Goal: Transaction & Acquisition: Book appointment/travel/reservation

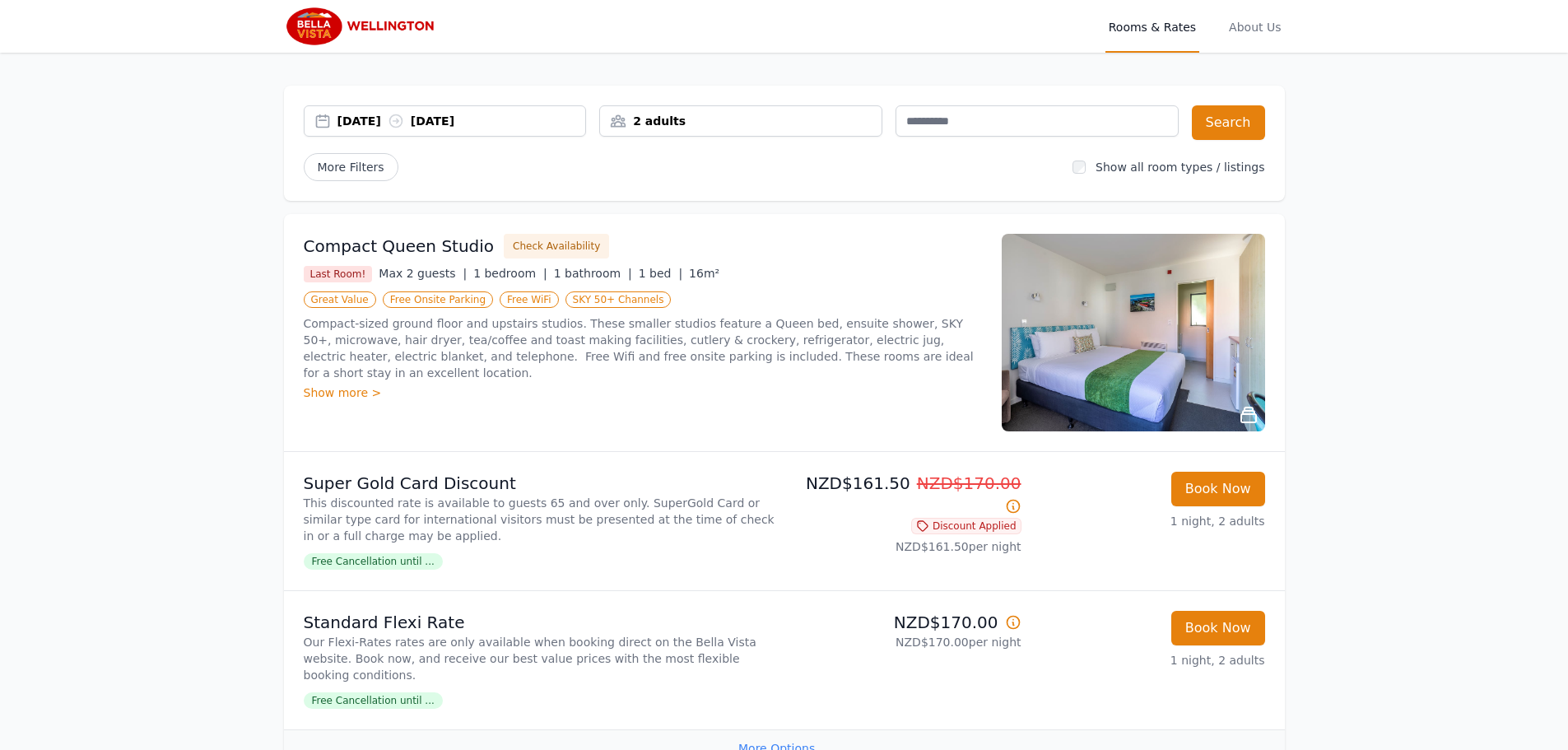
click at [440, 124] on div "[DATE] [DATE]" at bounding box center [462, 120] width 249 height 16
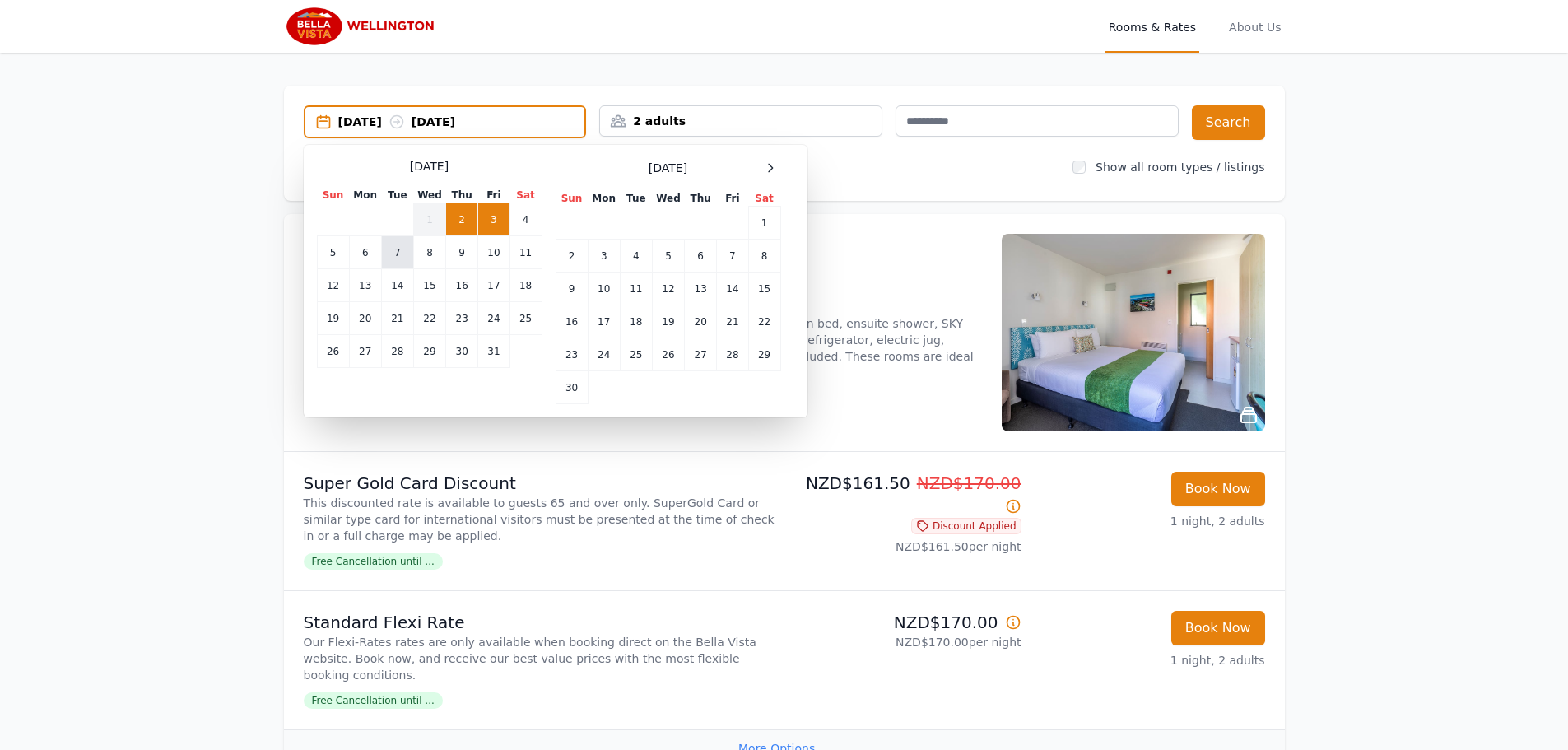
click at [405, 256] on td "7" at bounding box center [397, 253] width 32 height 33
click at [462, 256] on td "9" at bounding box center [463, 253] width 32 height 33
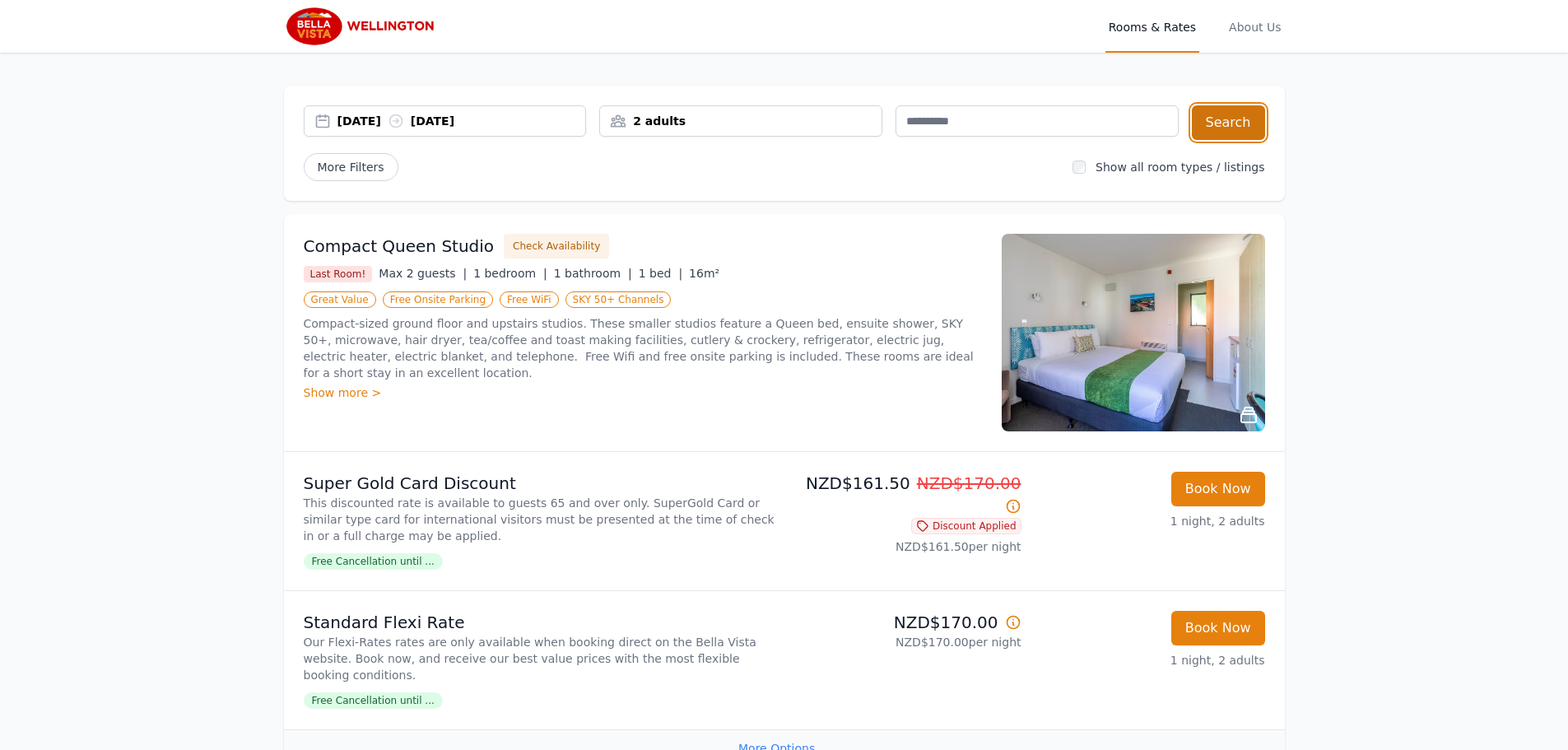
click at [1239, 130] on button "Search" at bounding box center [1228, 122] width 73 height 35
click at [345, 176] on span "More Filters" at bounding box center [351, 167] width 95 height 28
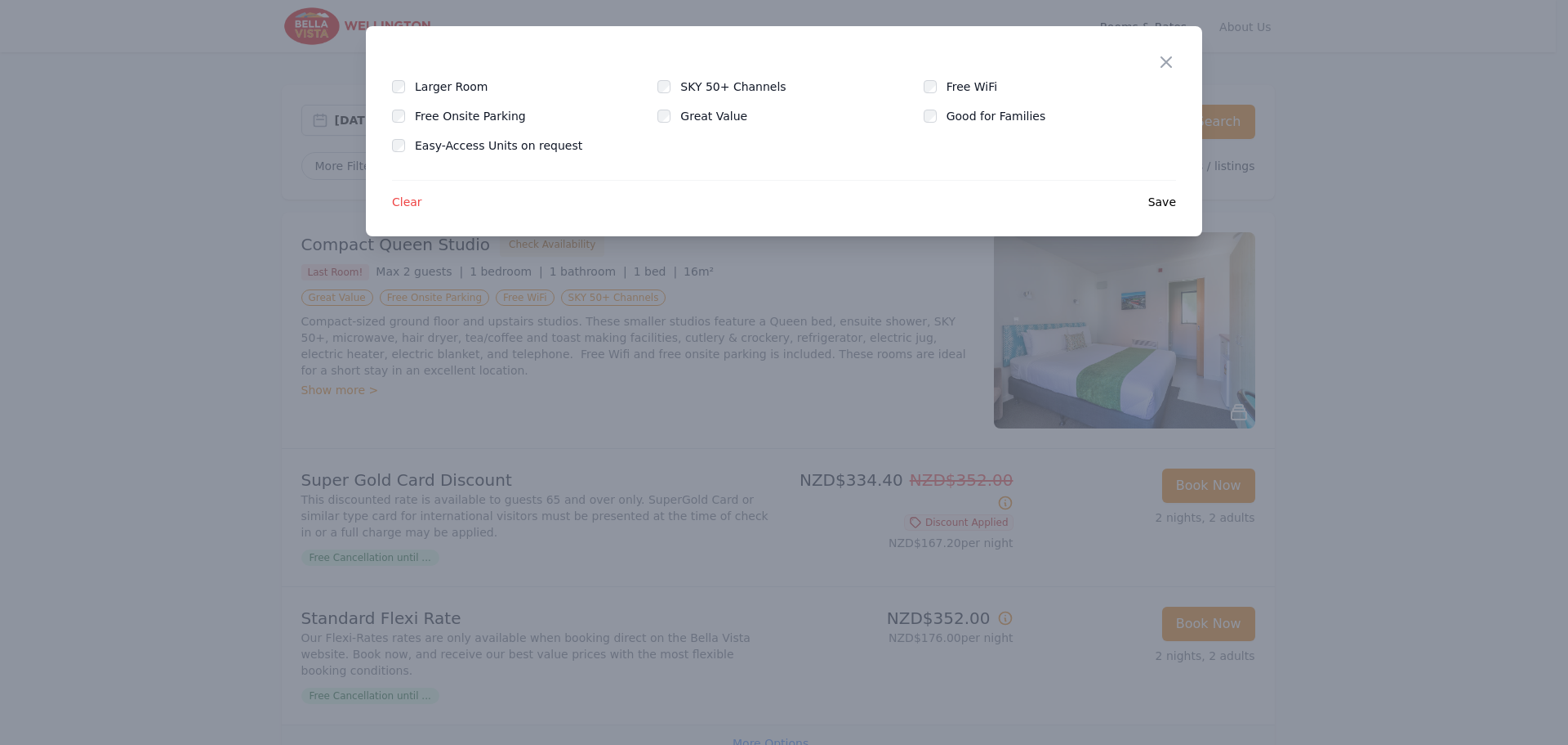
click at [212, 234] on div at bounding box center [784, 372] width 1568 height 745
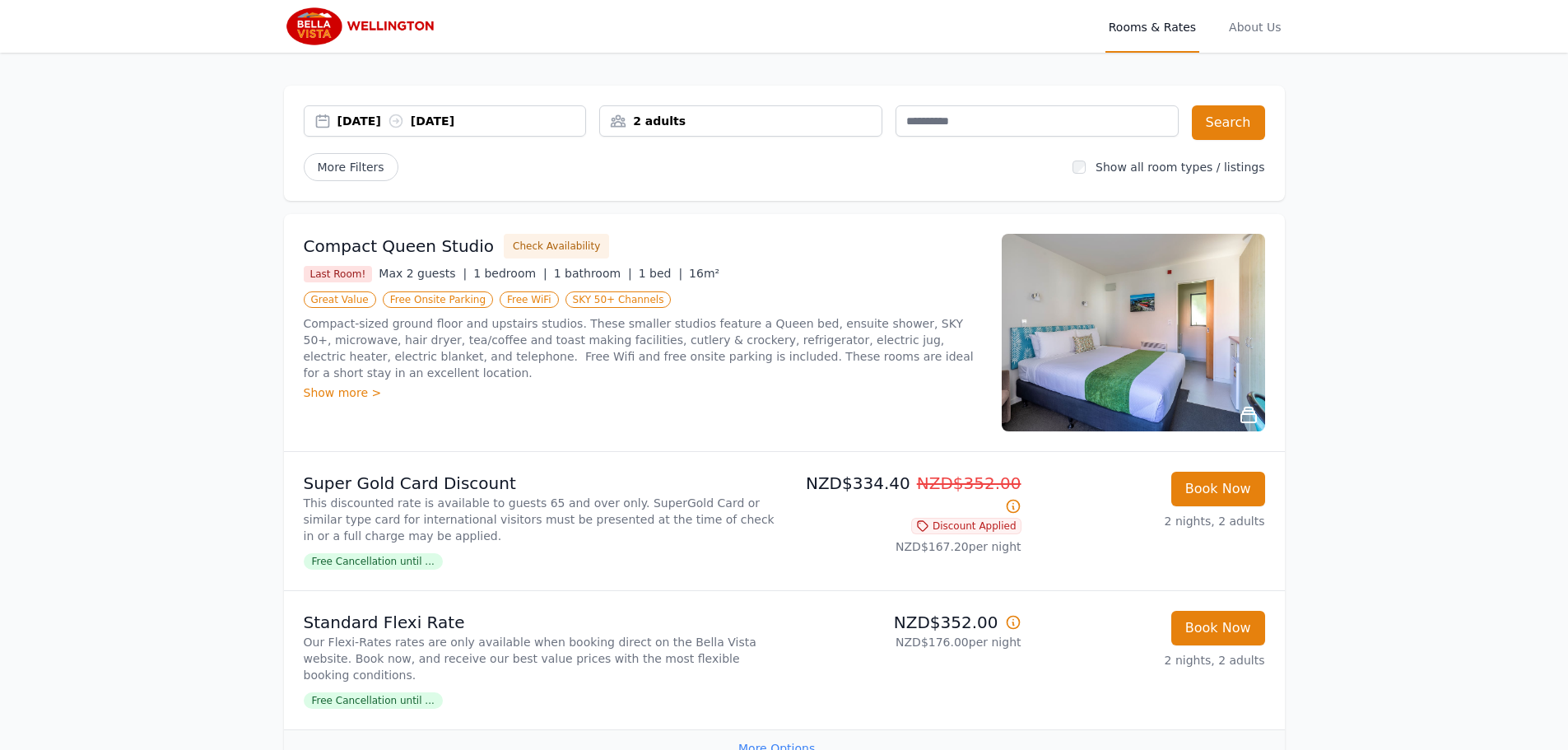
click at [329, 384] on div "Show more >" at bounding box center [643, 392] width 678 height 16
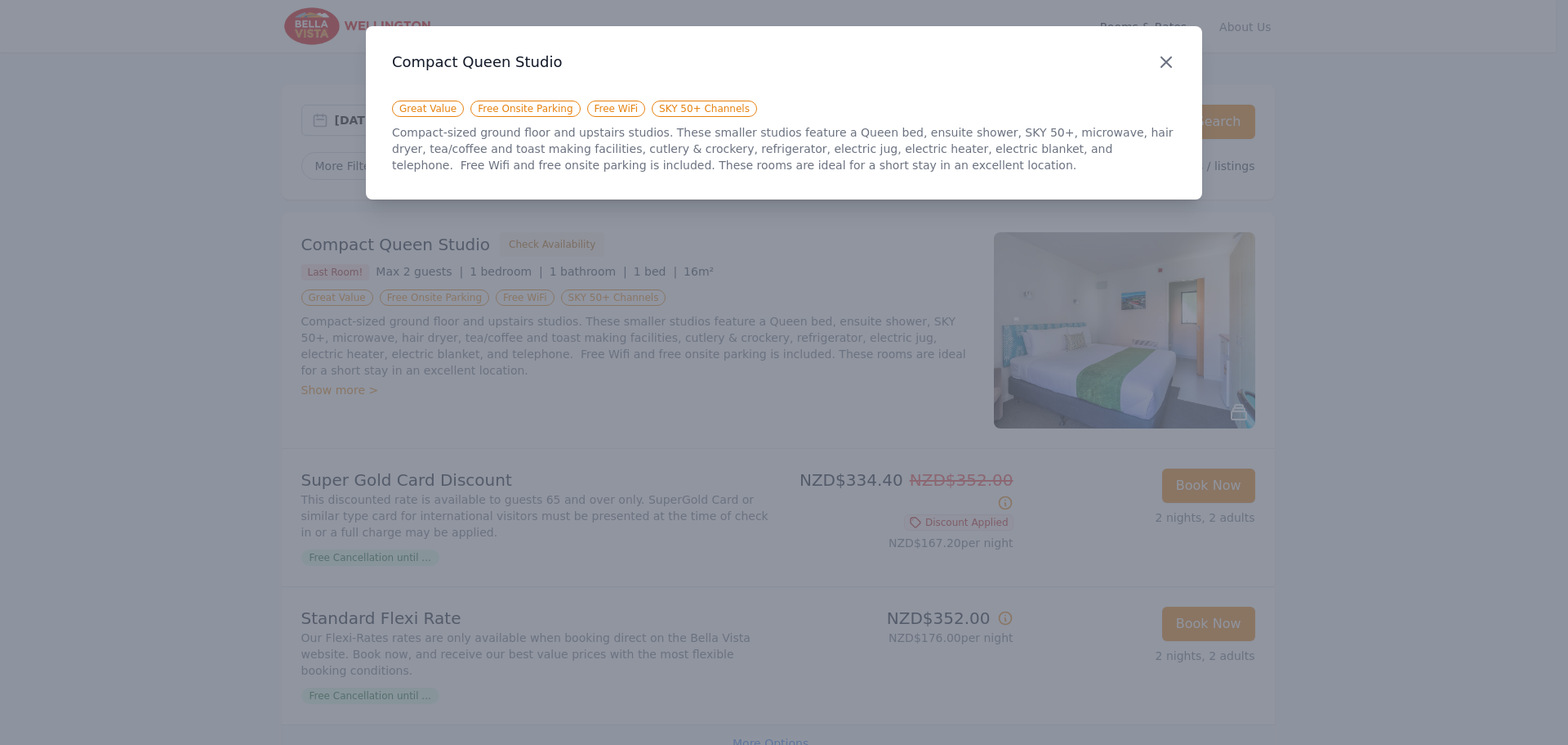
click at [1162, 70] on icon "button" at bounding box center [1166, 62] width 20 height 20
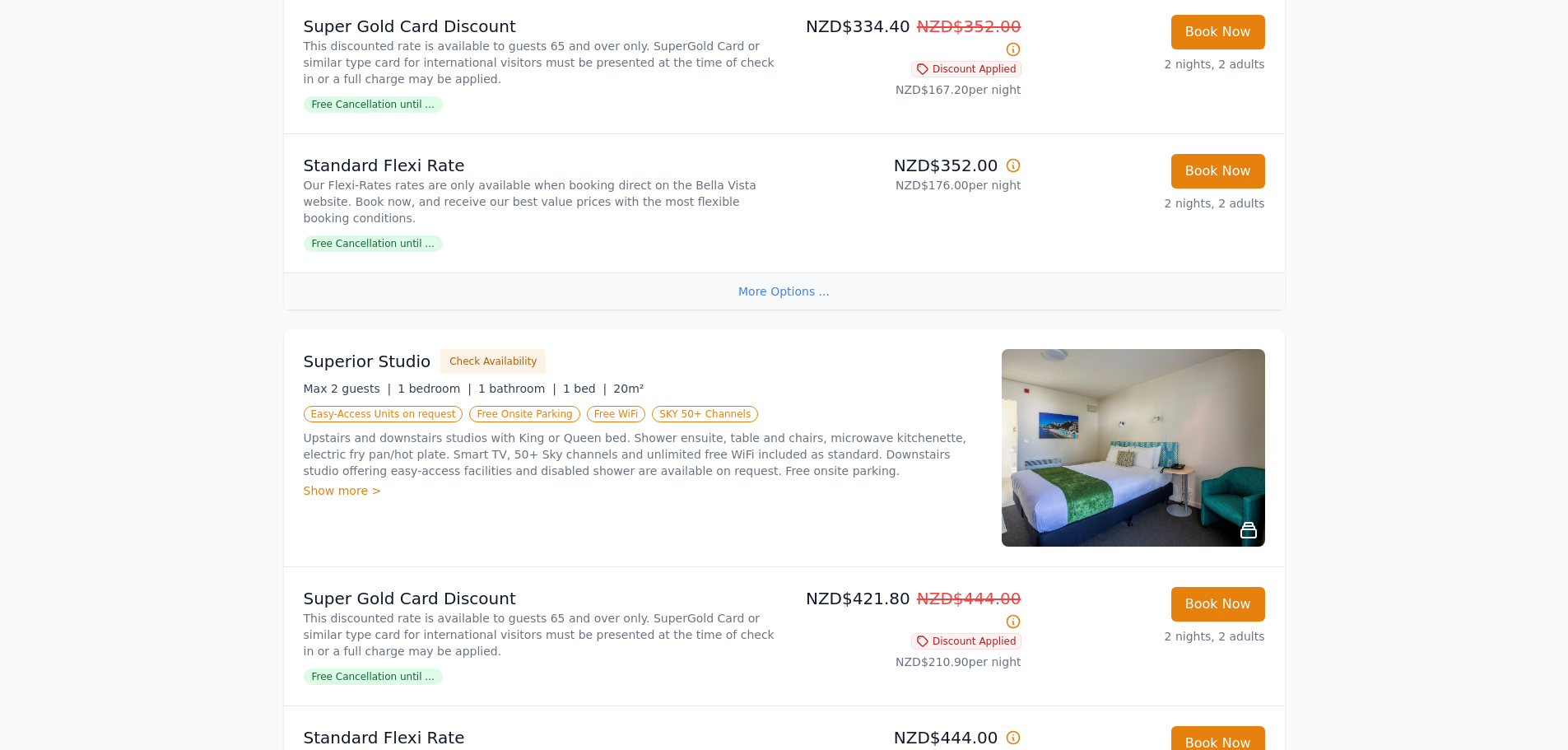
scroll to position [494, 0]
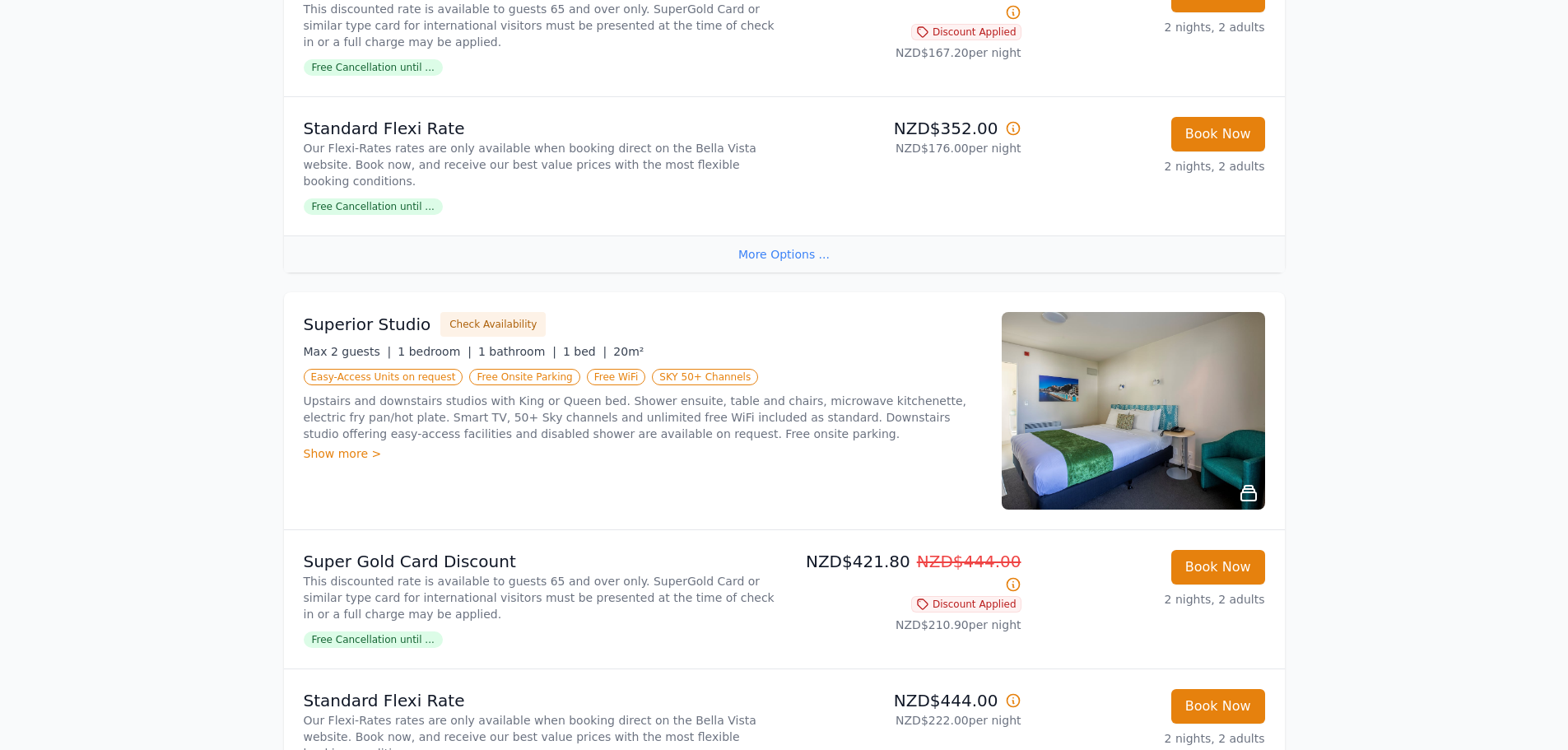
click at [355, 445] on div "Show more >" at bounding box center [643, 453] width 678 height 16
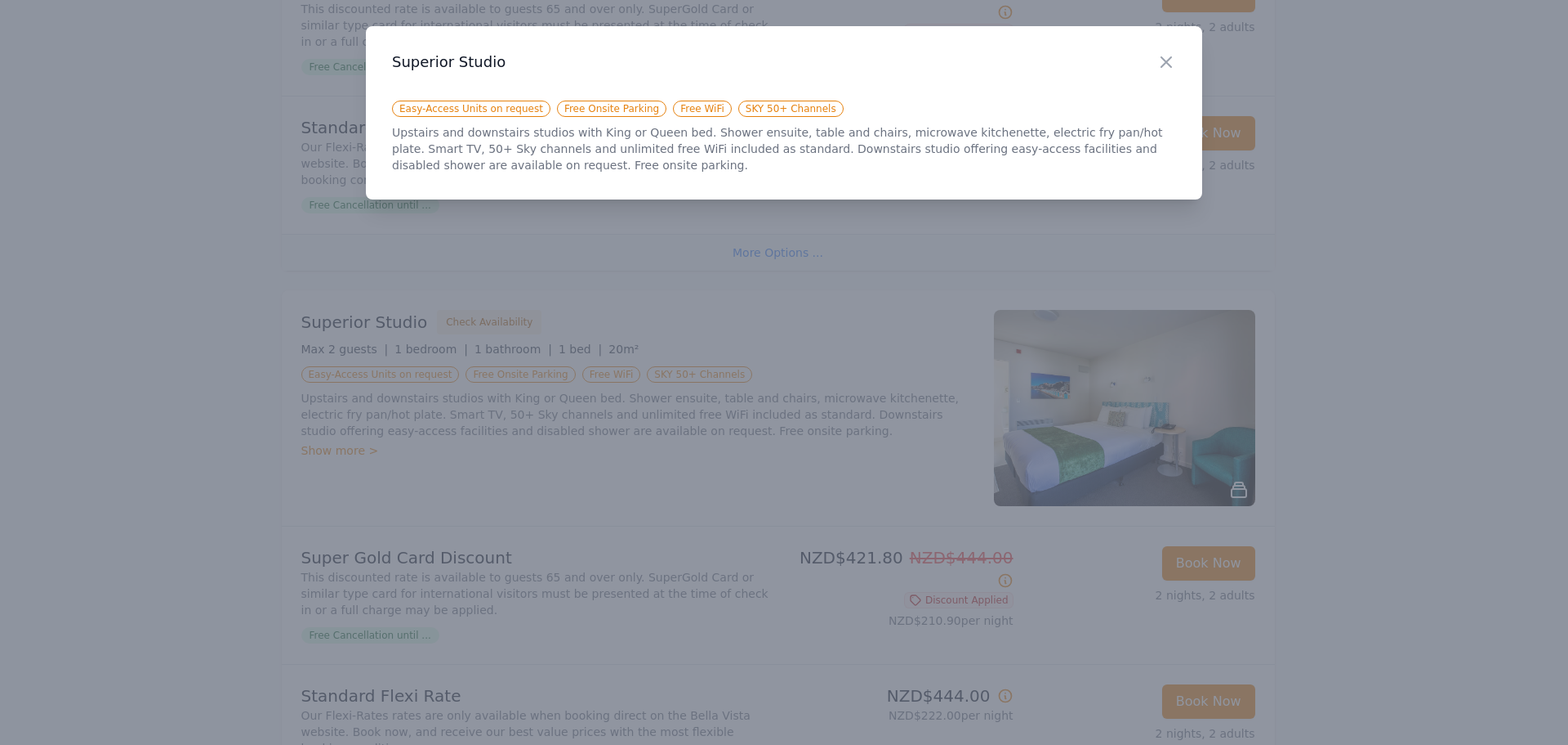
click at [852, 280] on div at bounding box center [784, 372] width 1568 height 745
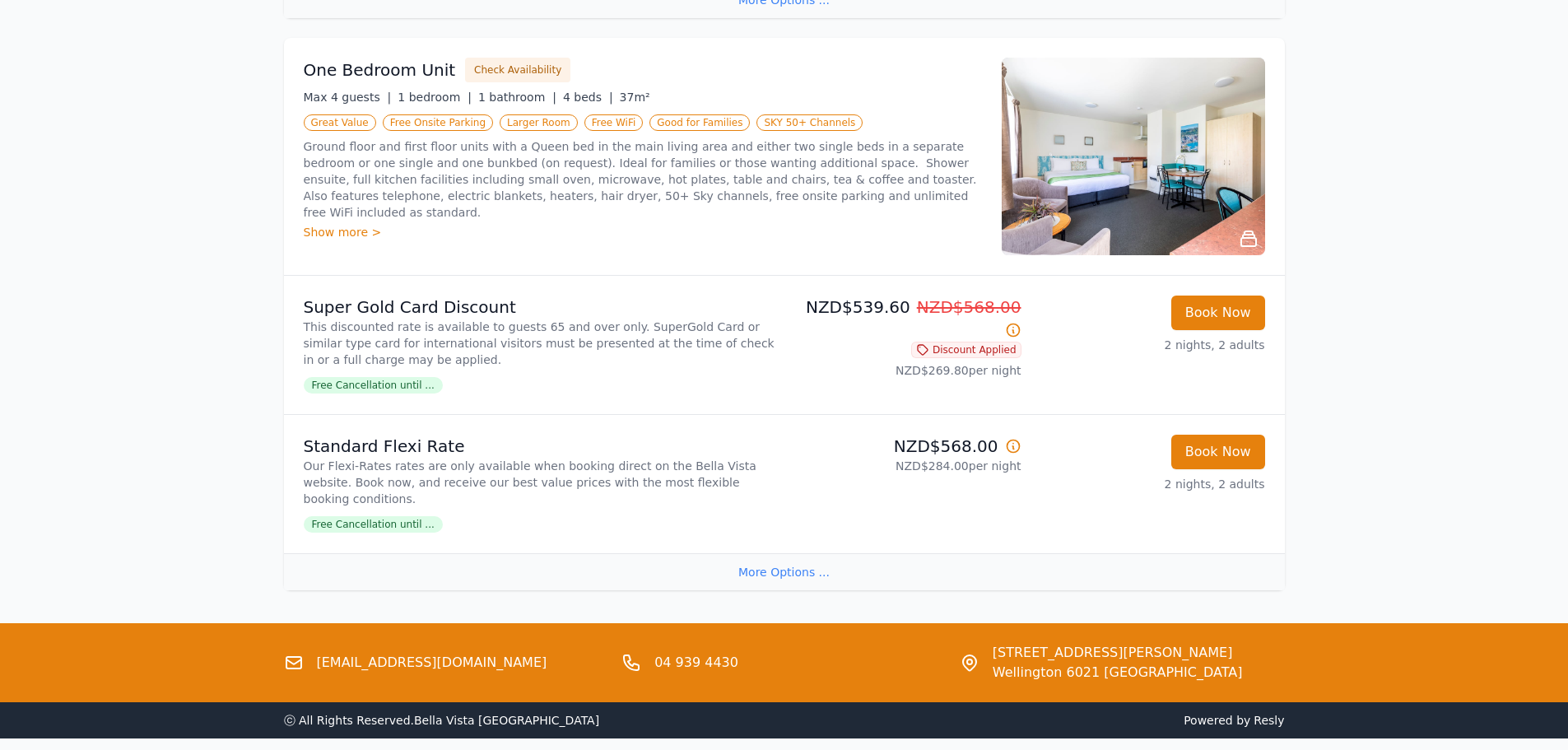
scroll to position [1893, 0]
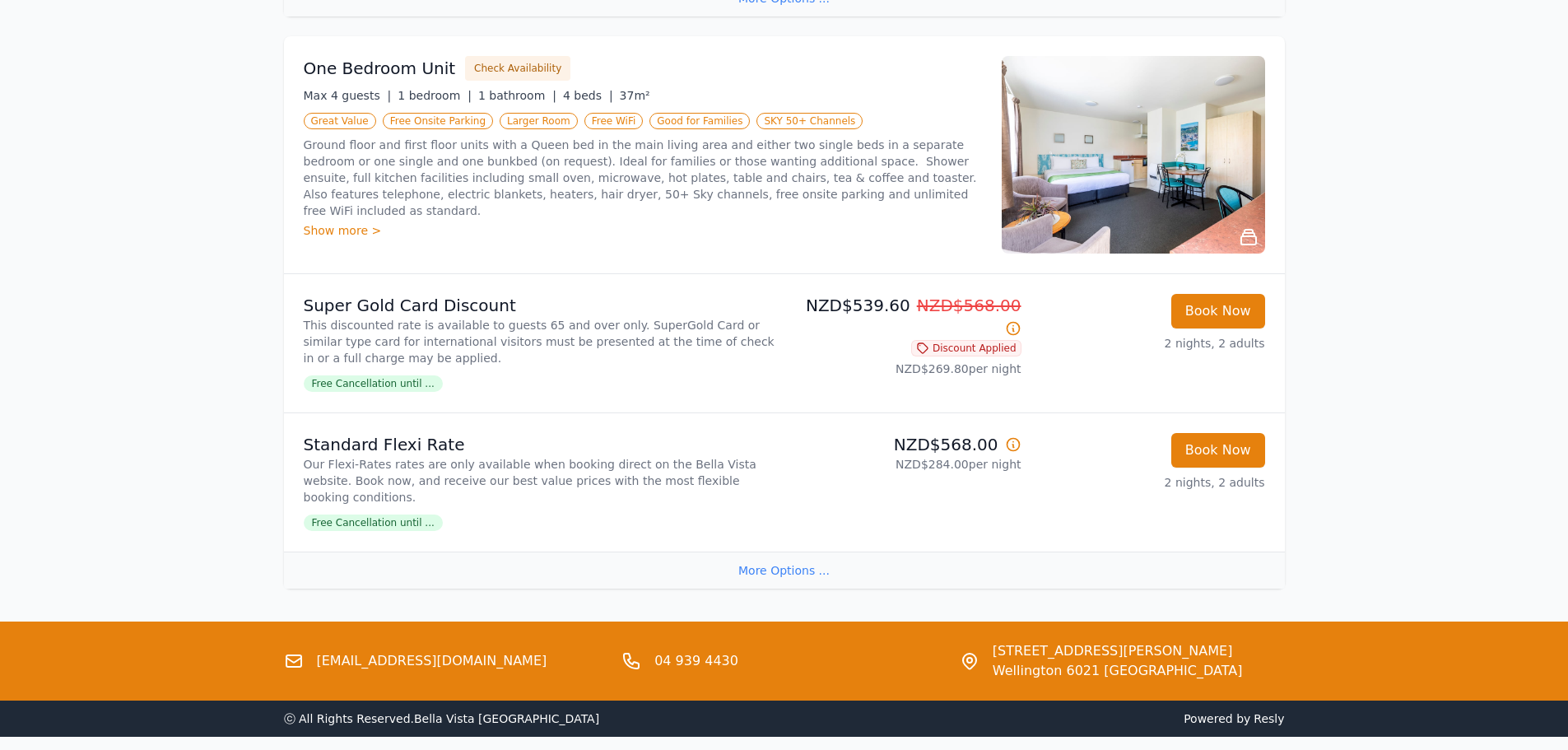
click at [812, 551] on div "More Options ..." at bounding box center [784, 569] width 1001 height 37
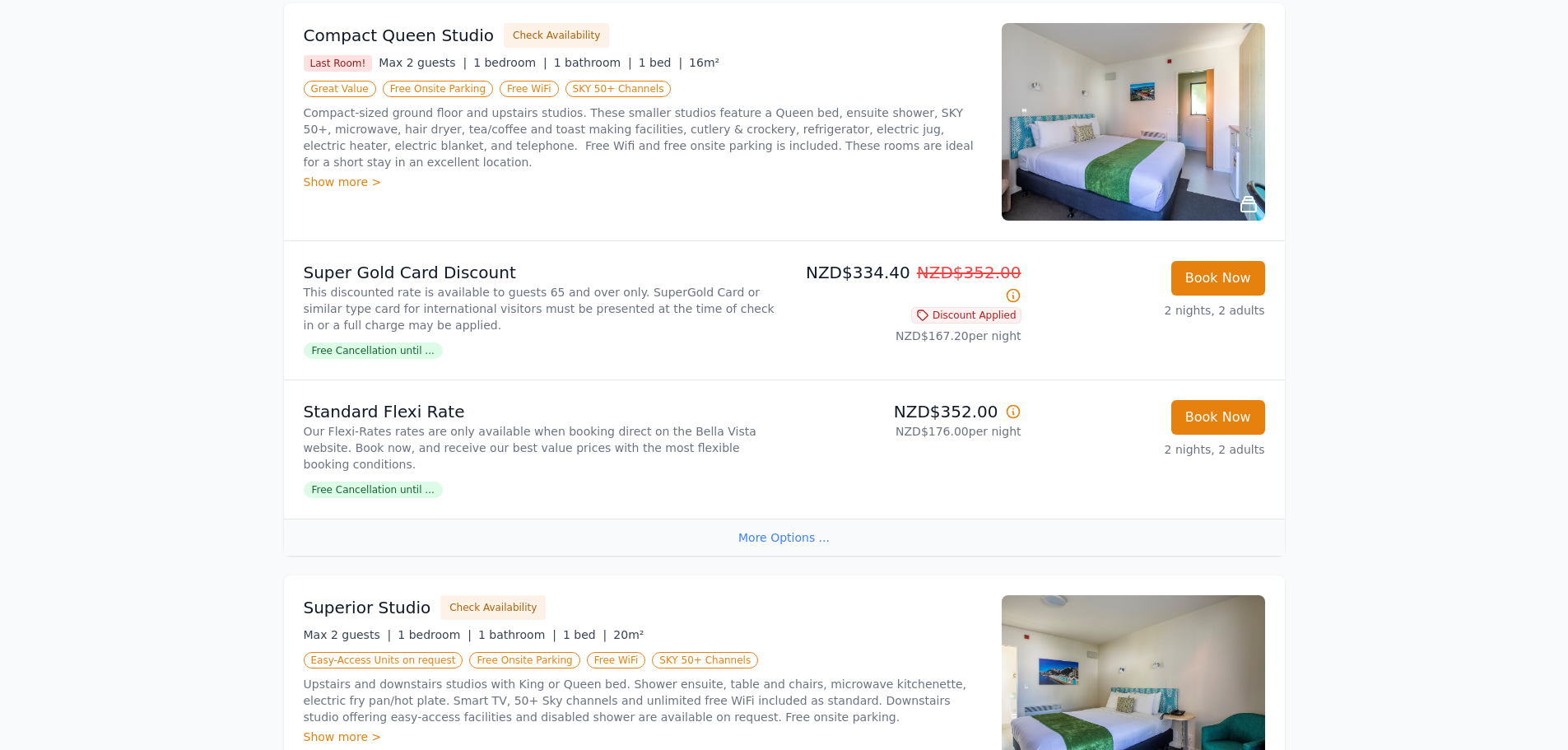
scroll to position [0, 0]
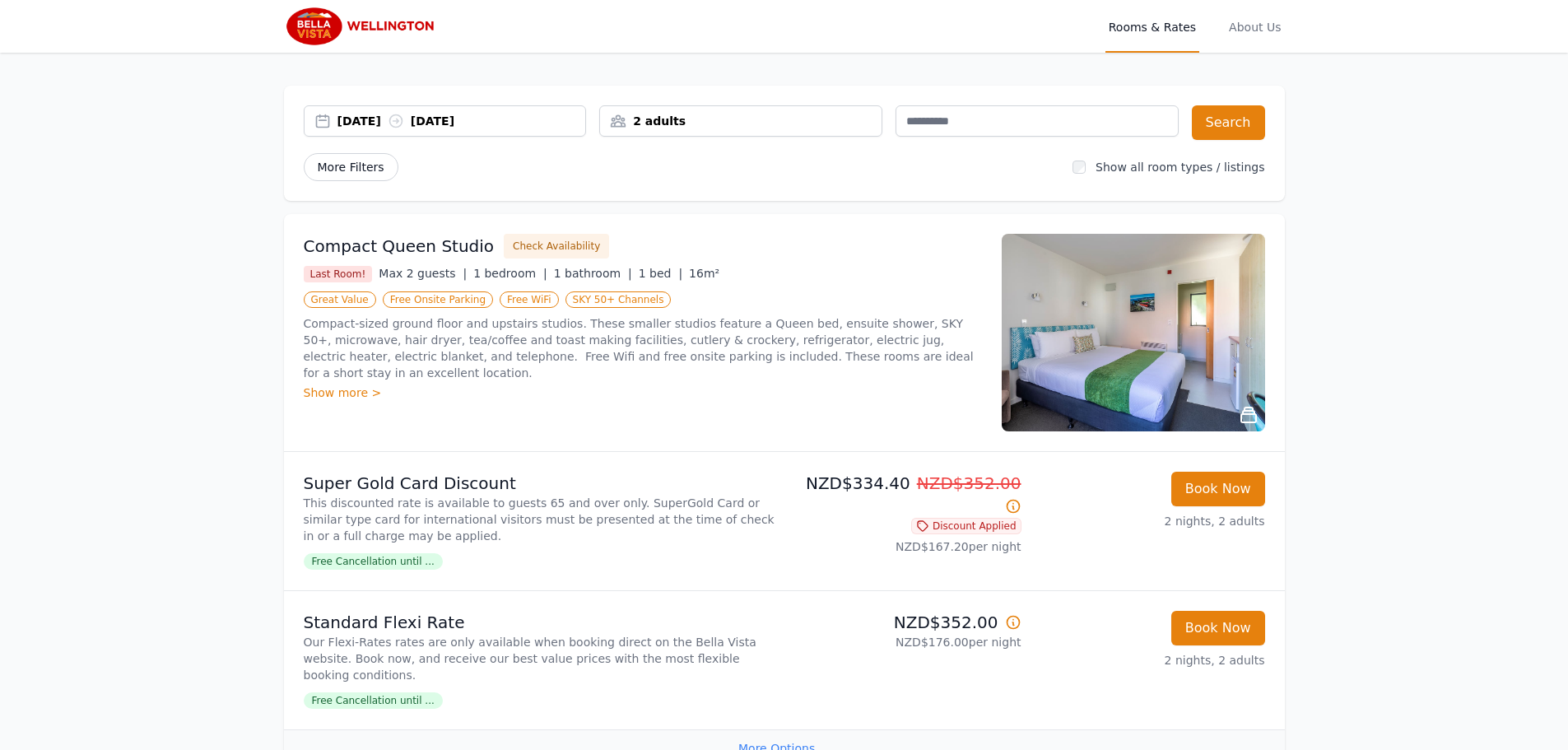
click at [360, 174] on span "More Filters" at bounding box center [351, 167] width 95 height 28
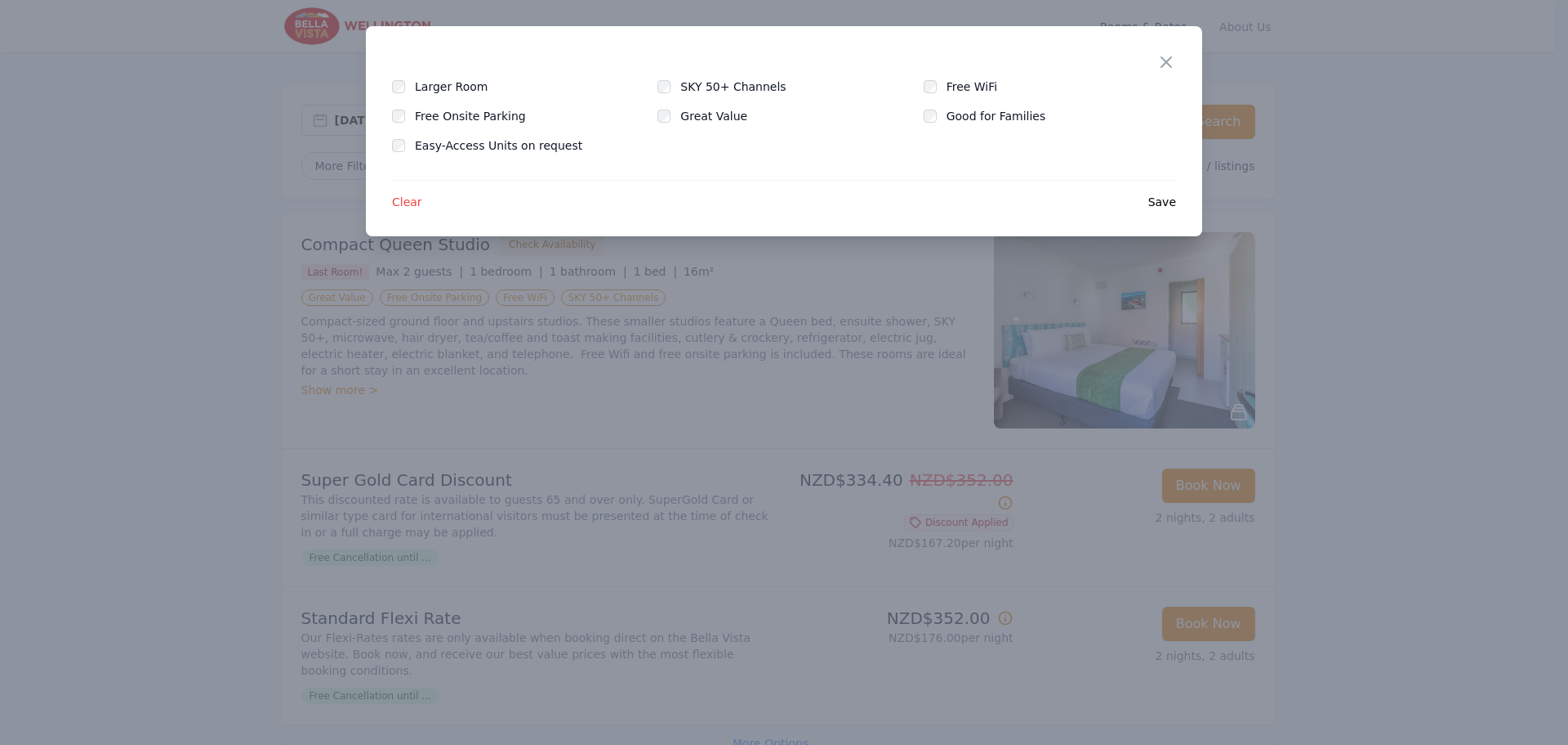
click at [1500, 263] on div at bounding box center [784, 372] width 1568 height 745
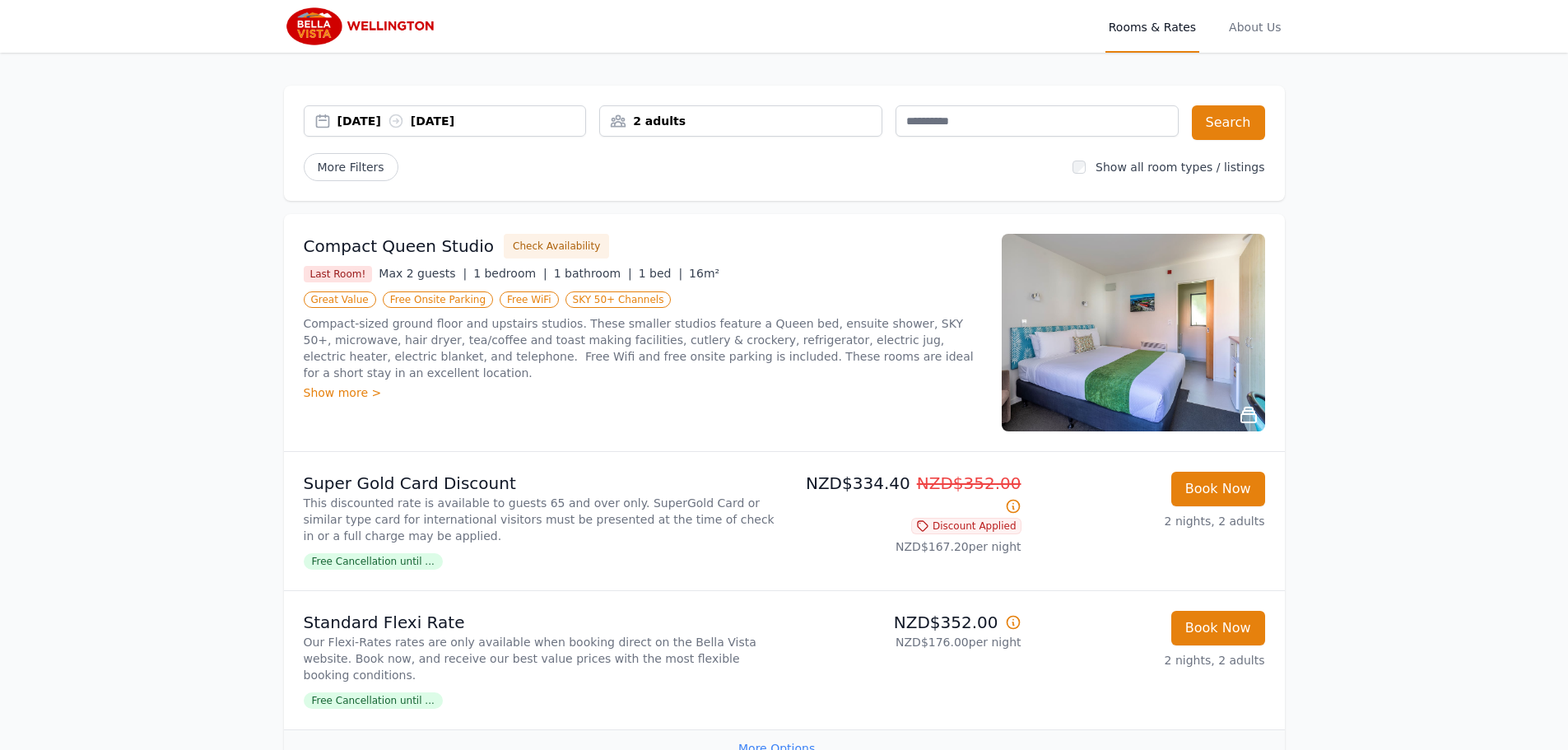
click at [357, 384] on div "Show more >" at bounding box center [643, 392] width 678 height 16
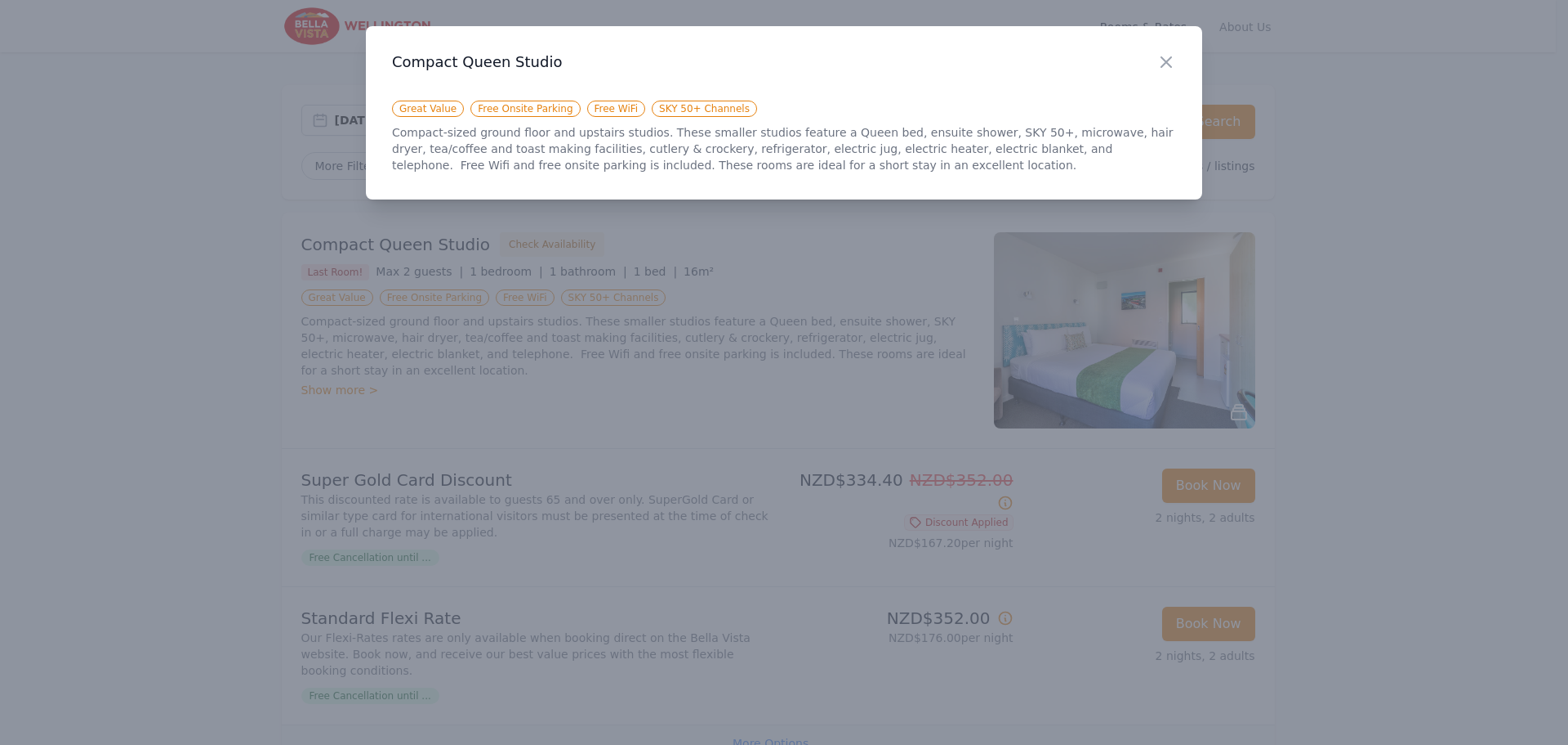
click at [847, 286] on div at bounding box center [784, 372] width 1568 height 745
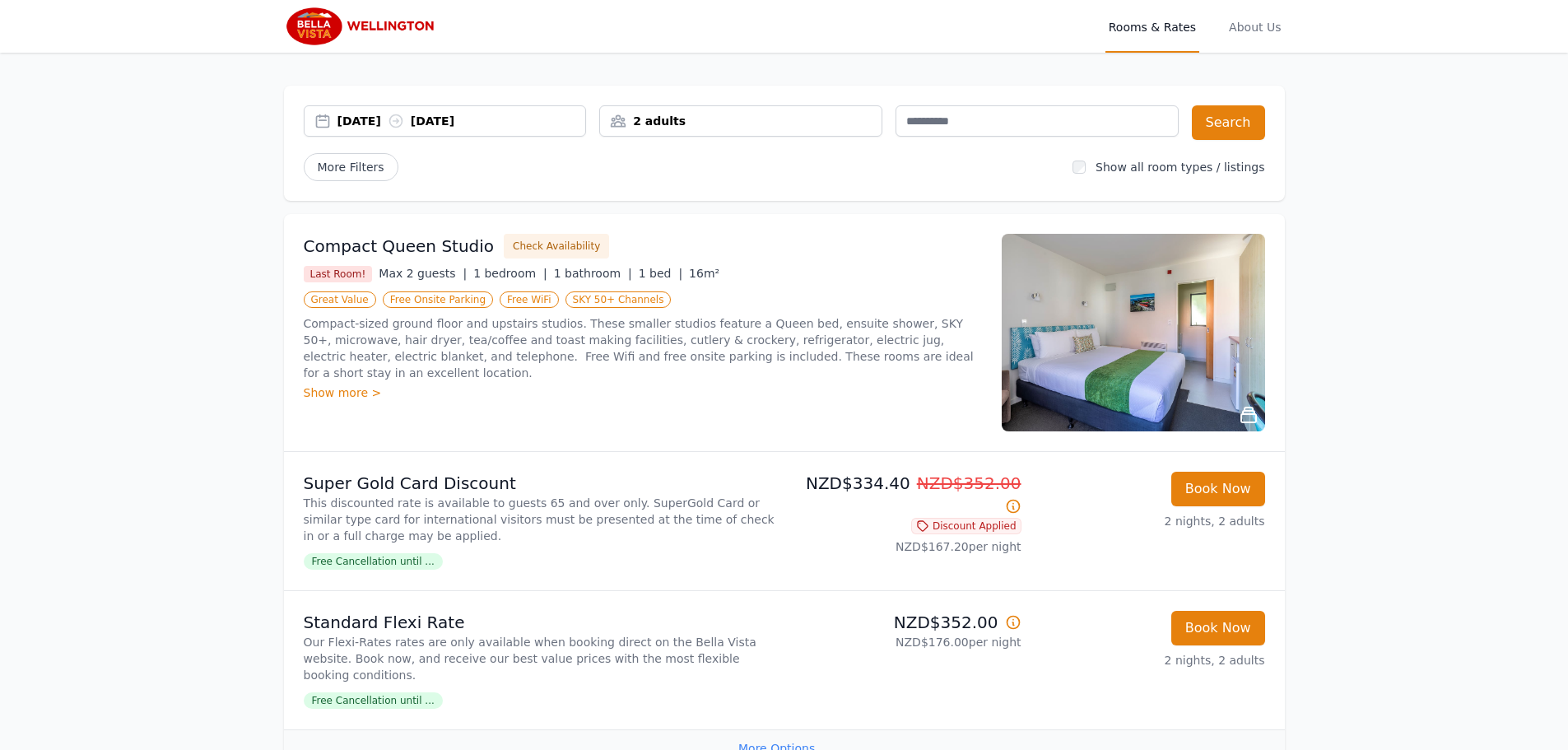
click at [1078, 322] on img at bounding box center [1134, 332] width 263 height 198
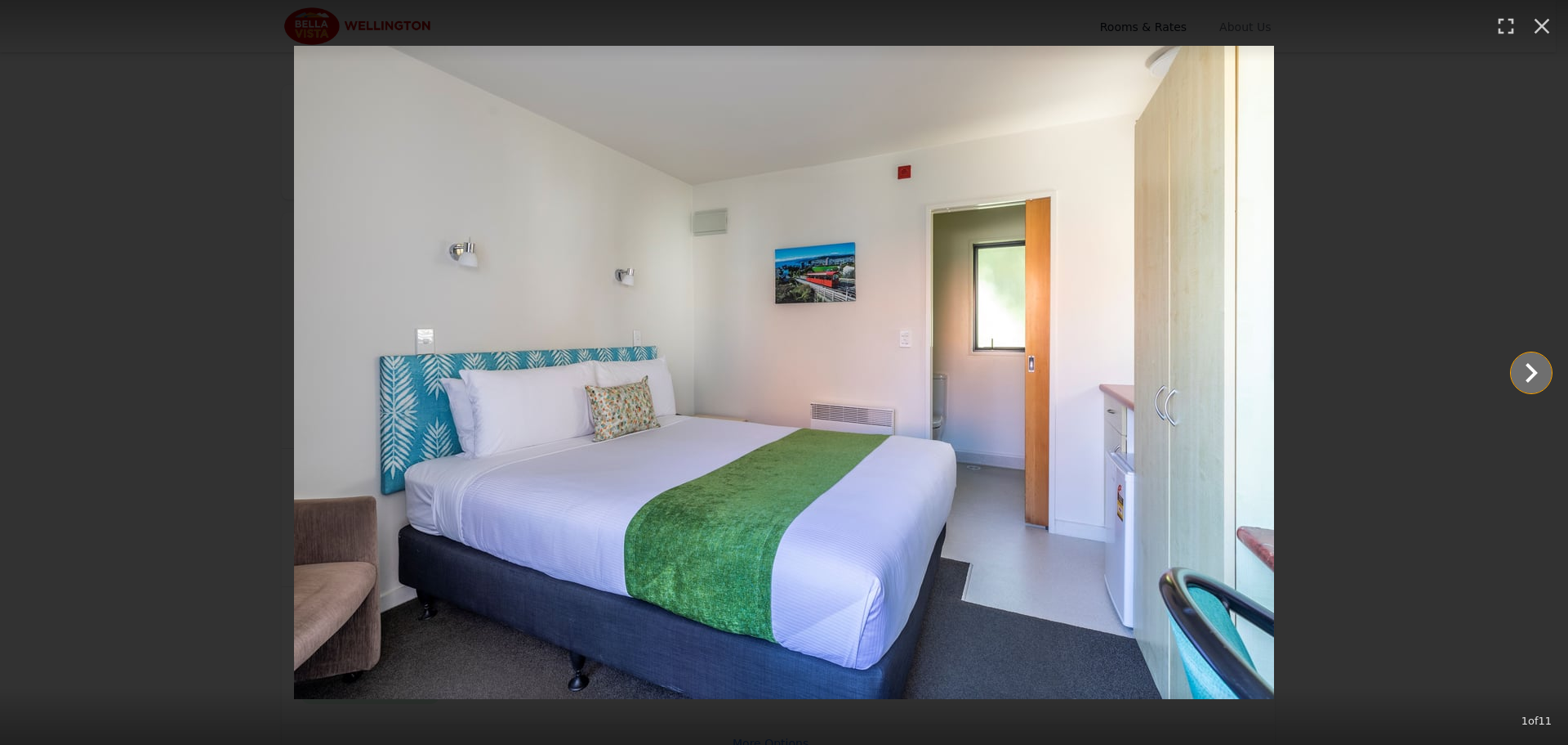
click at [1543, 380] on icon "Show slide 2 of 11" at bounding box center [1531, 373] width 39 height 39
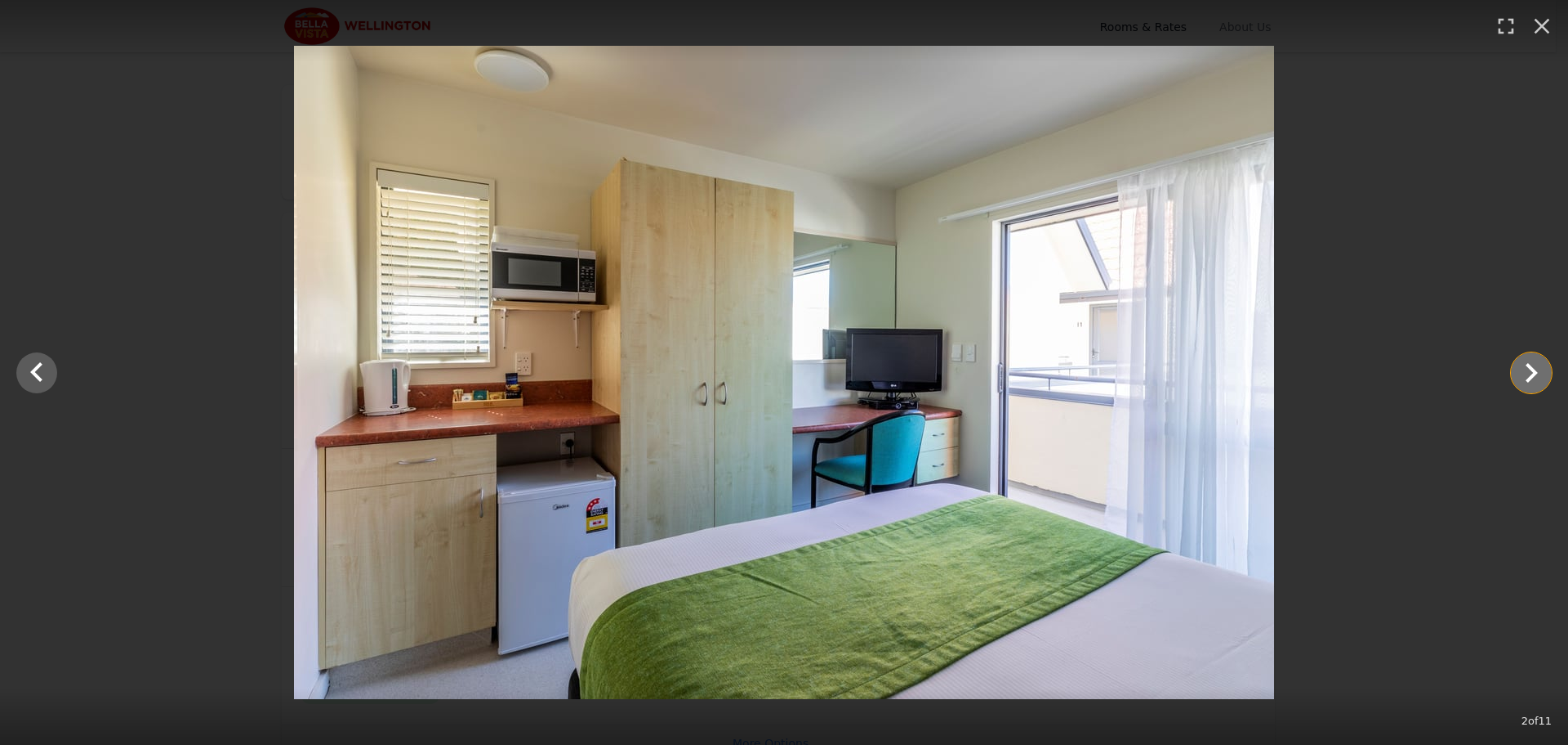
click at [1543, 380] on icon "Show slide 3 of 11" at bounding box center [1531, 373] width 39 height 39
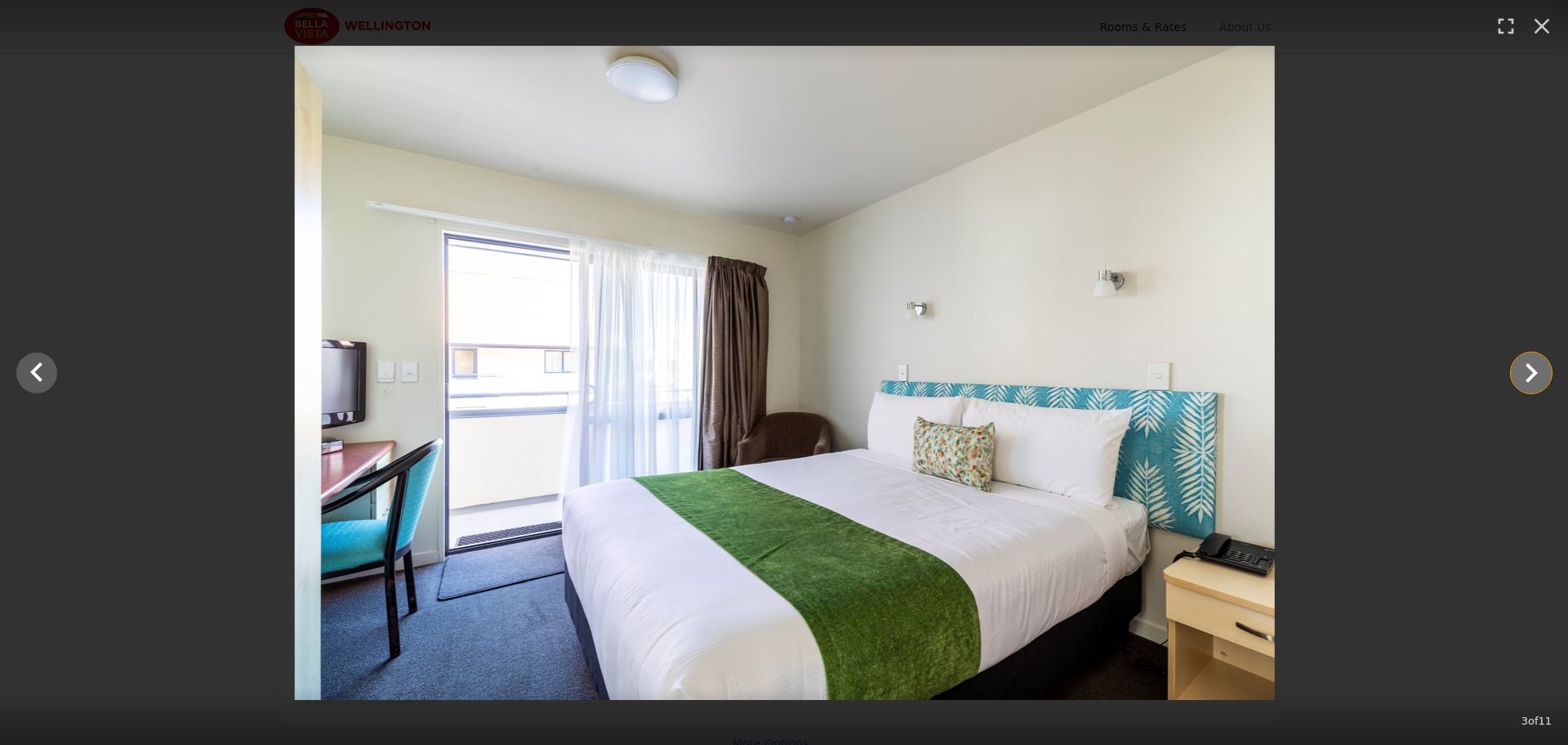
click at [1543, 380] on icon "Show slide 4 of 11" at bounding box center [1531, 373] width 39 height 39
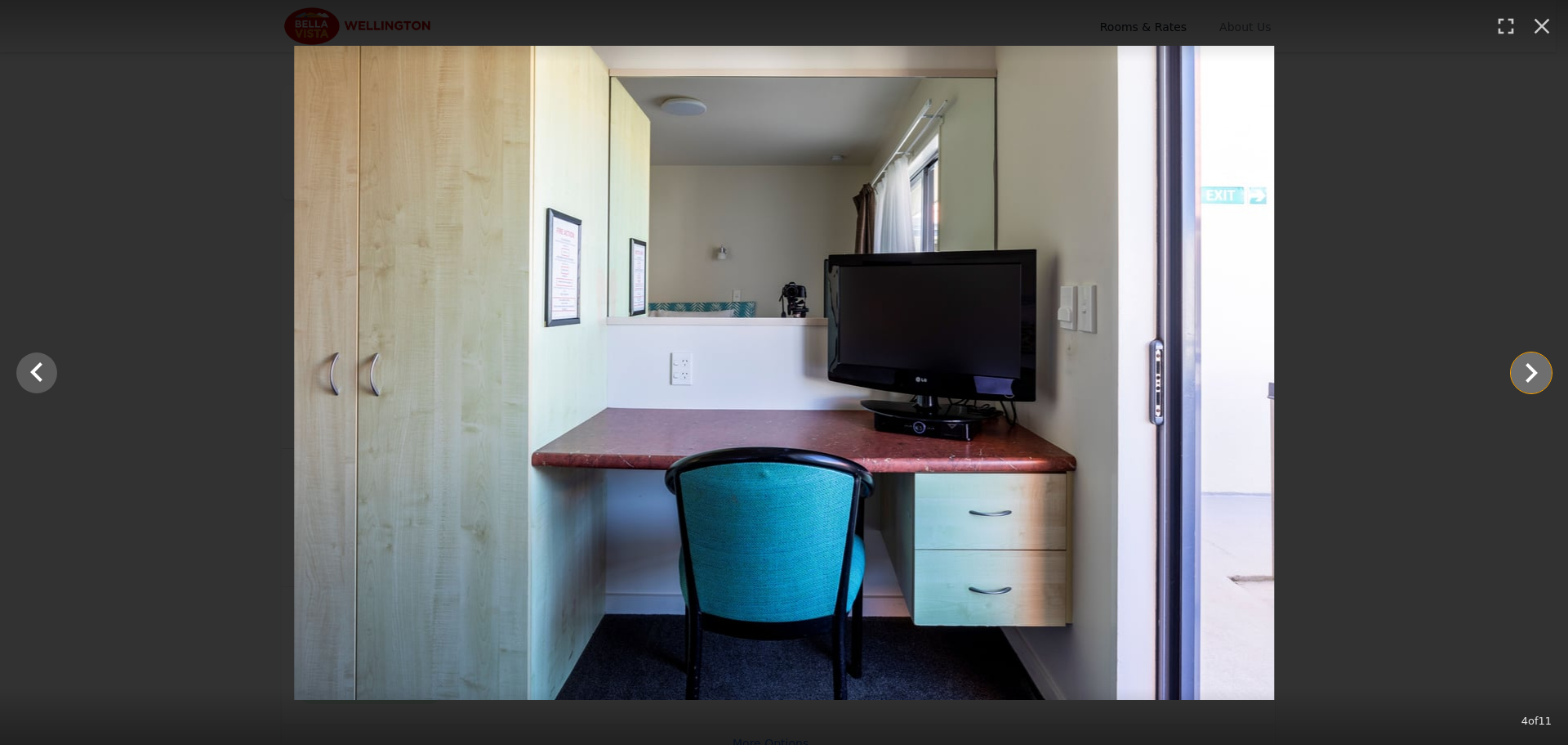
click at [1543, 380] on icon "Show slide 5 of 11" at bounding box center [1531, 373] width 39 height 39
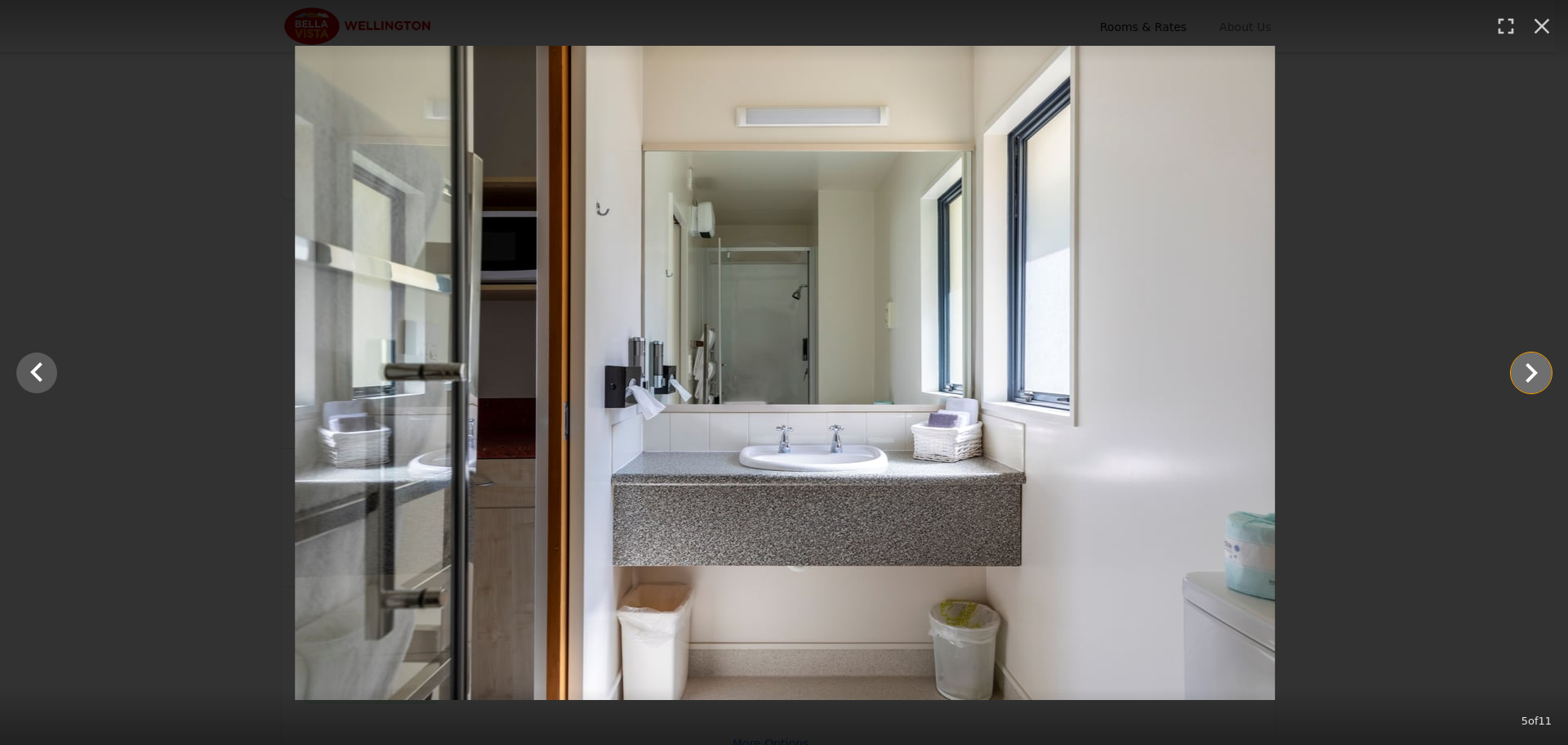
click at [1543, 380] on icon "Show slide 6 of 11" at bounding box center [1531, 373] width 39 height 39
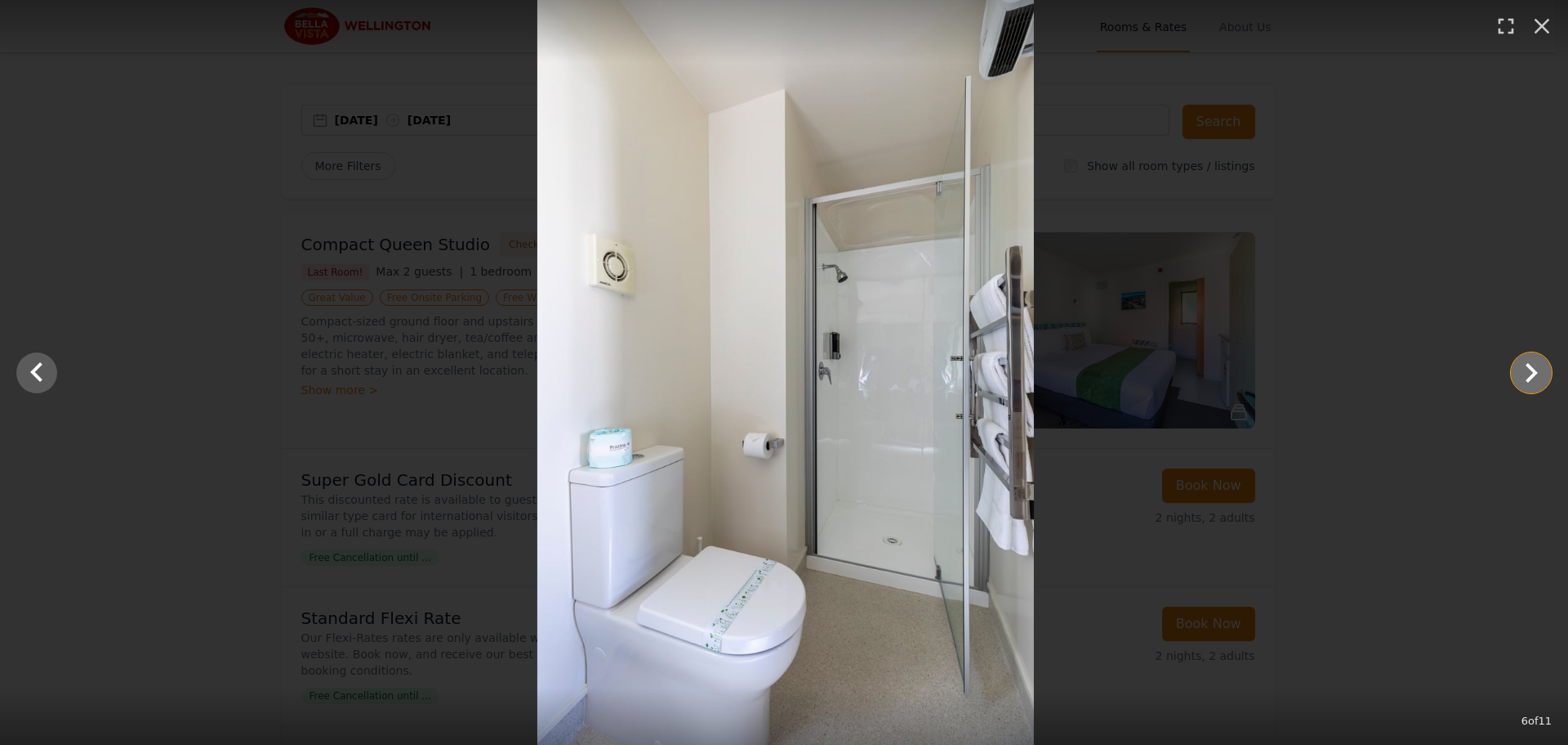
click at [1543, 380] on icon "Show slide 7 of 11" at bounding box center [1531, 373] width 39 height 39
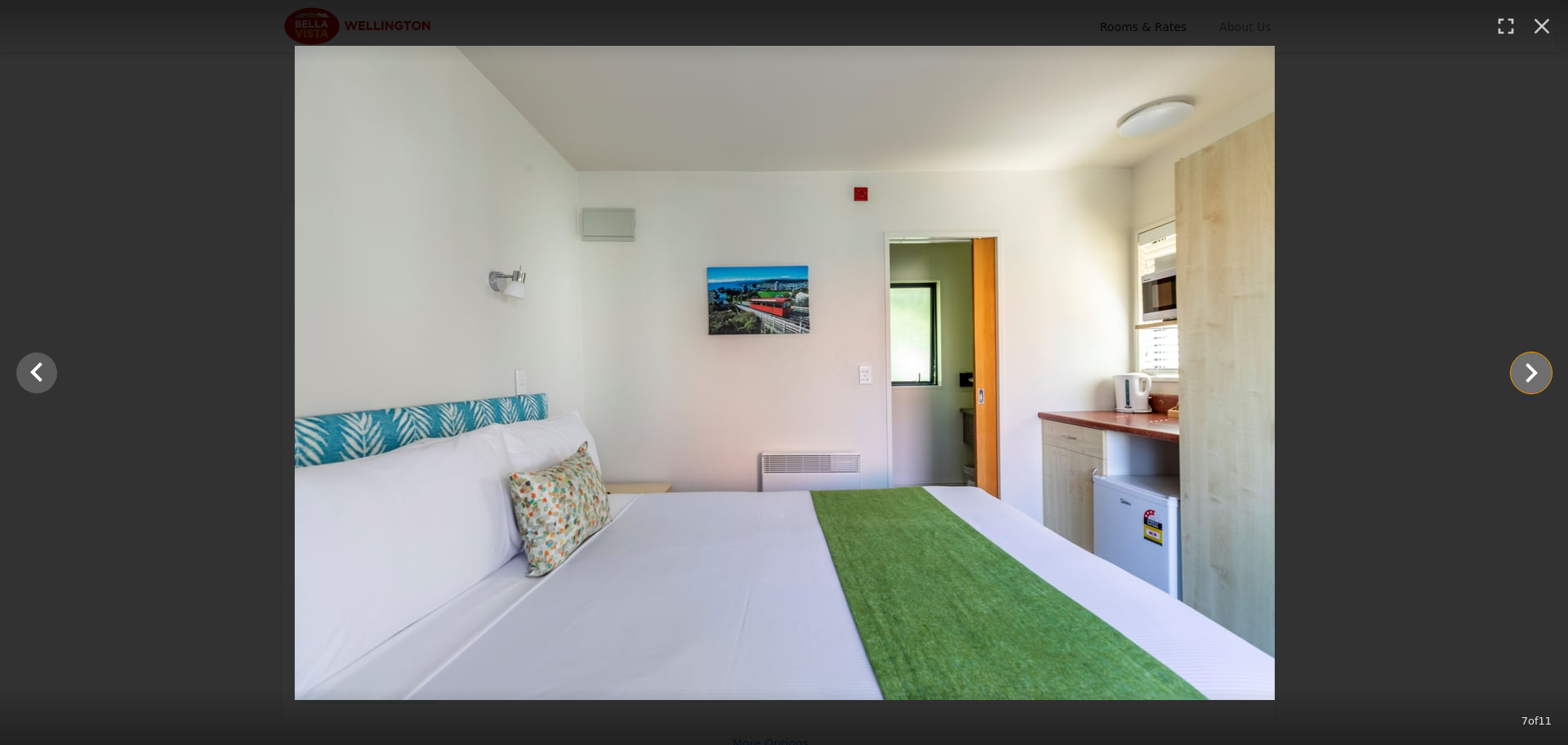
click at [1543, 380] on icon "Show slide 8 of 11" at bounding box center [1531, 373] width 39 height 39
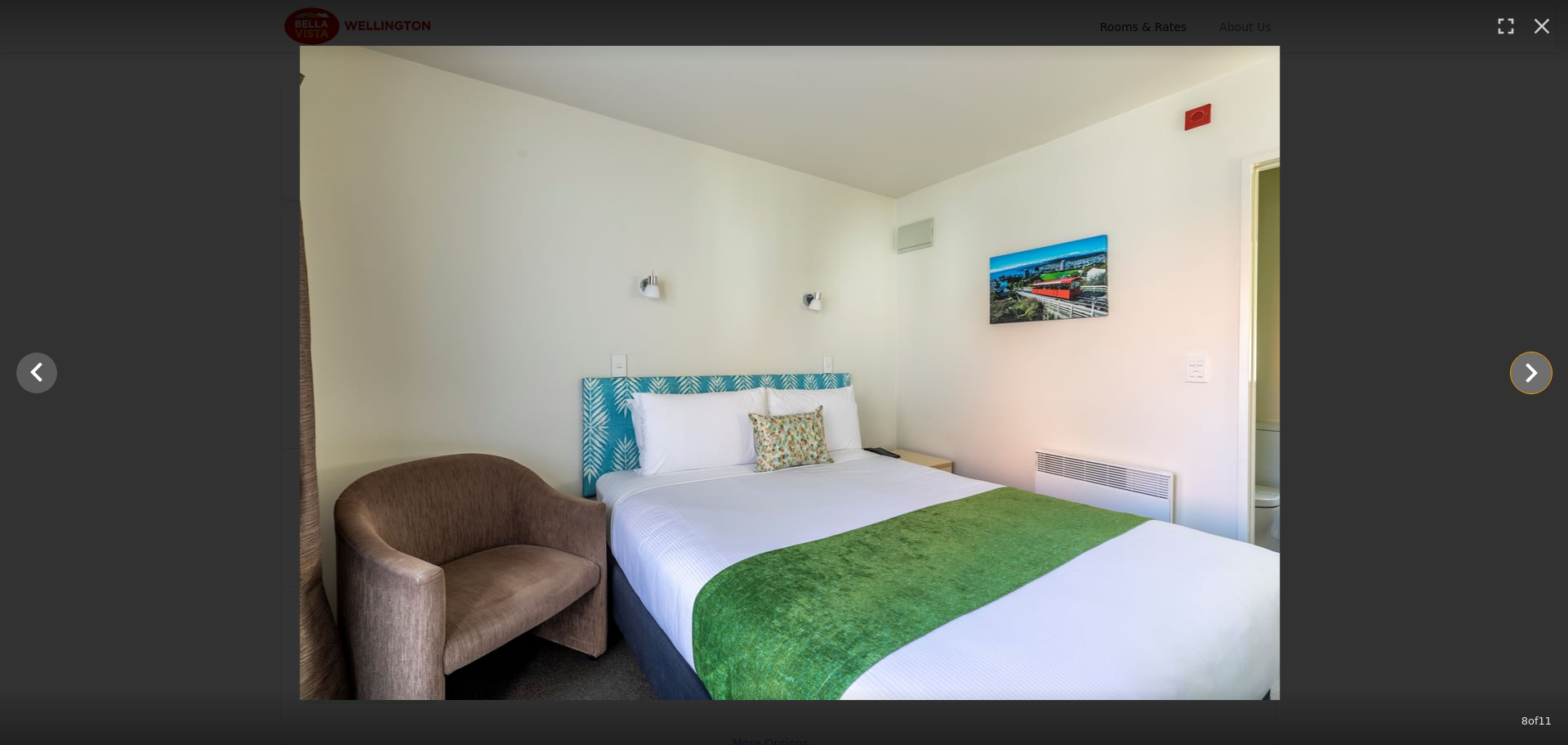
click at [1543, 380] on icon "Show slide 9 of 11" at bounding box center [1531, 373] width 39 height 39
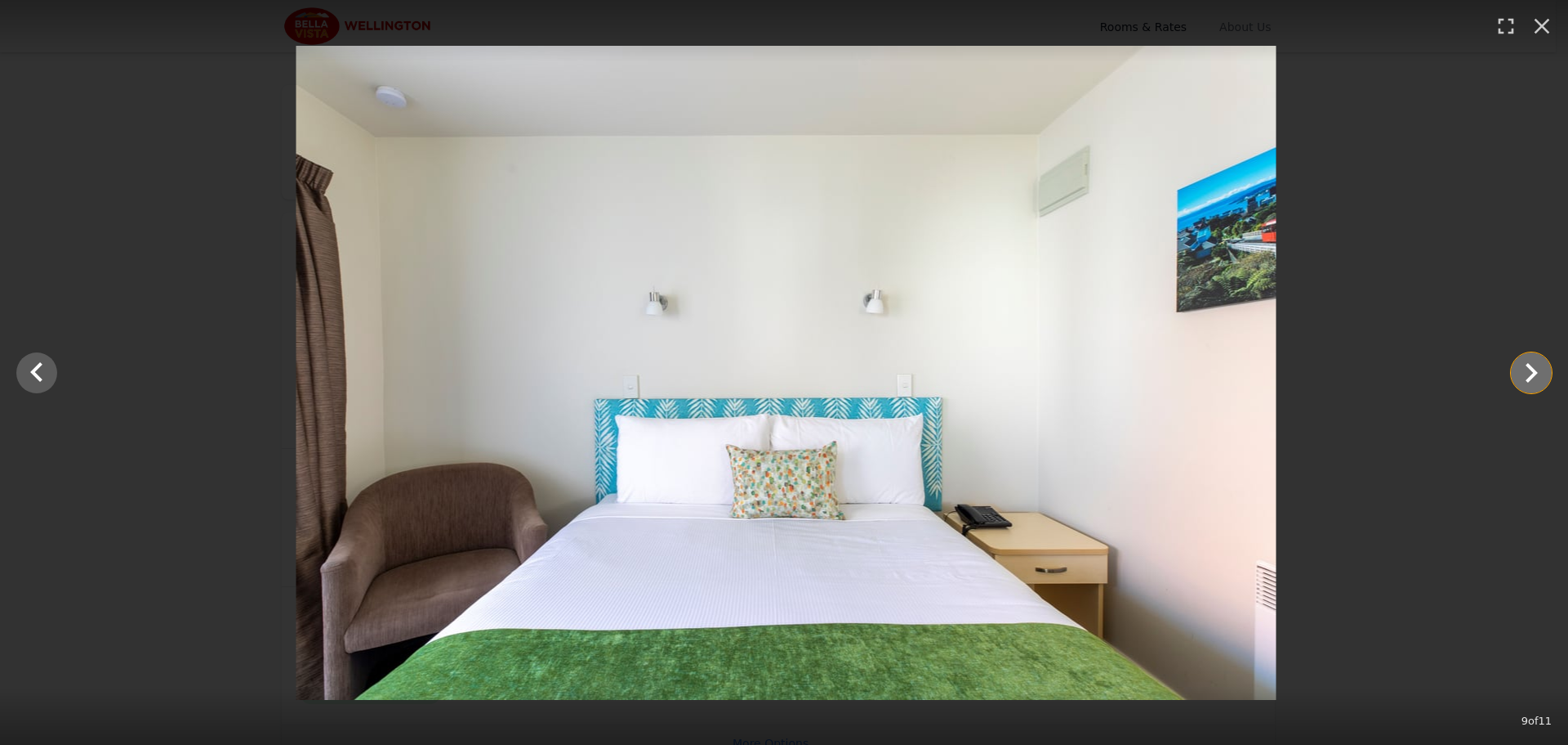
click at [1543, 380] on icon "Show slide 10 of 11" at bounding box center [1531, 373] width 39 height 39
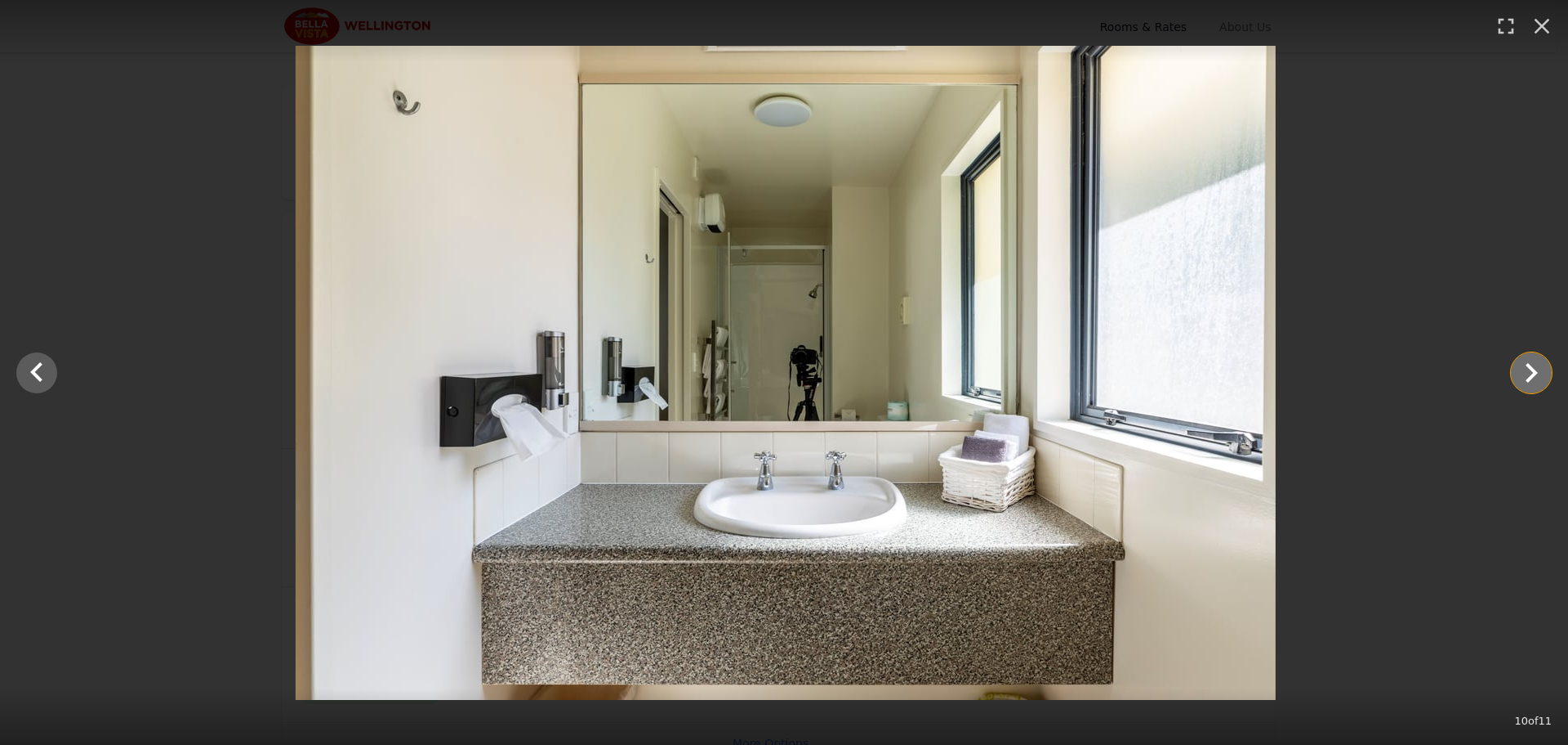
click at [1543, 380] on icon "Show slide 11 of 11" at bounding box center [1531, 373] width 39 height 39
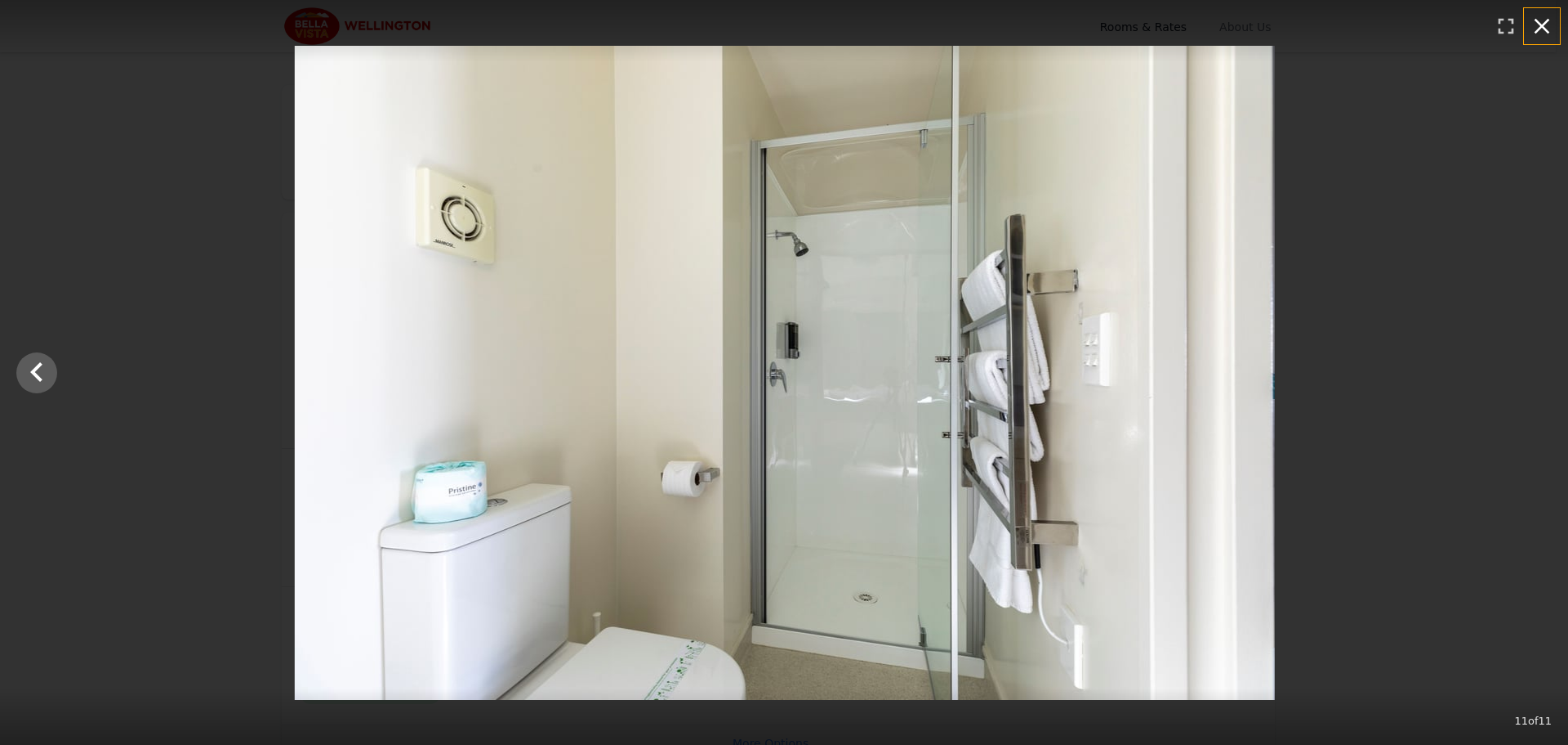
click at [1545, 26] on icon "button" at bounding box center [1543, 26] width 26 height 26
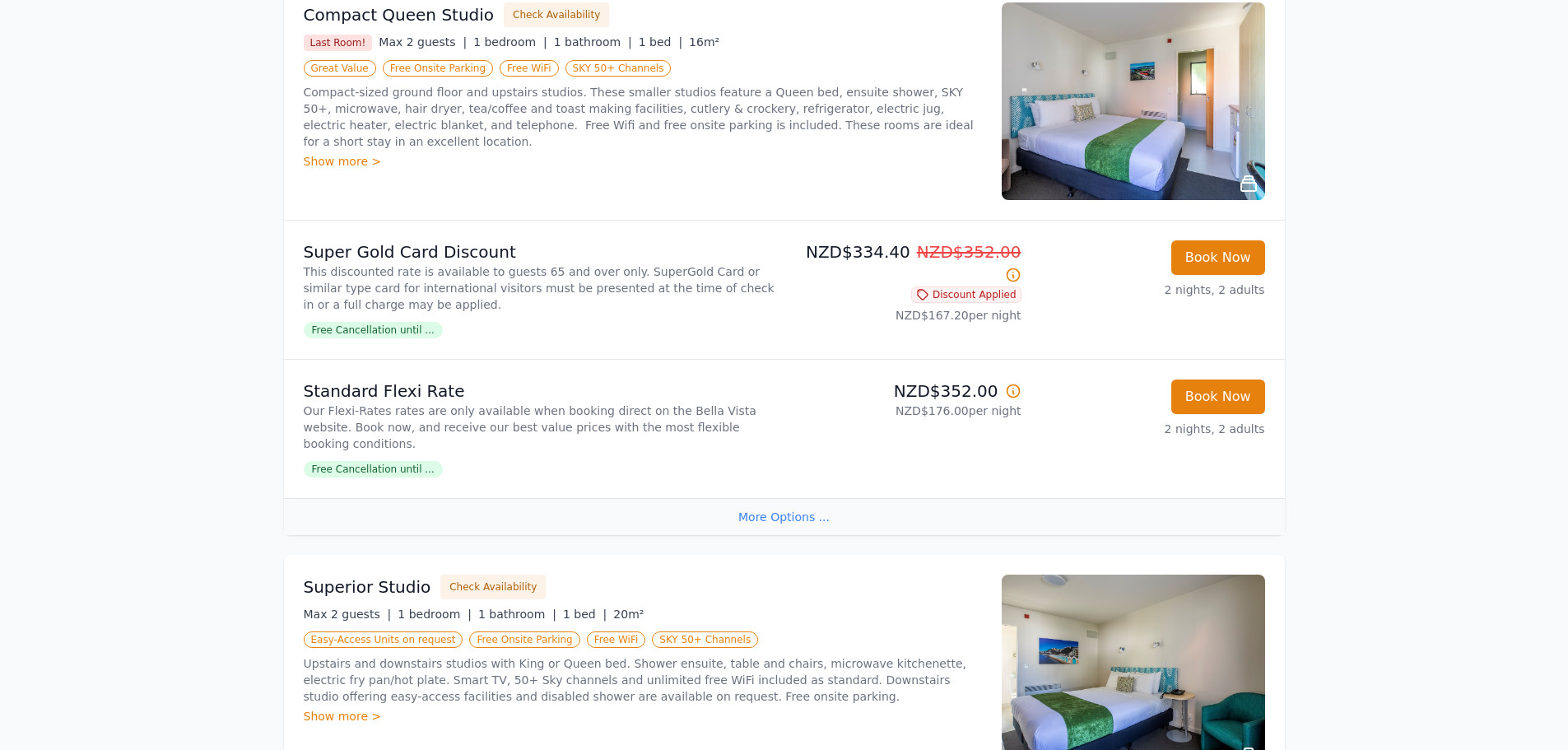
scroll to position [411, 0]
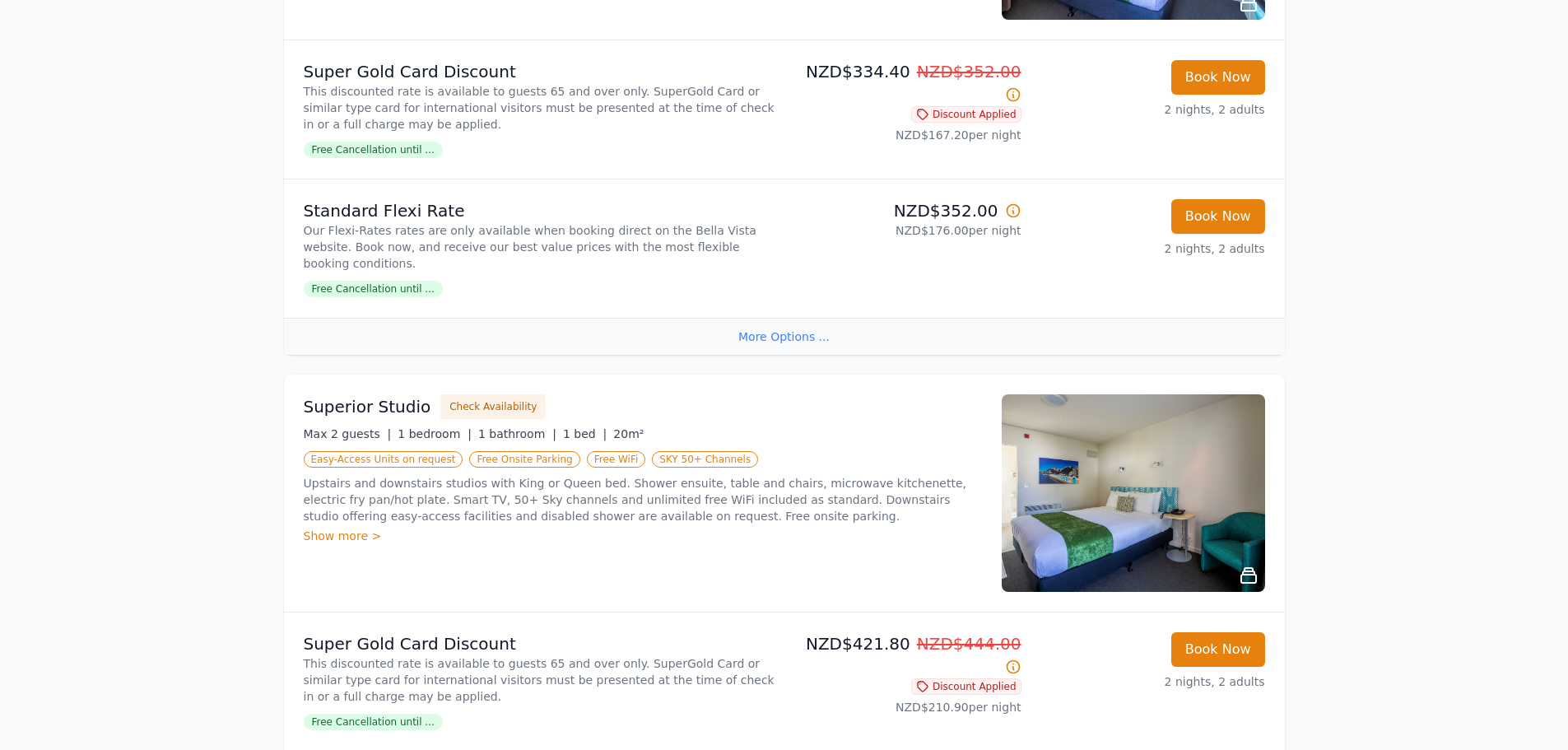
click at [1181, 477] on img at bounding box center [1134, 493] width 263 height 198
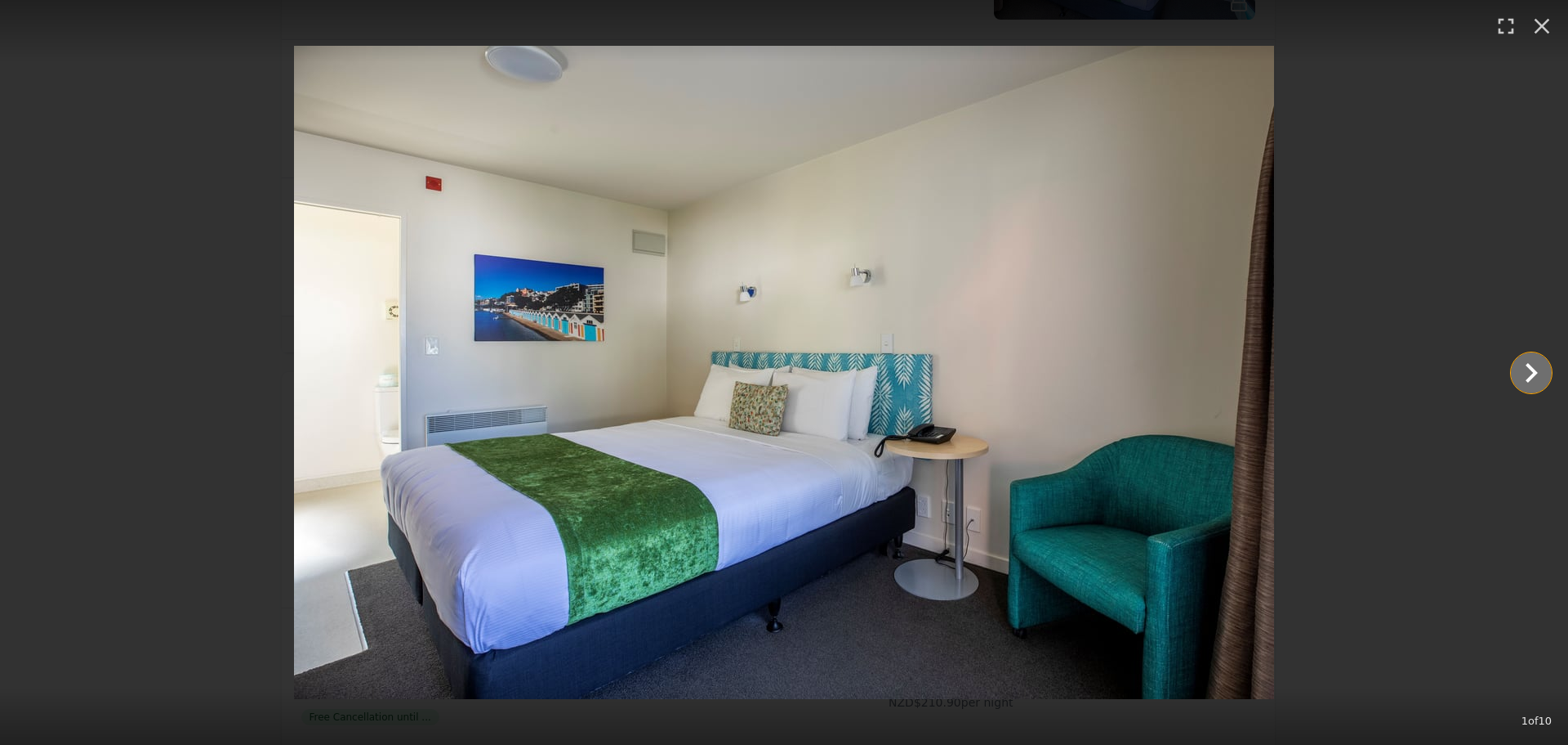
click at [1532, 366] on icon "Show slide 2 of 10" at bounding box center [1531, 373] width 39 height 39
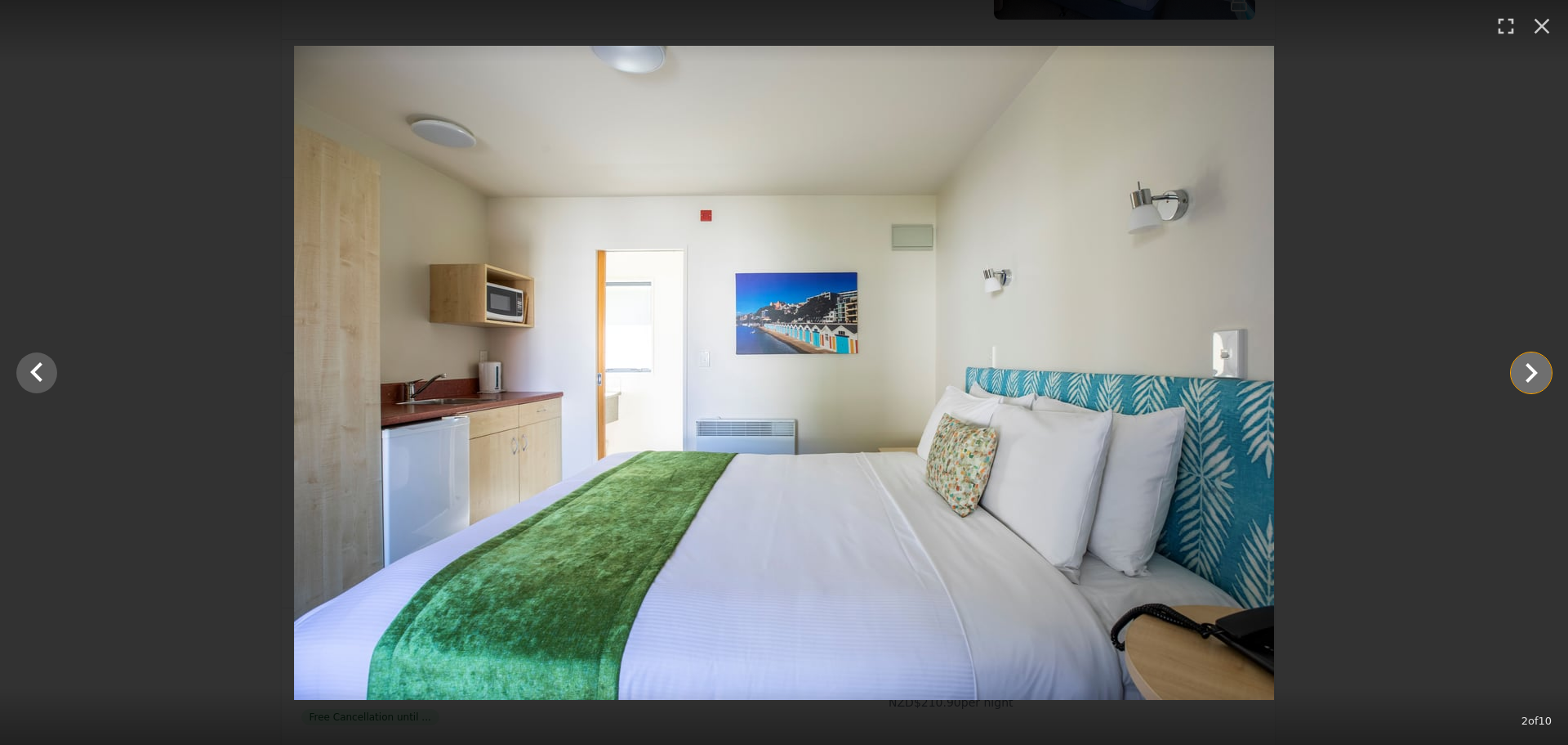
click at [1532, 366] on icon "Show slide 3 of 10" at bounding box center [1531, 373] width 39 height 39
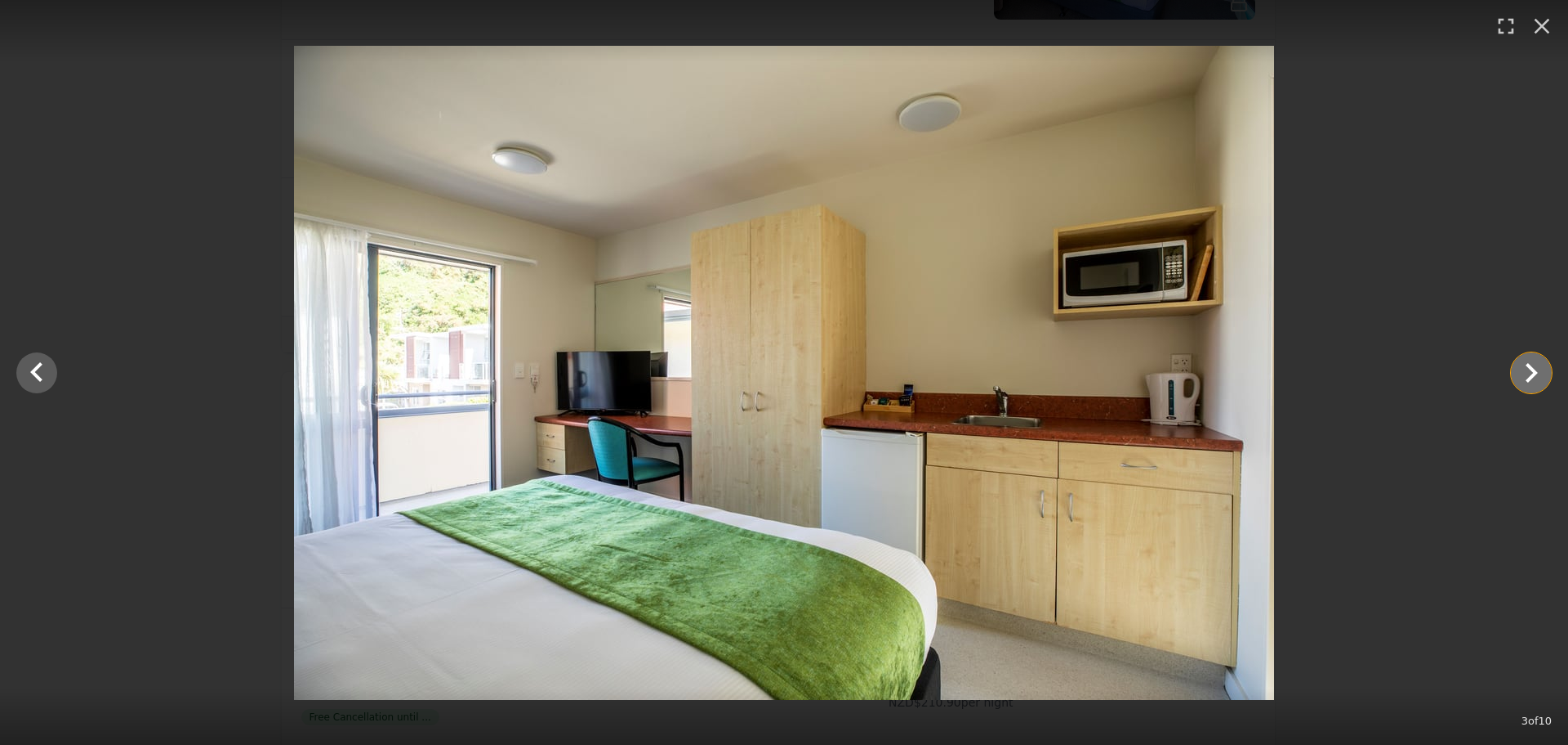
click at [1531, 380] on icon "Show slide 4 of 10" at bounding box center [1531, 373] width 39 height 39
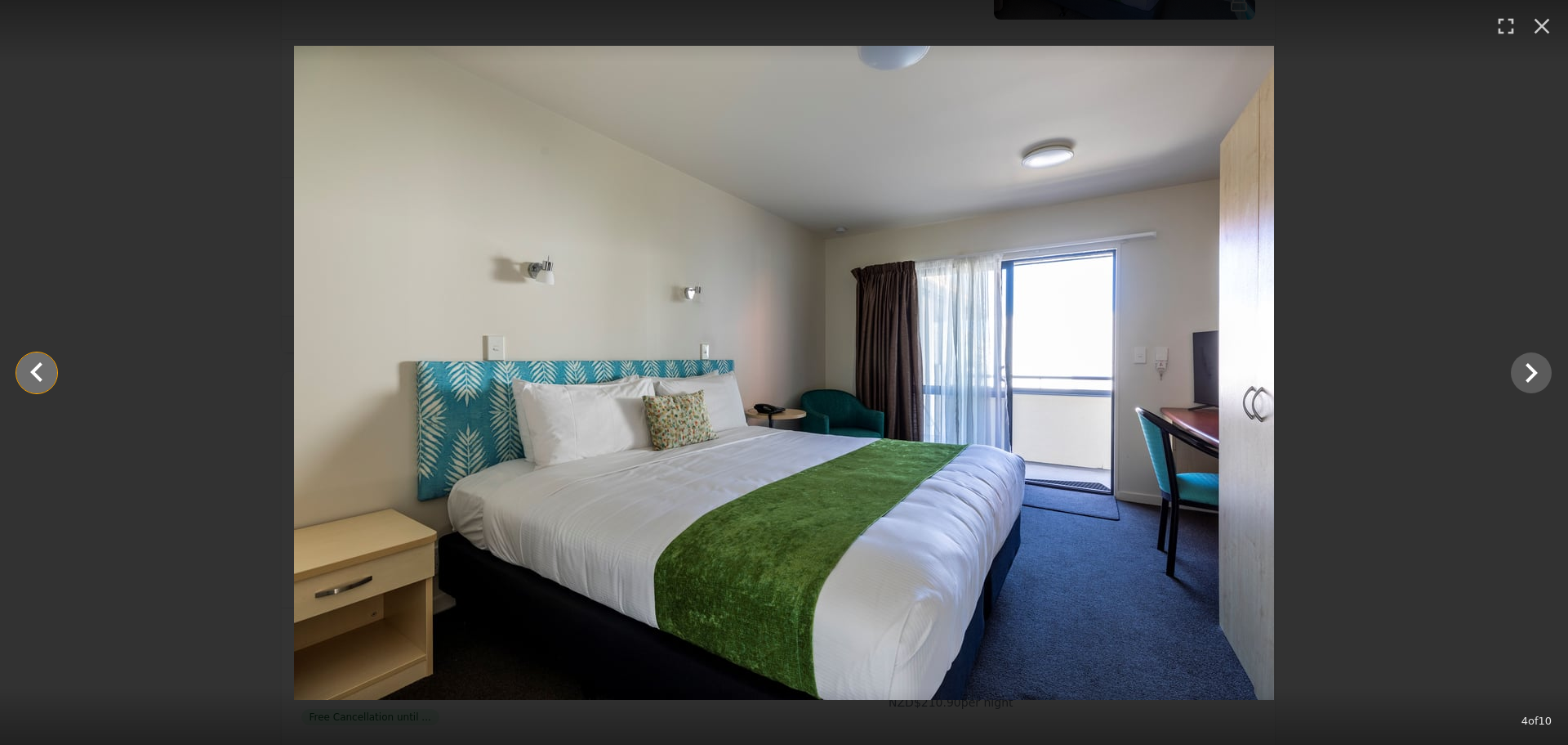
click at [39, 378] on icon "Show slide 3 of 10" at bounding box center [36, 371] width 12 height 20
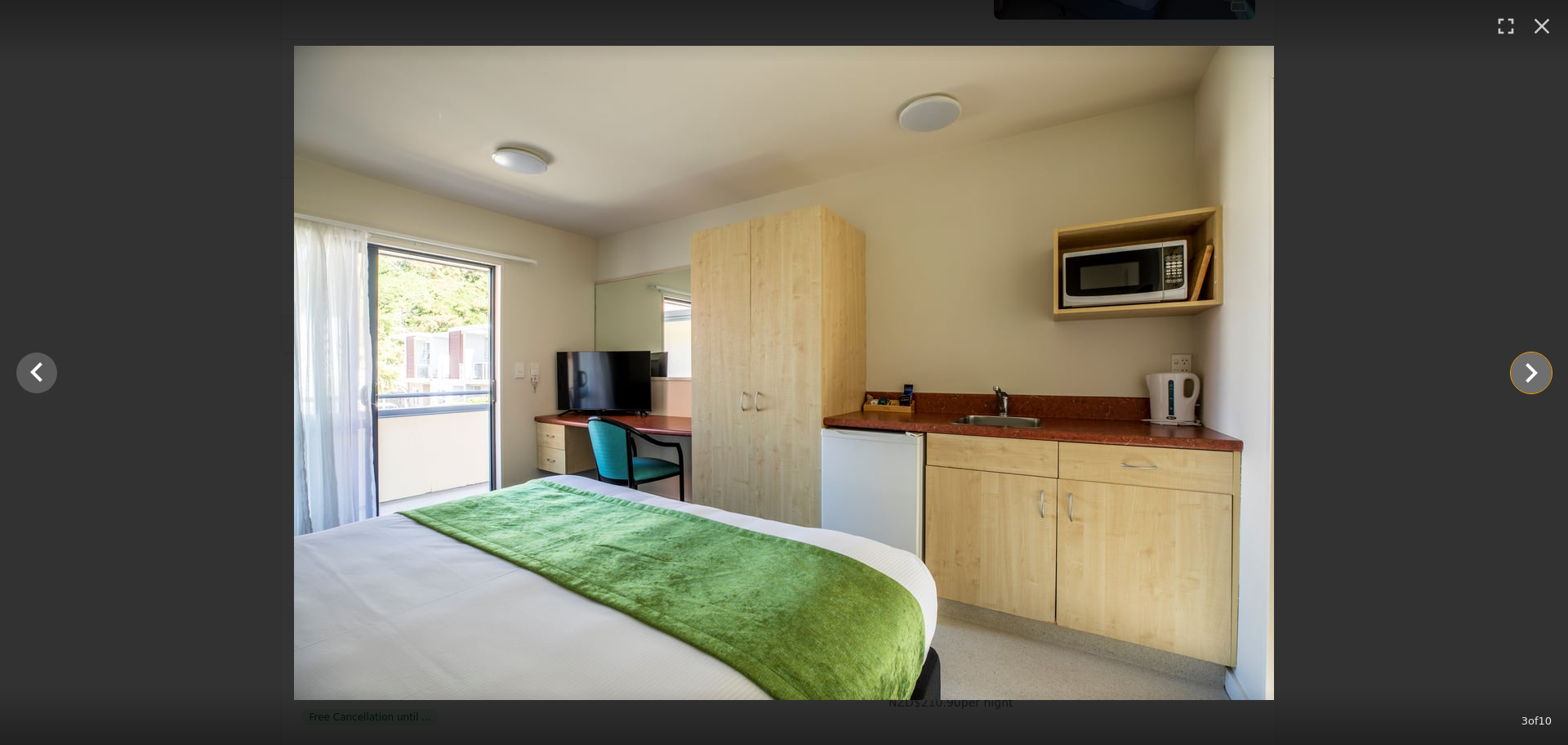
click at [1543, 374] on icon "Show slide 4 of 10" at bounding box center [1531, 373] width 39 height 39
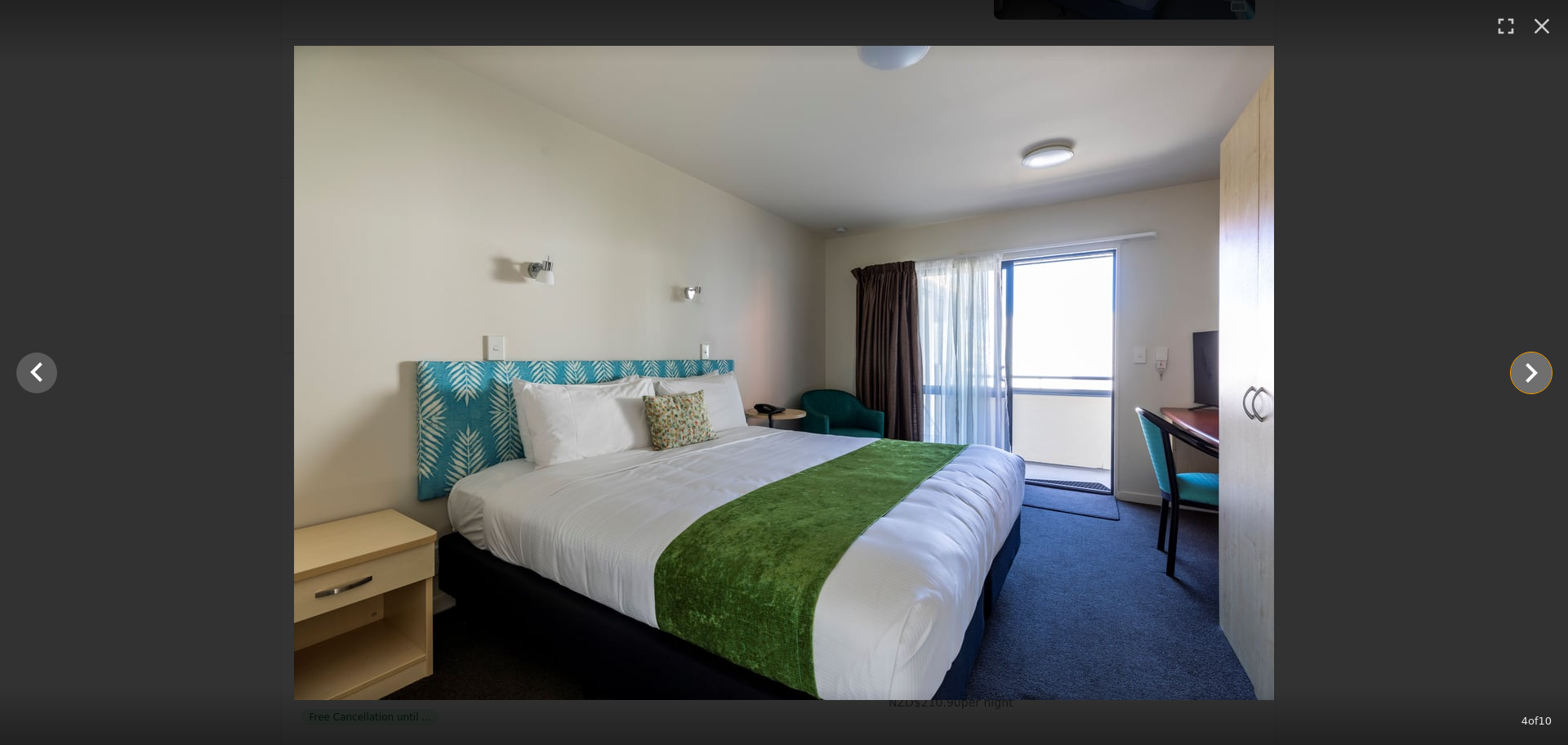
click at [1543, 374] on icon "Show slide 5 of 10" at bounding box center [1531, 373] width 39 height 39
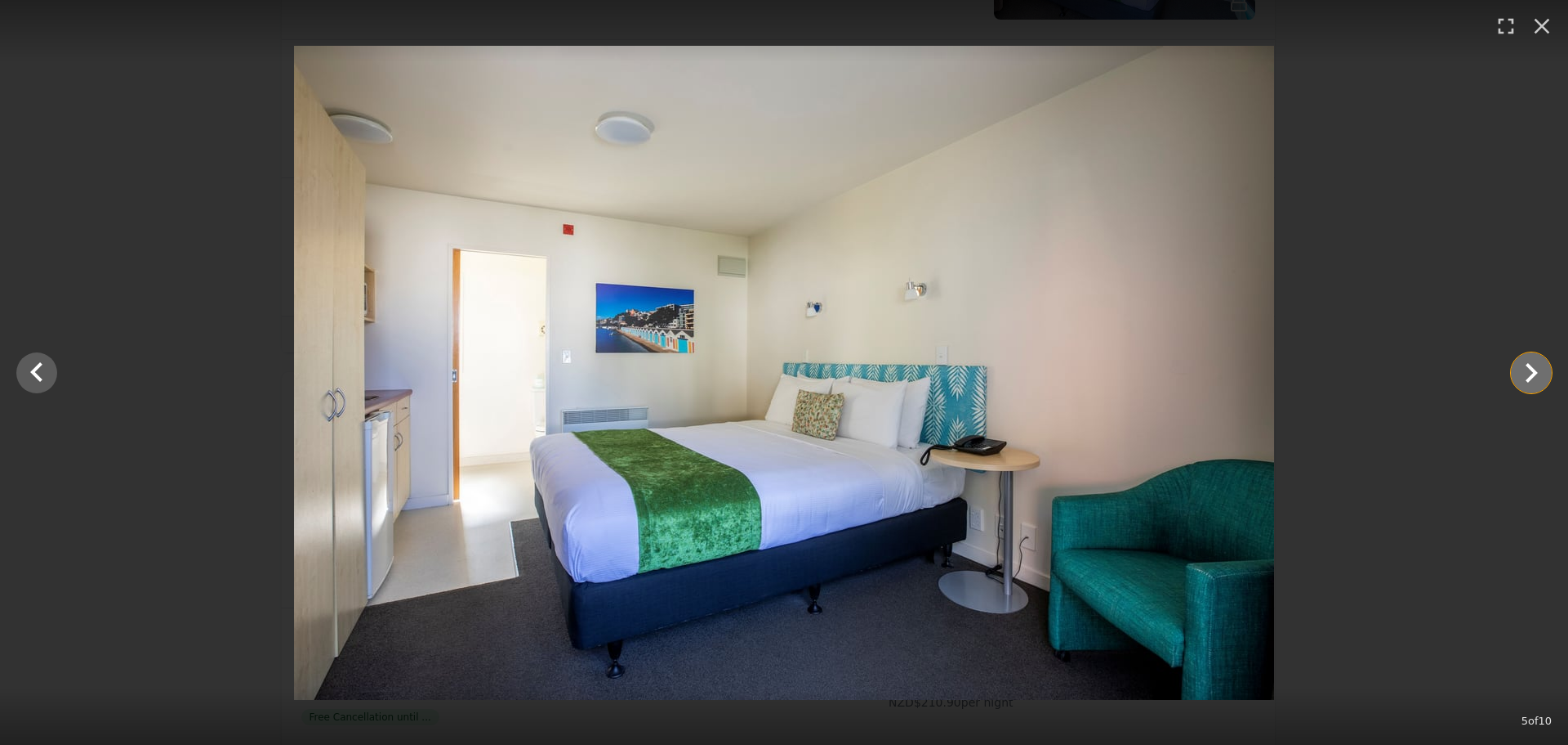
click at [1543, 374] on icon "Show slide 6 of 10" at bounding box center [1531, 373] width 39 height 39
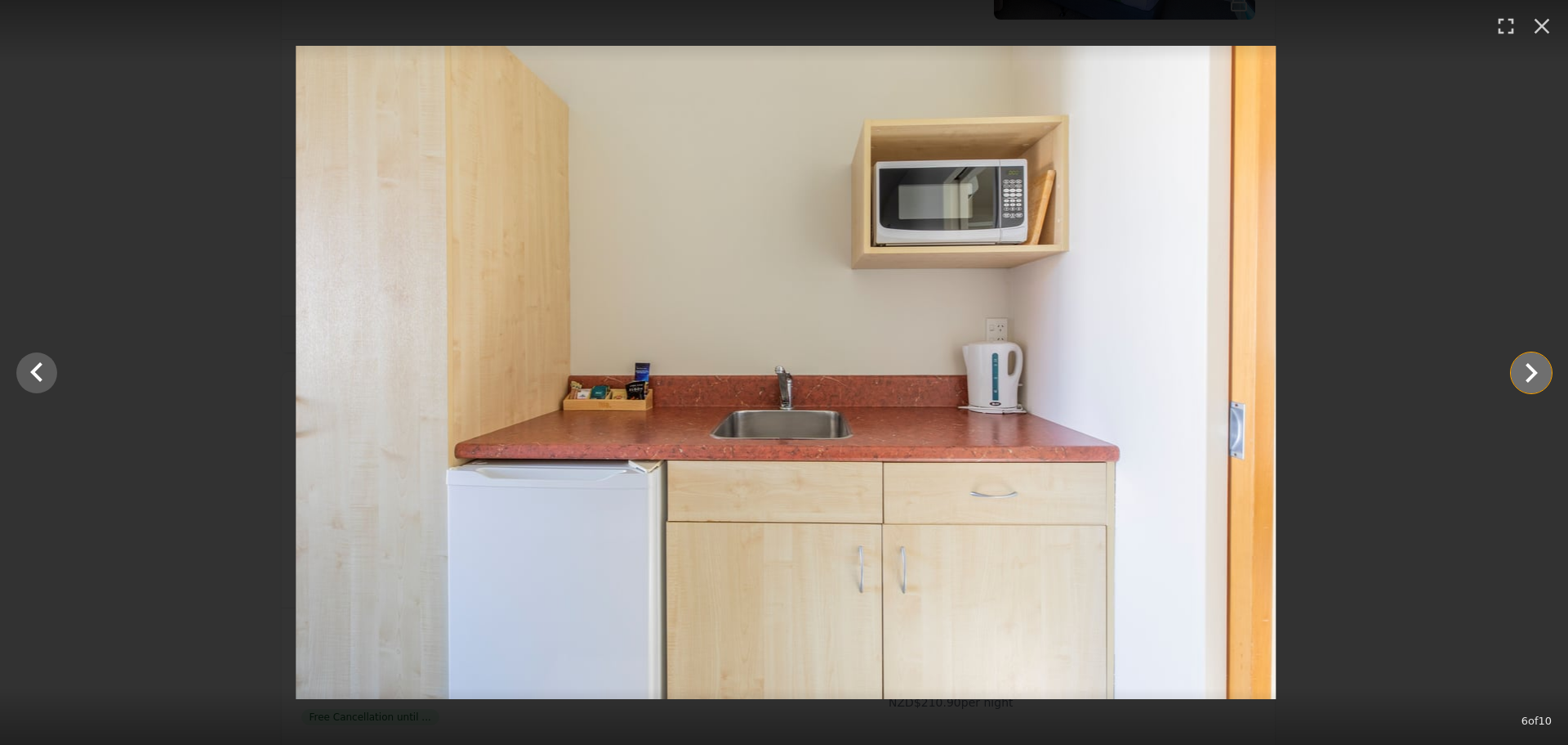
click at [1543, 374] on icon "Show slide 7 of 10" at bounding box center [1531, 373] width 39 height 39
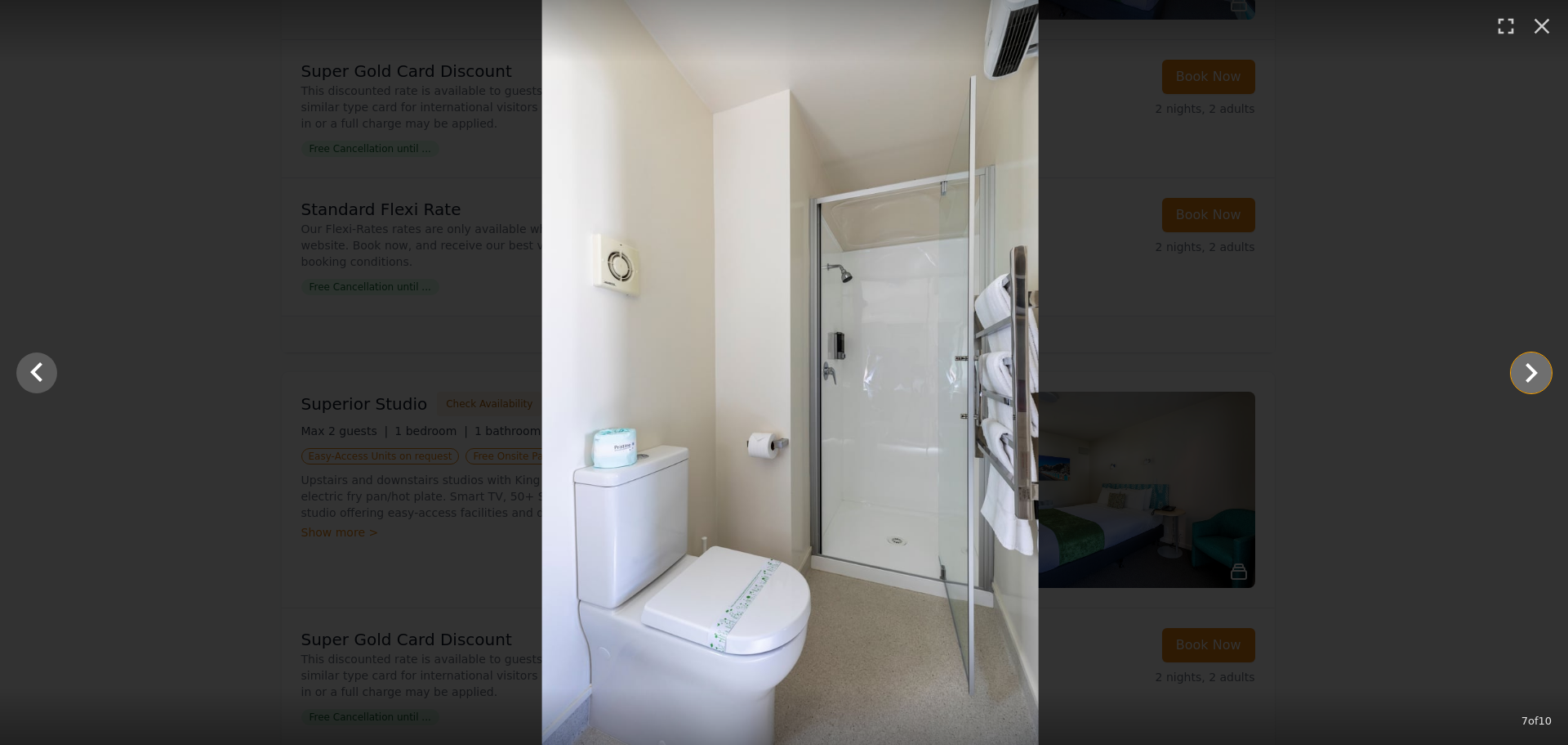
click at [1543, 374] on icon "Show slide 8 of 10" at bounding box center [1531, 373] width 39 height 39
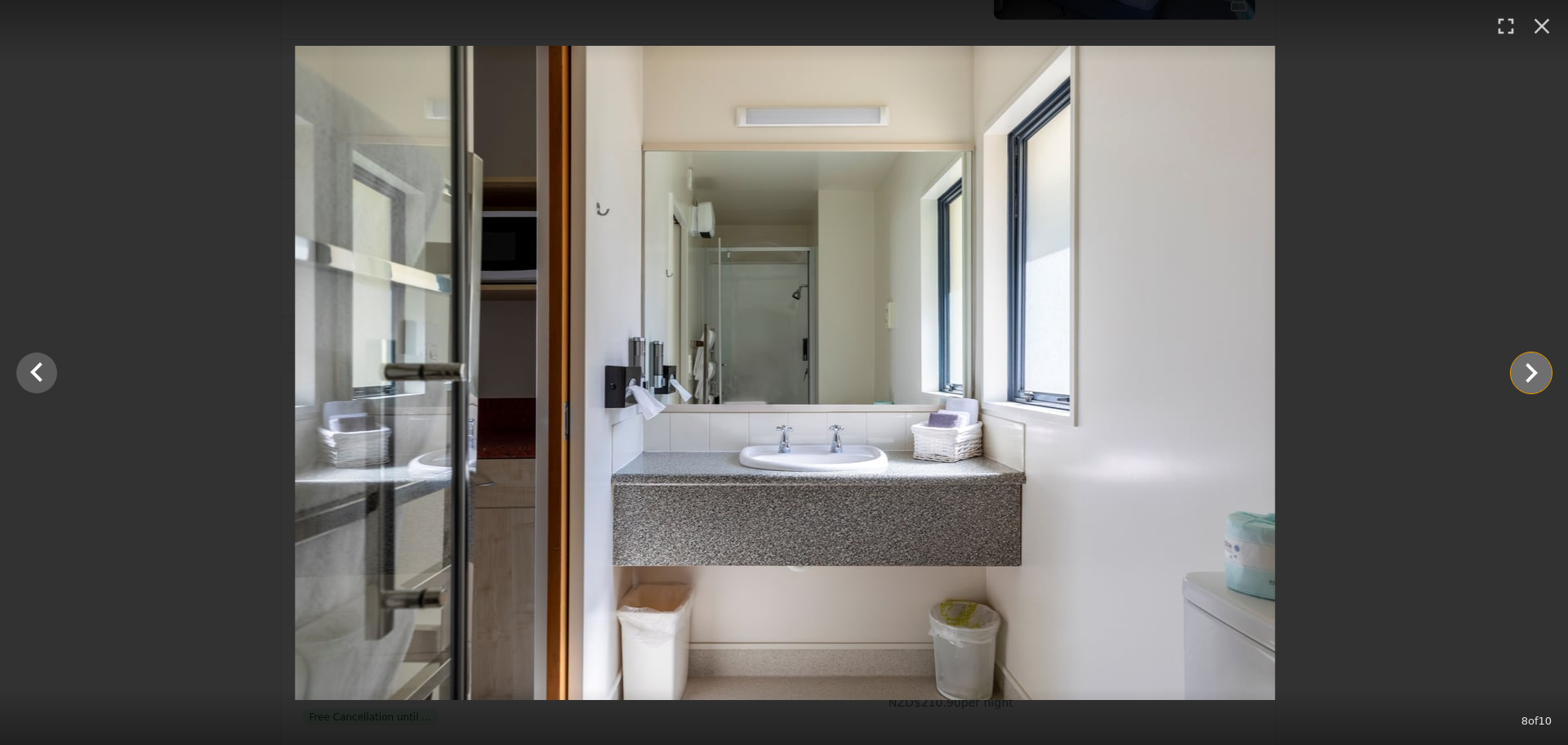
click at [1543, 374] on icon "Show slide 9 of 10" at bounding box center [1531, 373] width 39 height 39
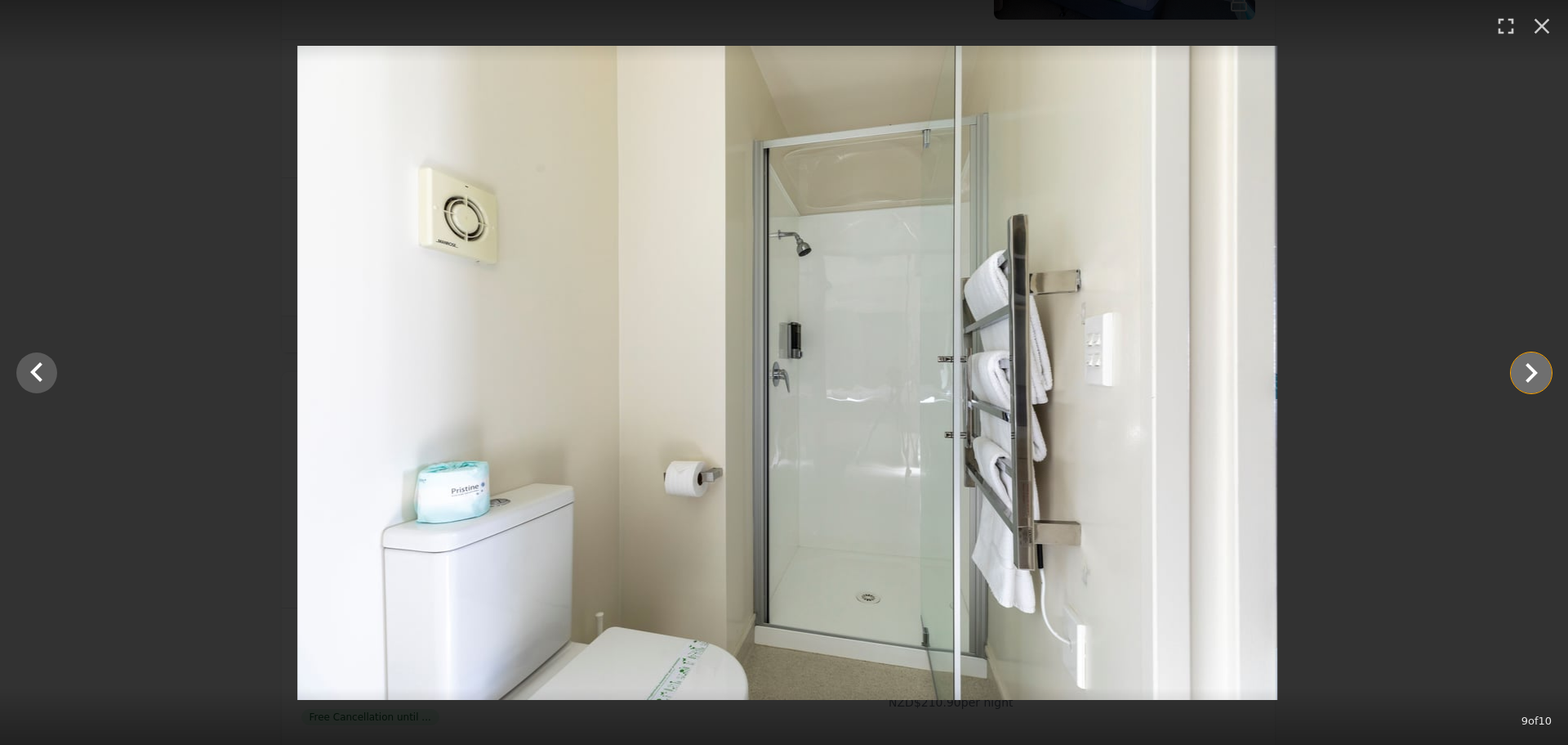
click at [1543, 374] on icon "Show slide 10 of 10" at bounding box center [1531, 373] width 39 height 39
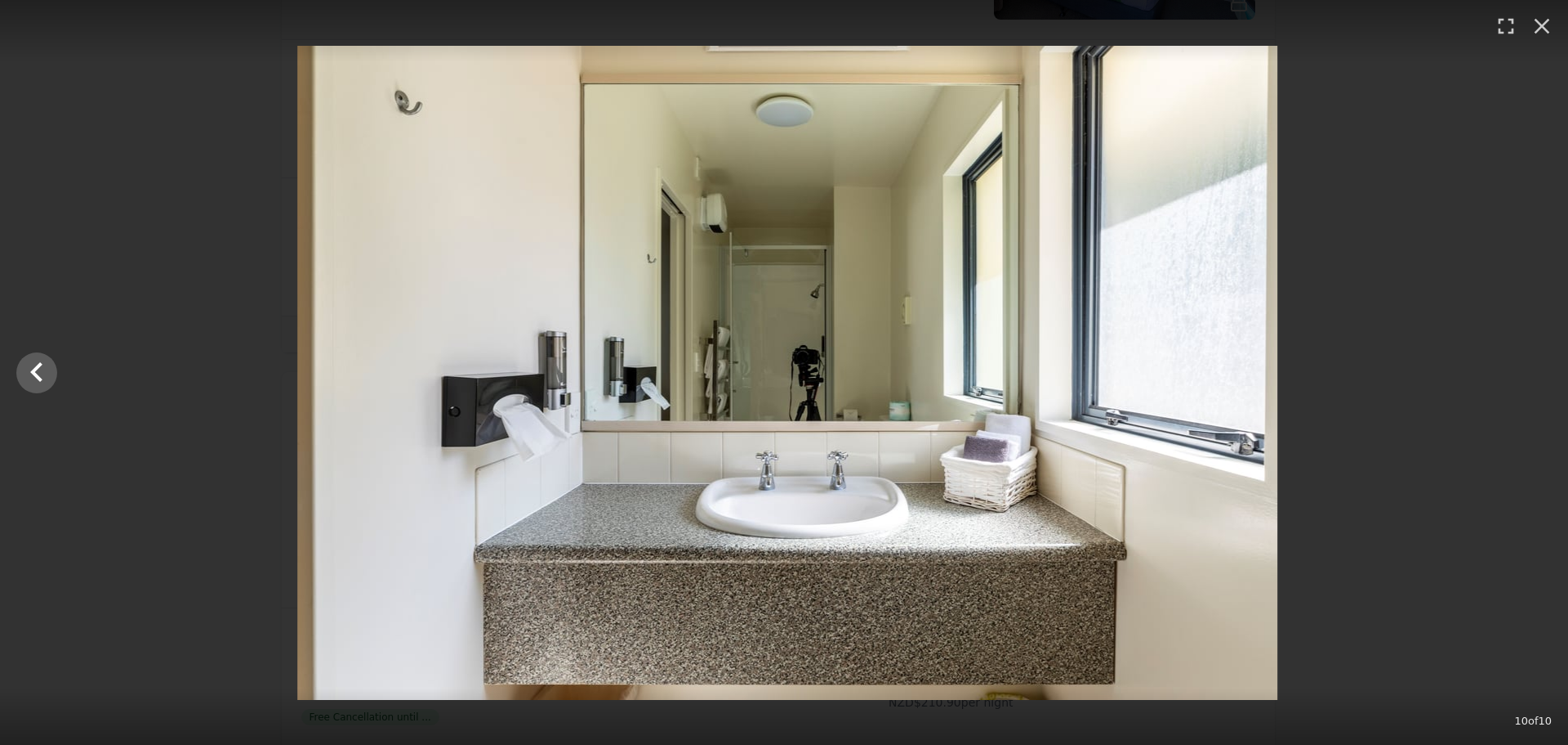
click at [1543, 374] on div at bounding box center [787, 373] width 1568 height 654
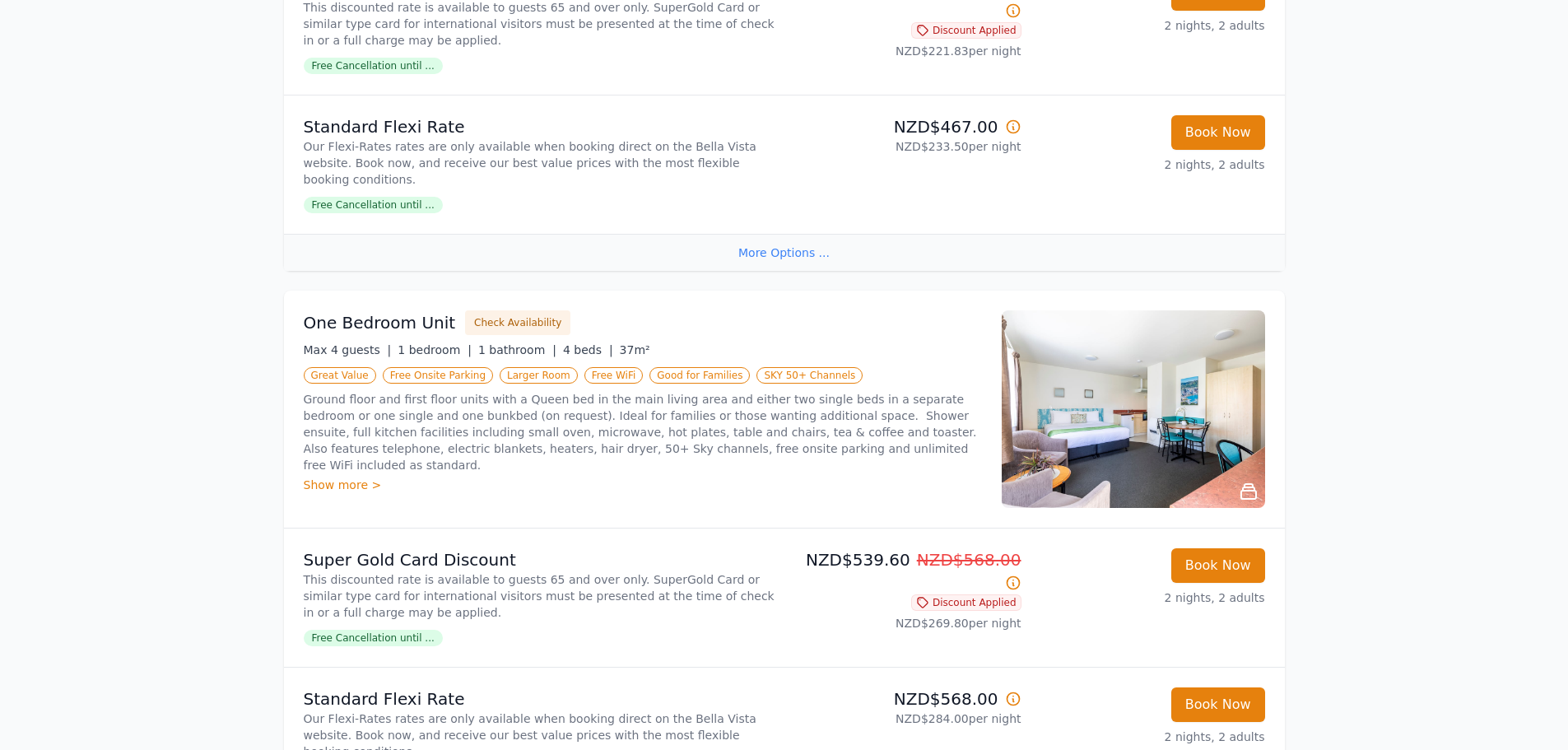
scroll to position [1646, 0]
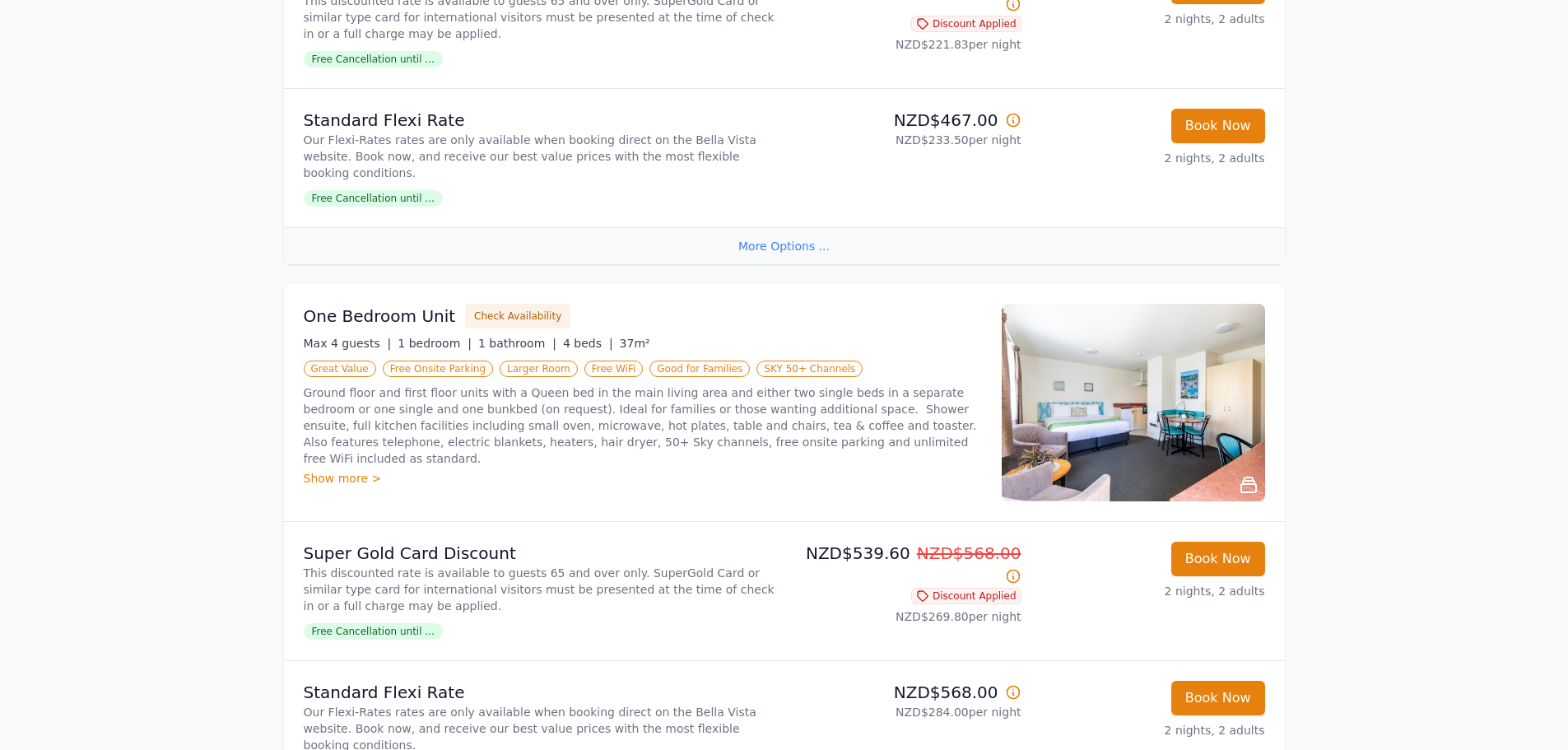
click at [1175, 359] on img at bounding box center [1134, 402] width 263 height 198
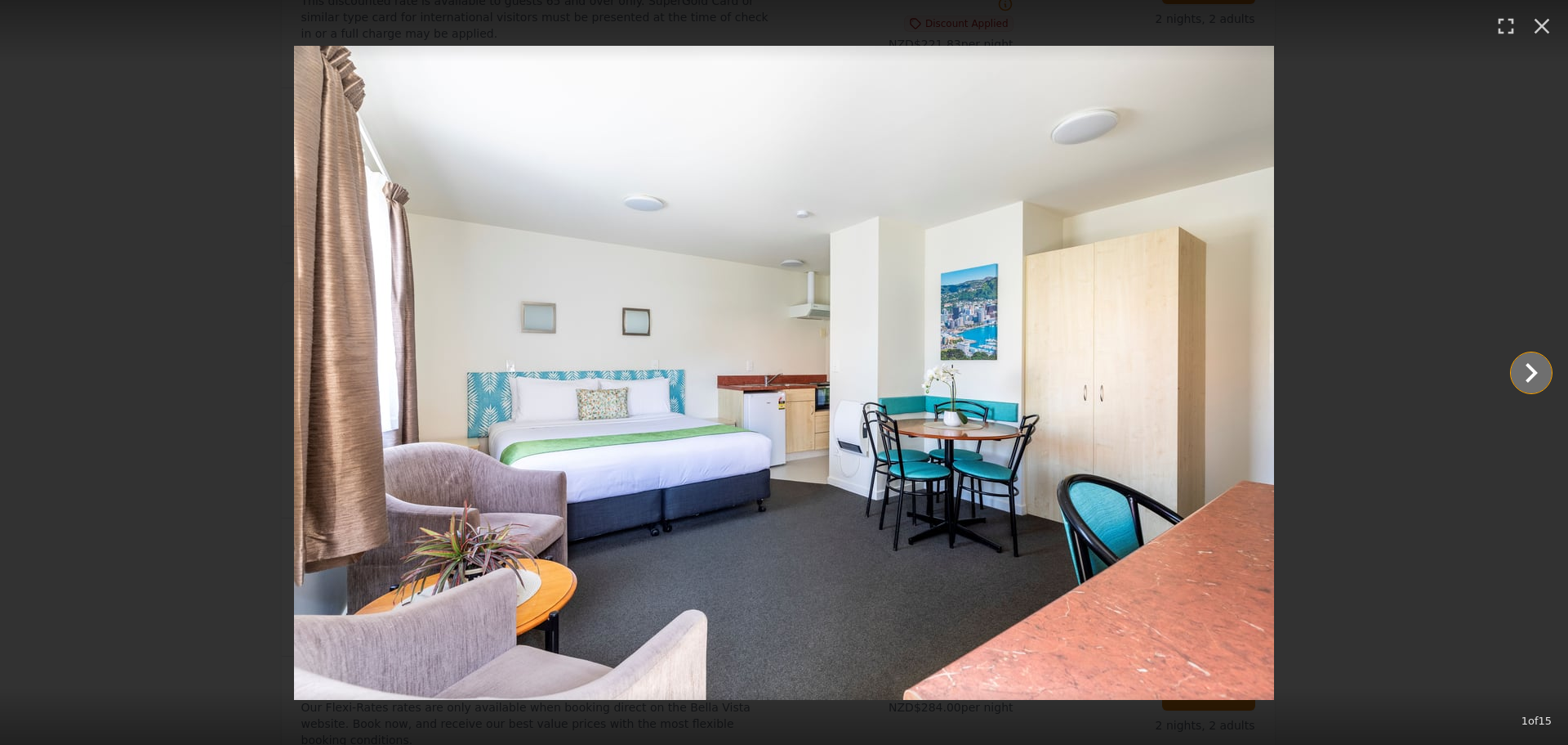
click at [1538, 368] on icon "Show slide 2 of 15" at bounding box center [1531, 373] width 39 height 39
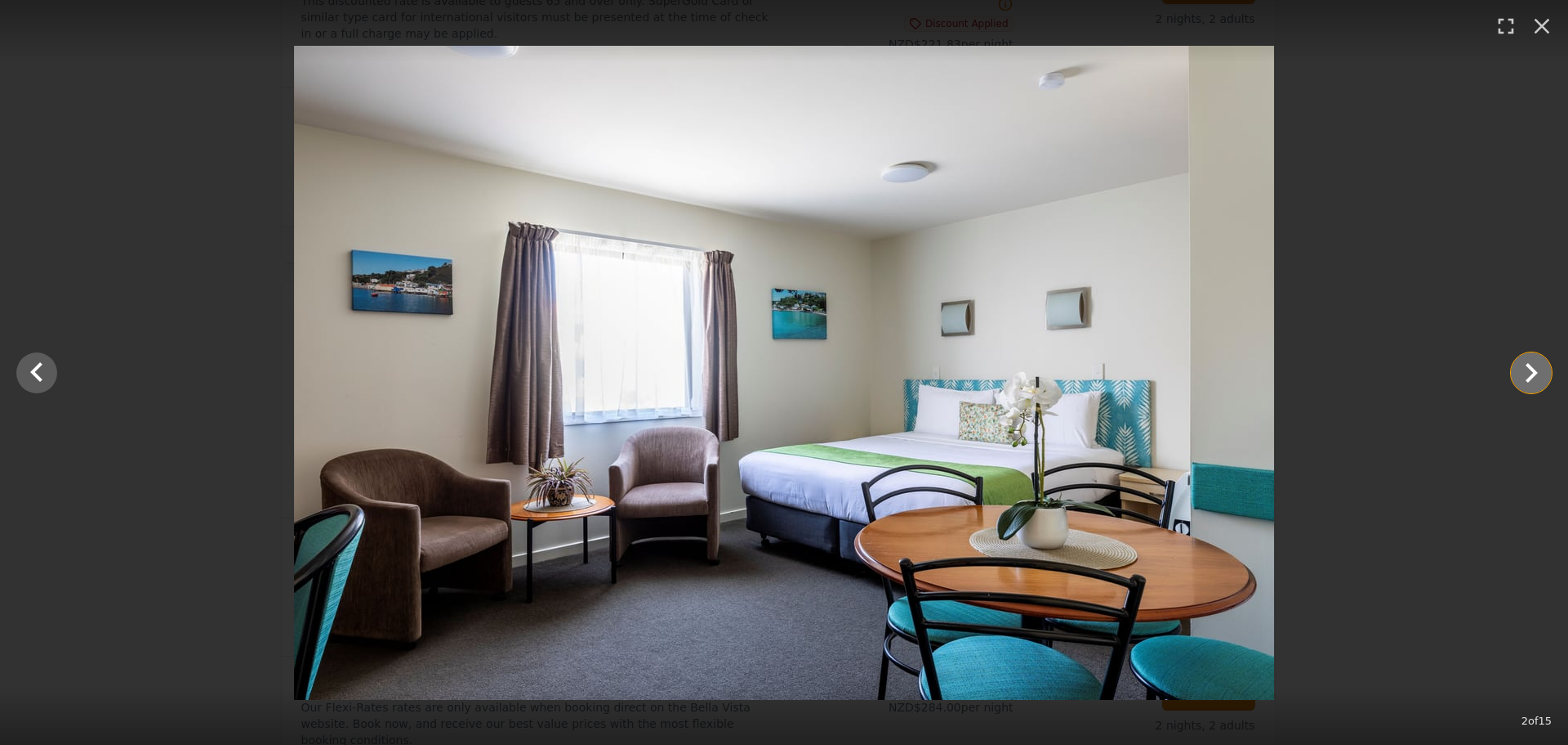
click at [1538, 368] on icon "Show slide 3 of 15" at bounding box center [1531, 373] width 39 height 39
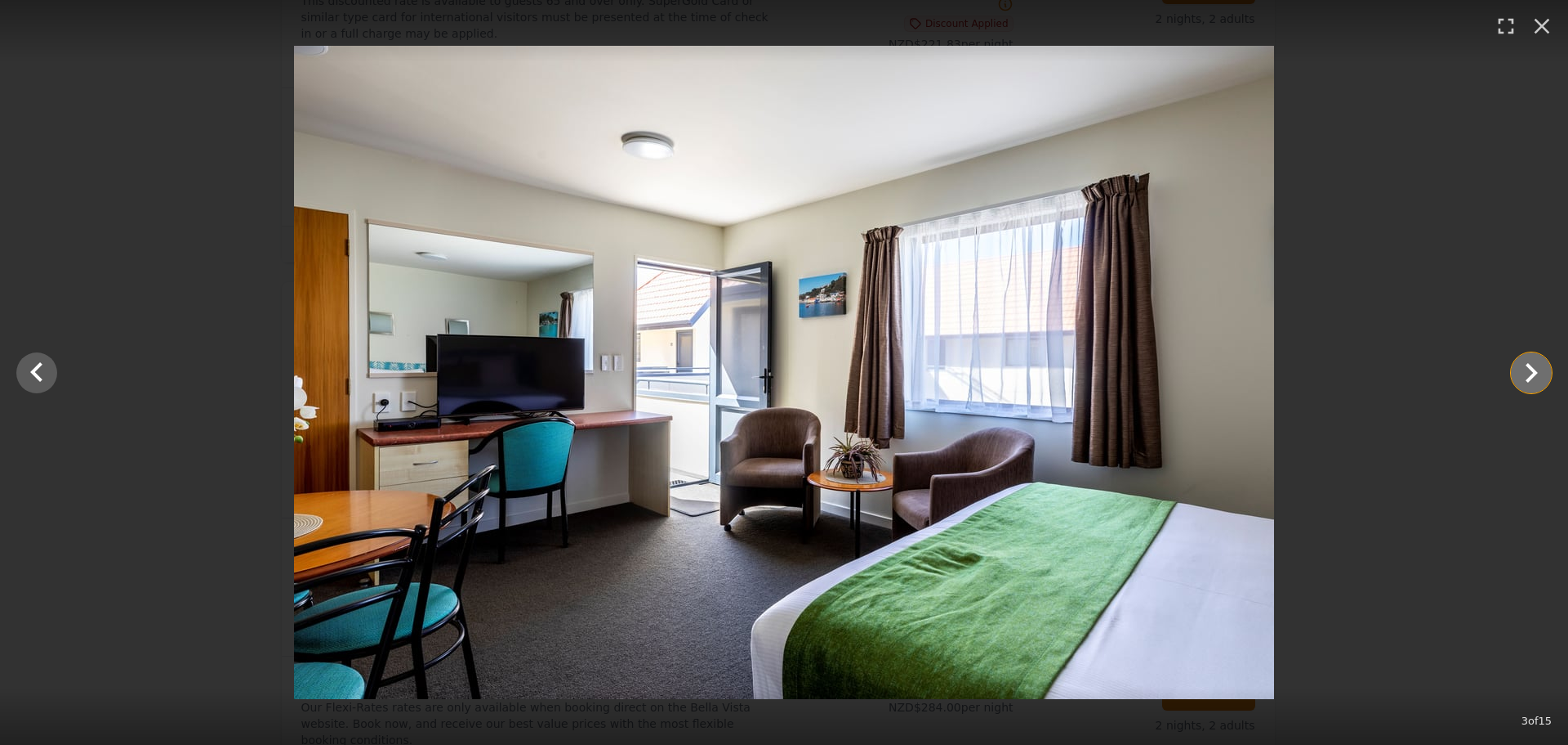
click at [1538, 368] on icon "Show slide 4 of 15" at bounding box center [1531, 373] width 39 height 39
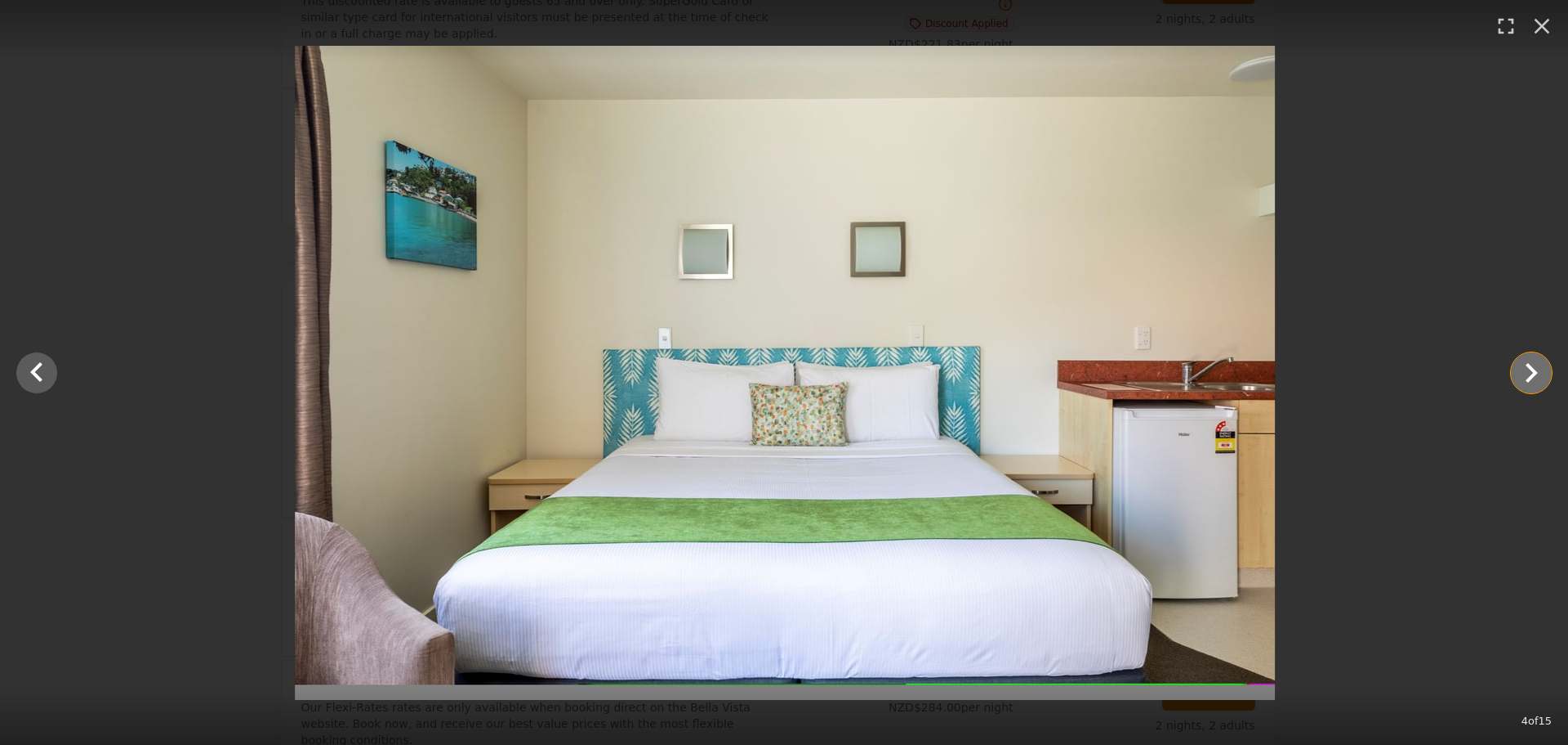
click at [1538, 368] on icon "Show slide 5 of 15" at bounding box center [1531, 373] width 39 height 39
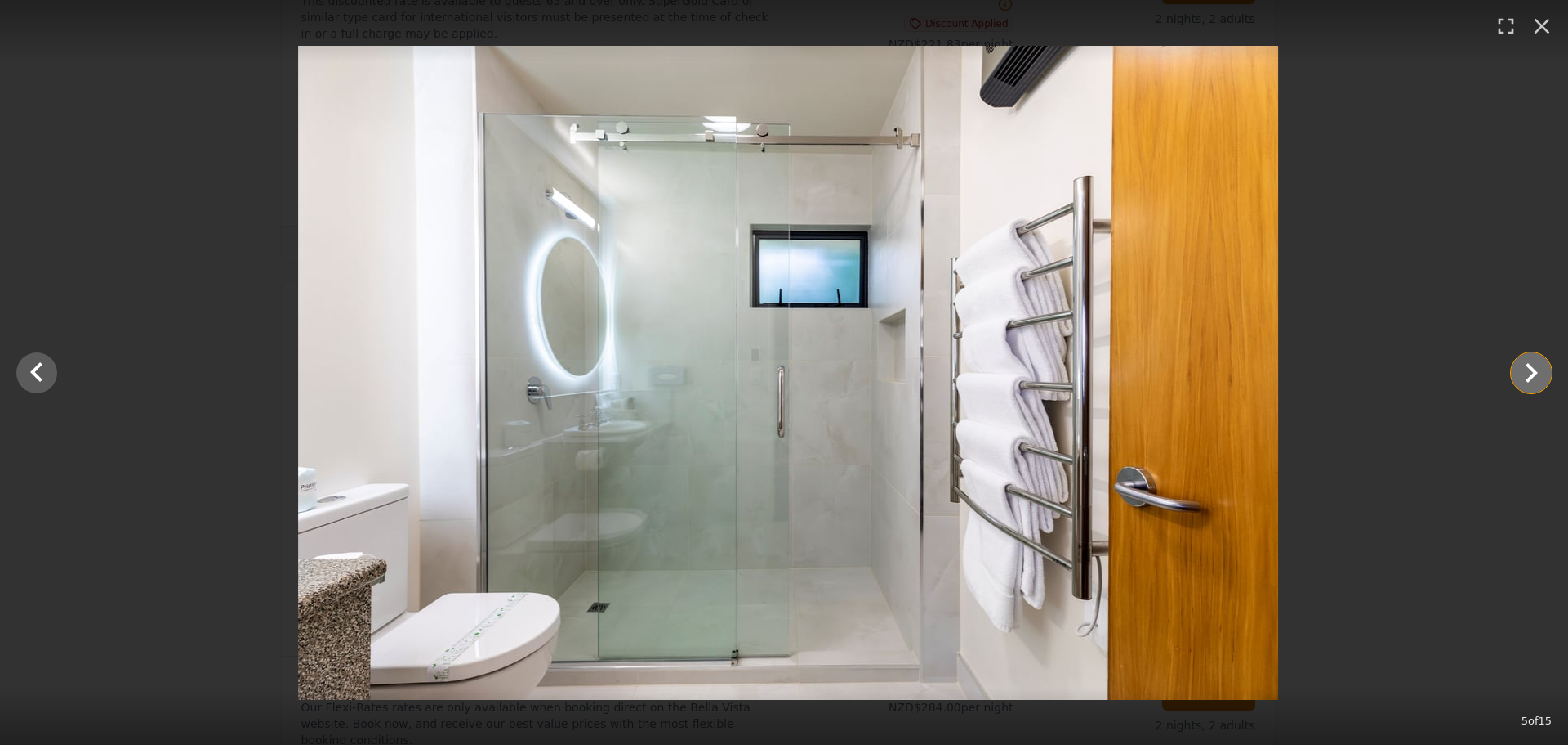
click at [1538, 368] on icon "Show slide 6 of 15" at bounding box center [1531, 373] width 39 height 39
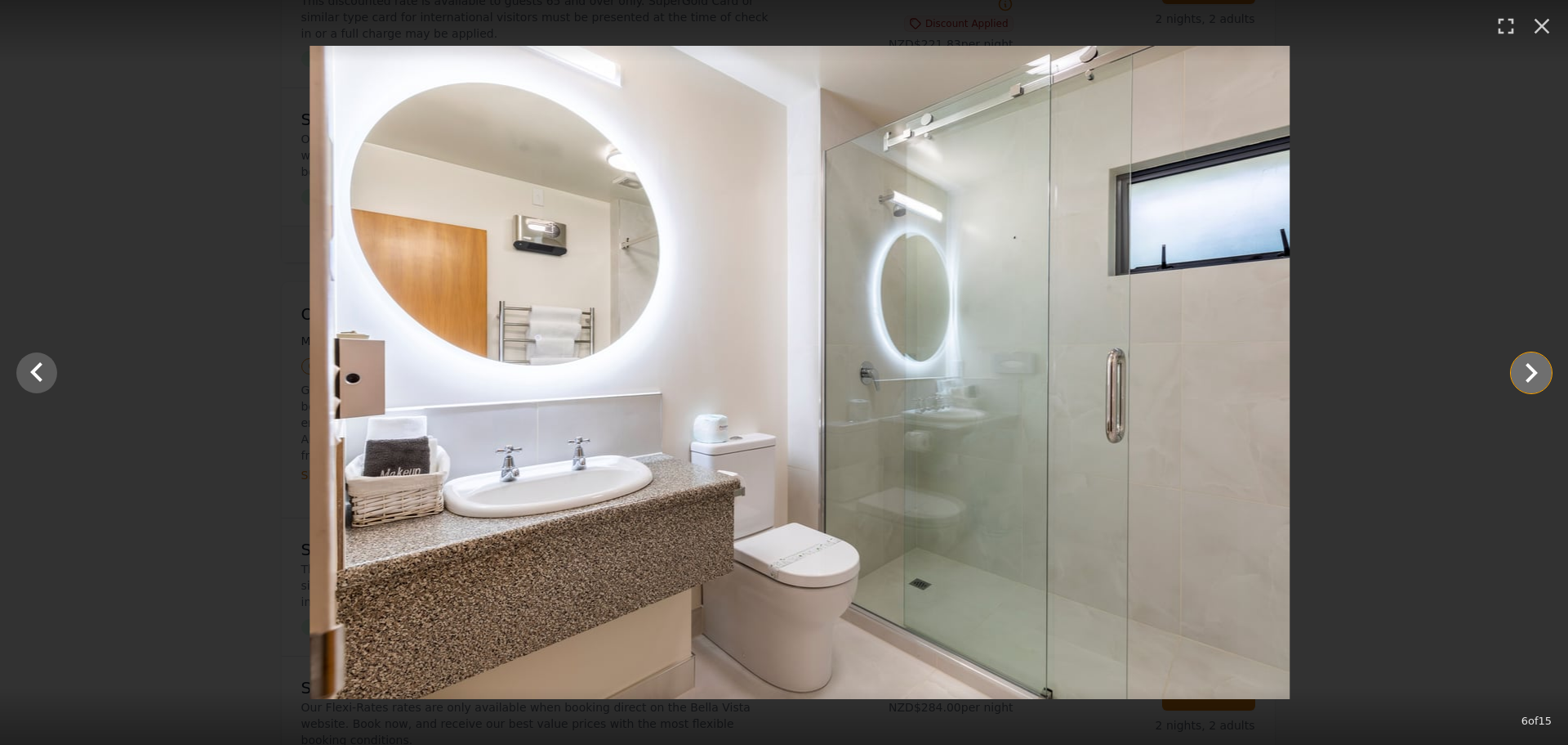
click at [1538, 368] on icon "Show slide 7 of 15" at bounding box center [1531, 373] width 39 height 39
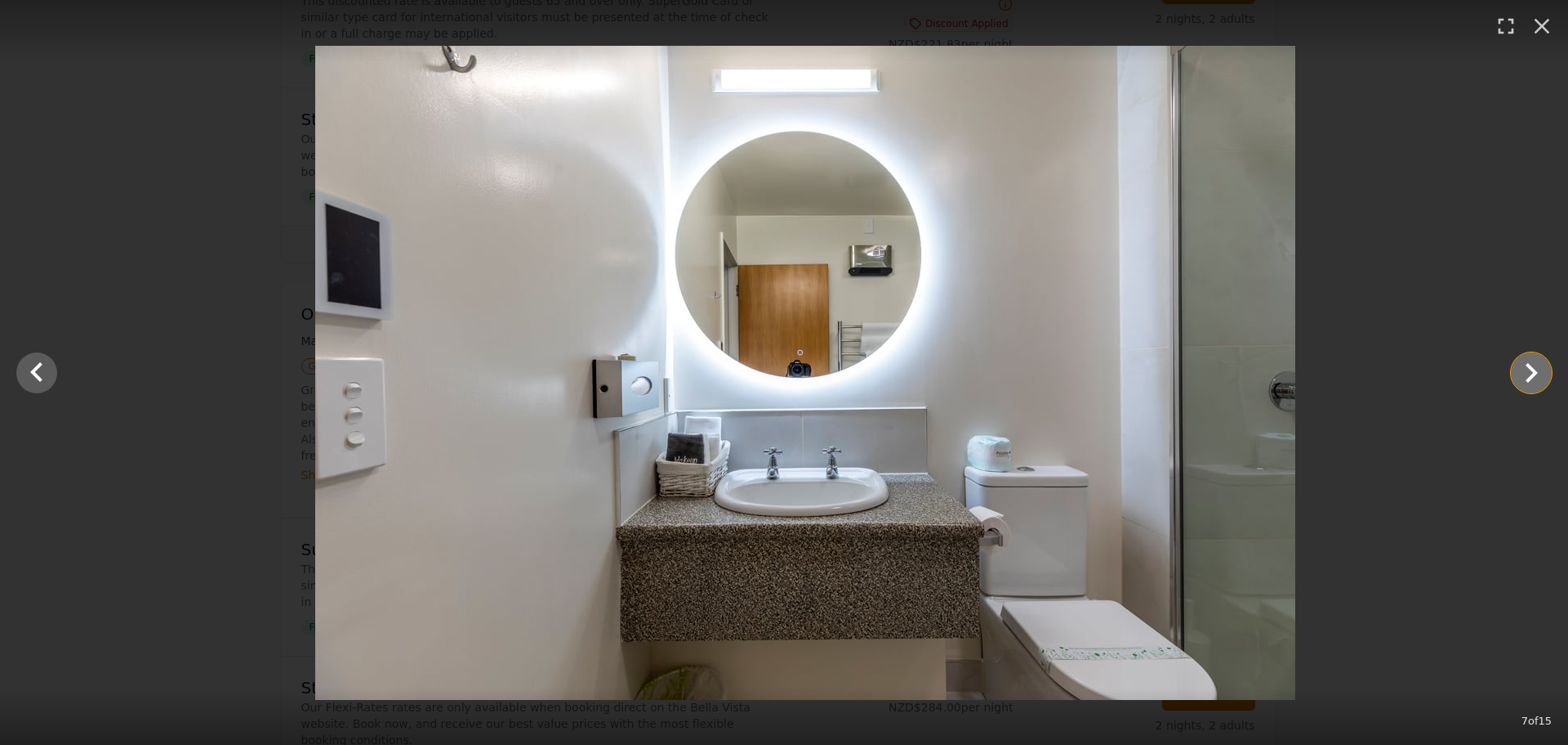
click at [1538, 368] on icon "Show slide 8 of 15" at bounding box center [1531, 373] width 39 height 39
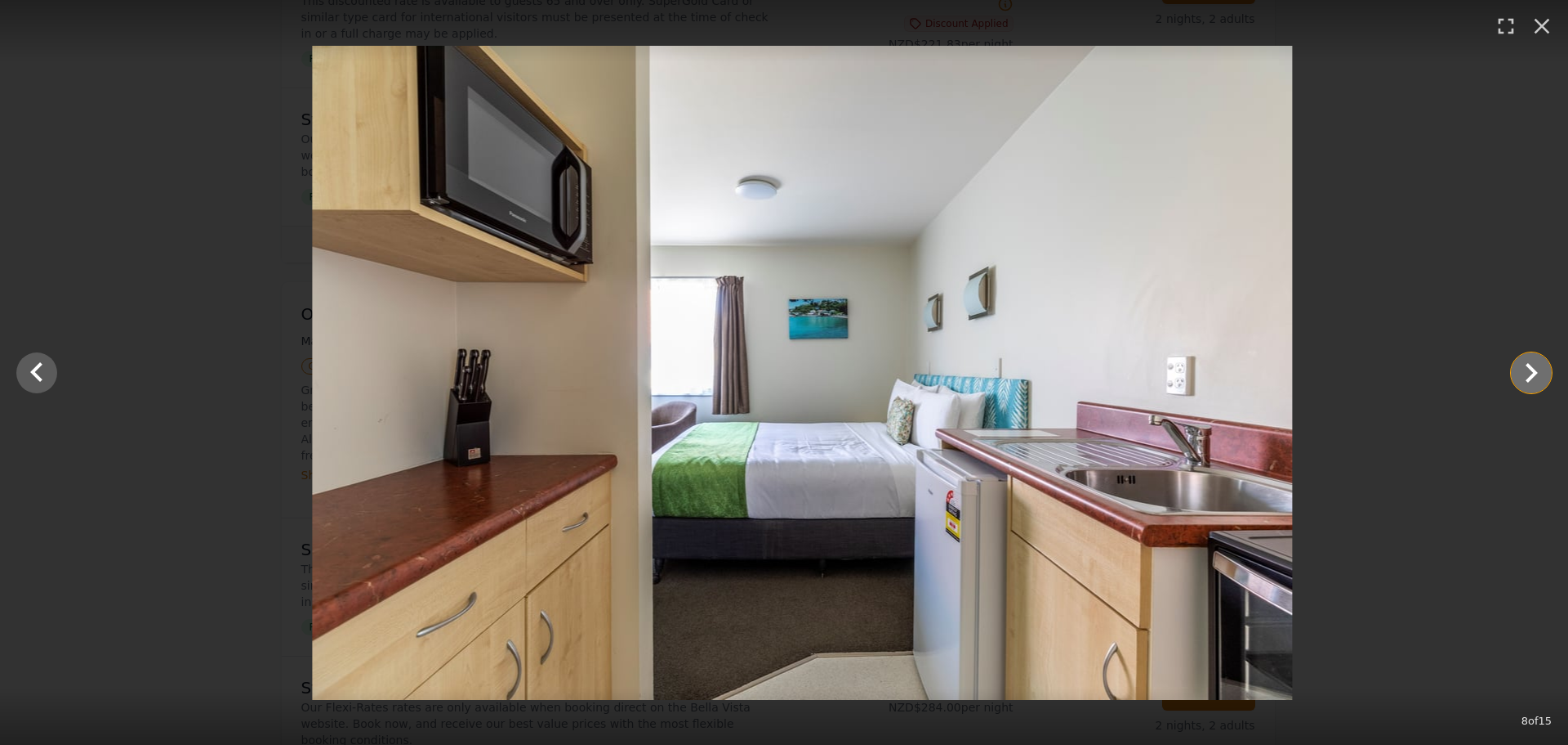
click at [1538, 368] on icon "Show slide 9 of 15" at bounding box center [1531, 373] width 39 height 39
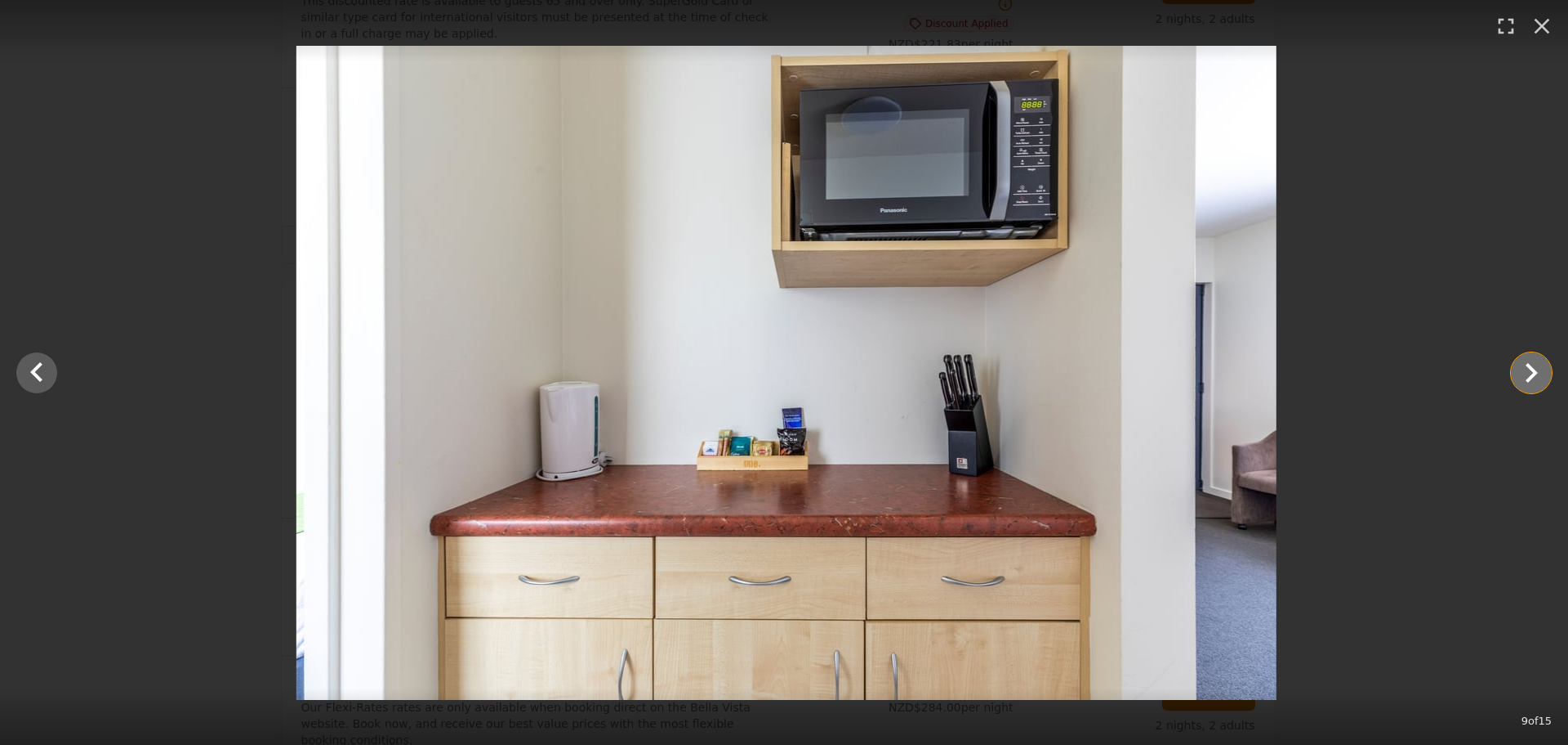
click at [1538, 368] on icon "Show slide 10 of 15" at bounding box center [1531, 373] width 39 height 39
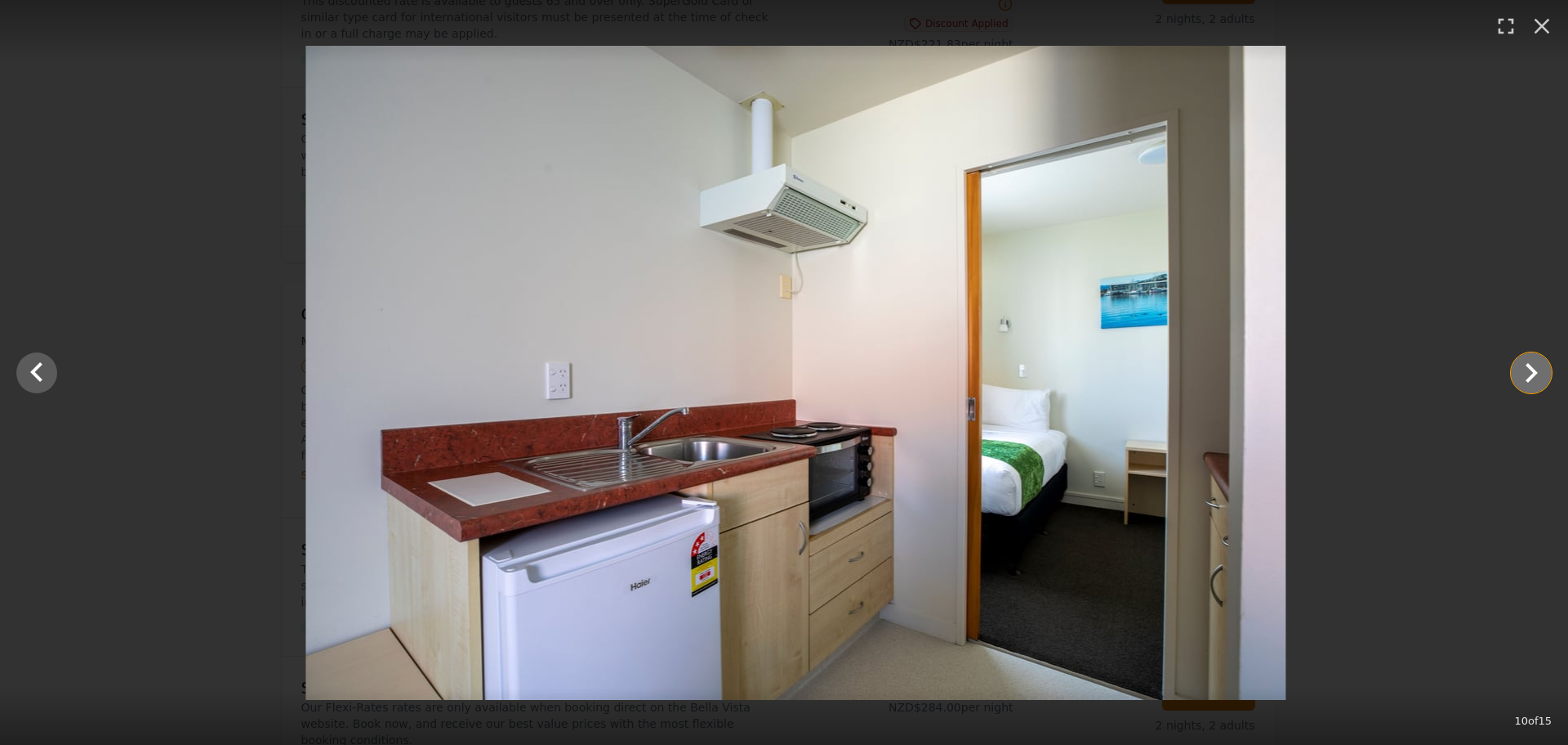
click at [1538, 368] on icon "Show slide 11 of 15" at bounding box center [1531, 373] width 39 height 39
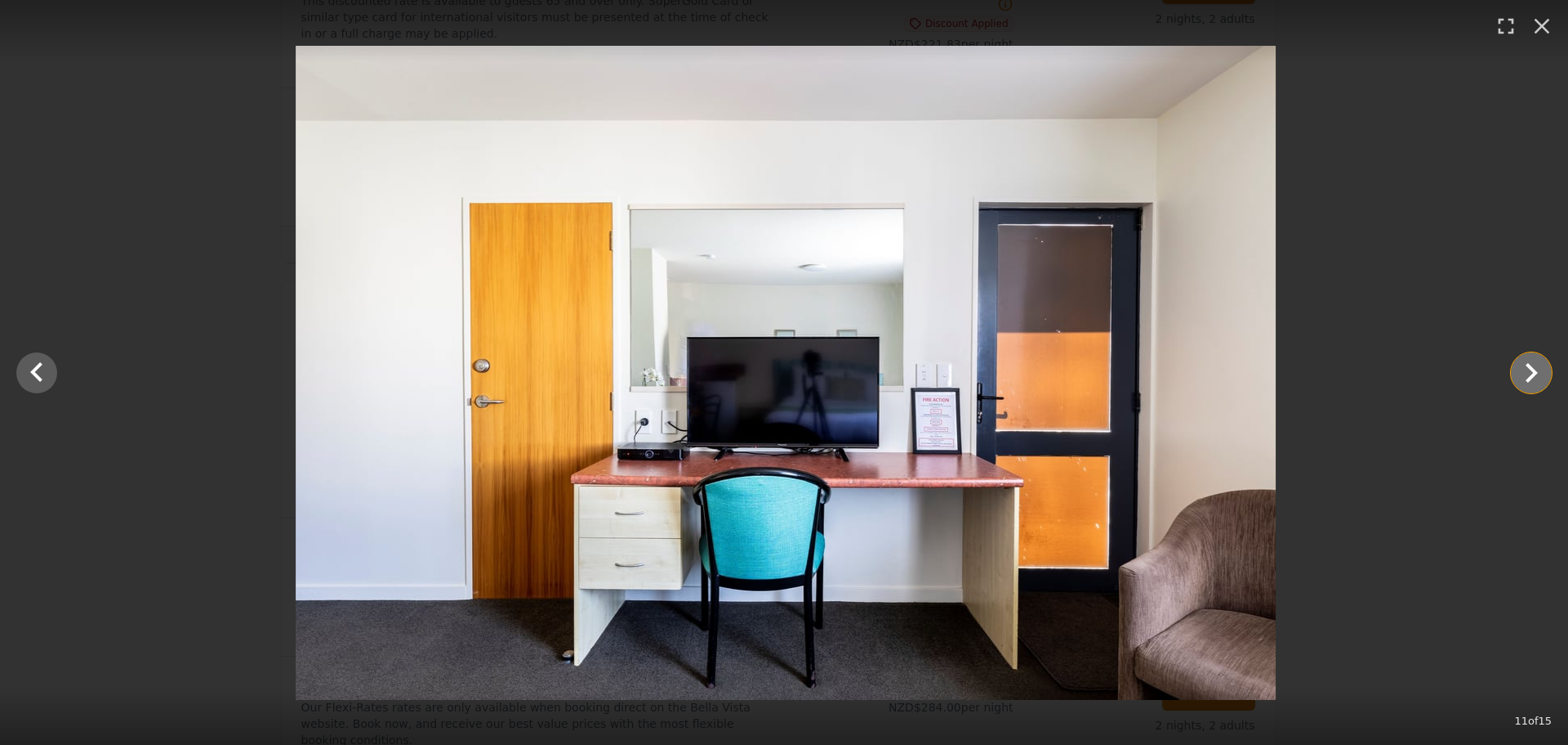
click at [1538, 368] on icon "Show slide 12 of 15" at bounding box center [1531, 373] width 39 height 39
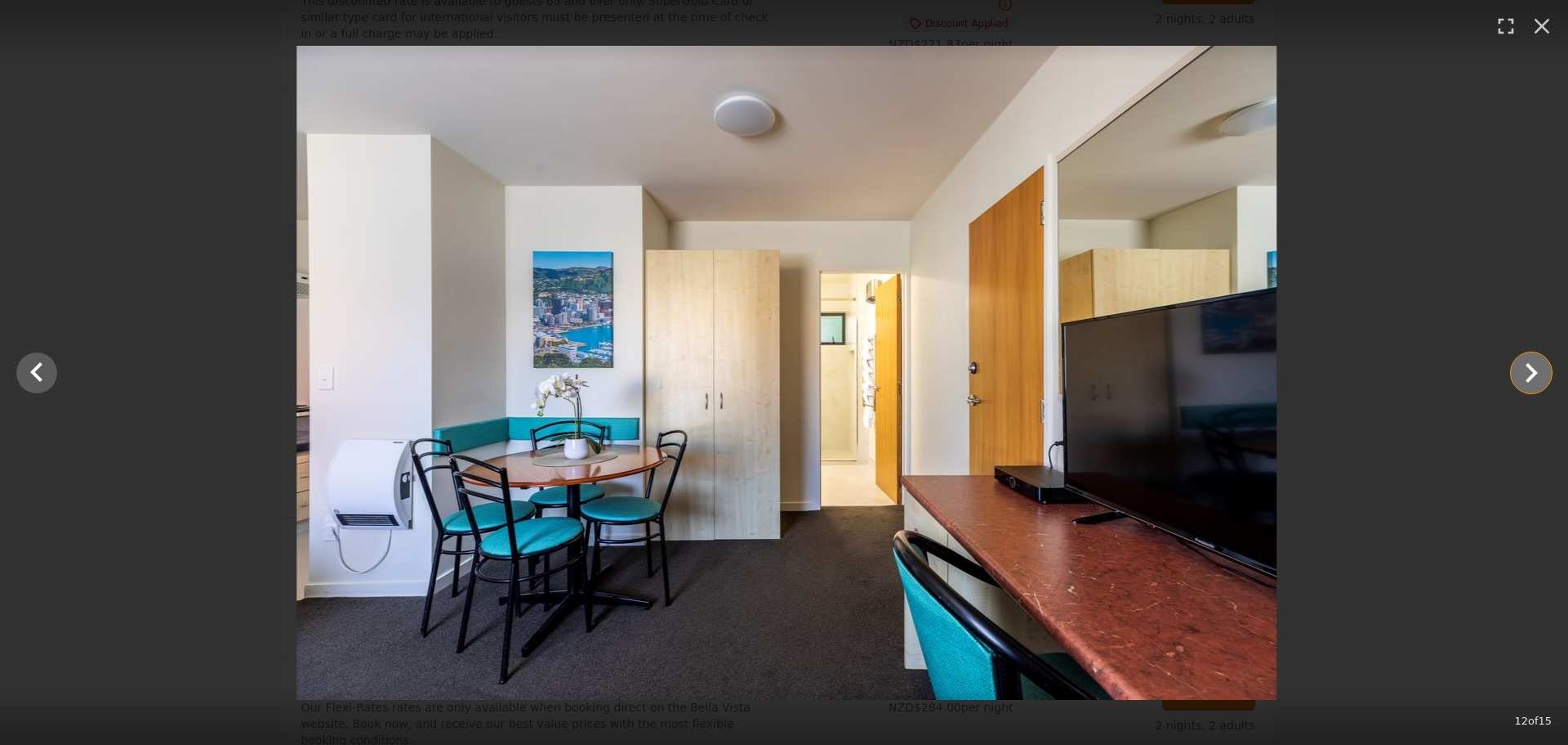
click at [1538, 368] on icon "Show slide 13 of 15" at bounding box center [1531, 373] width 39 height 39
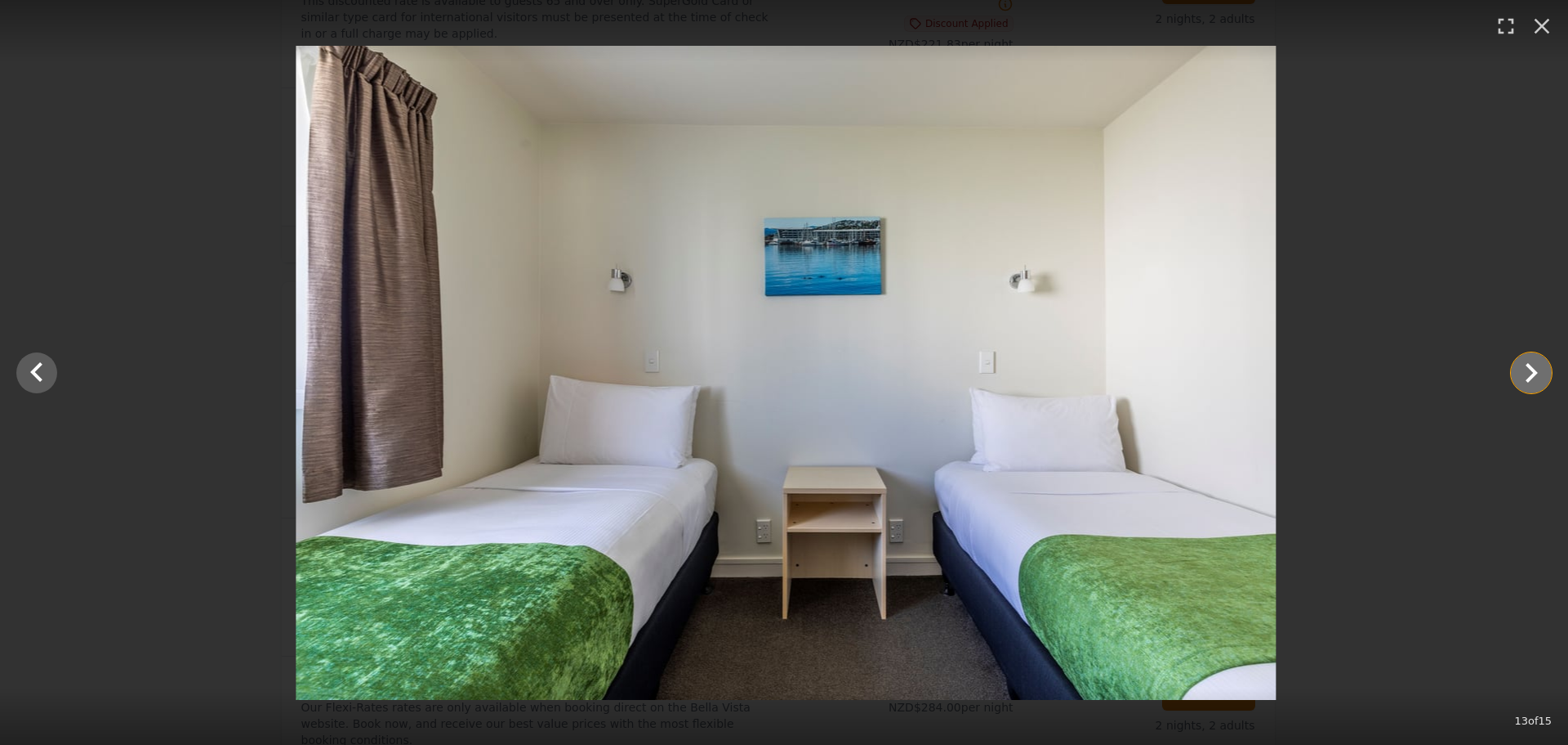
click at [1538, 368] on icon "Show slide 14 of 15" at bounding box center [1531, 373] width 39 height 39
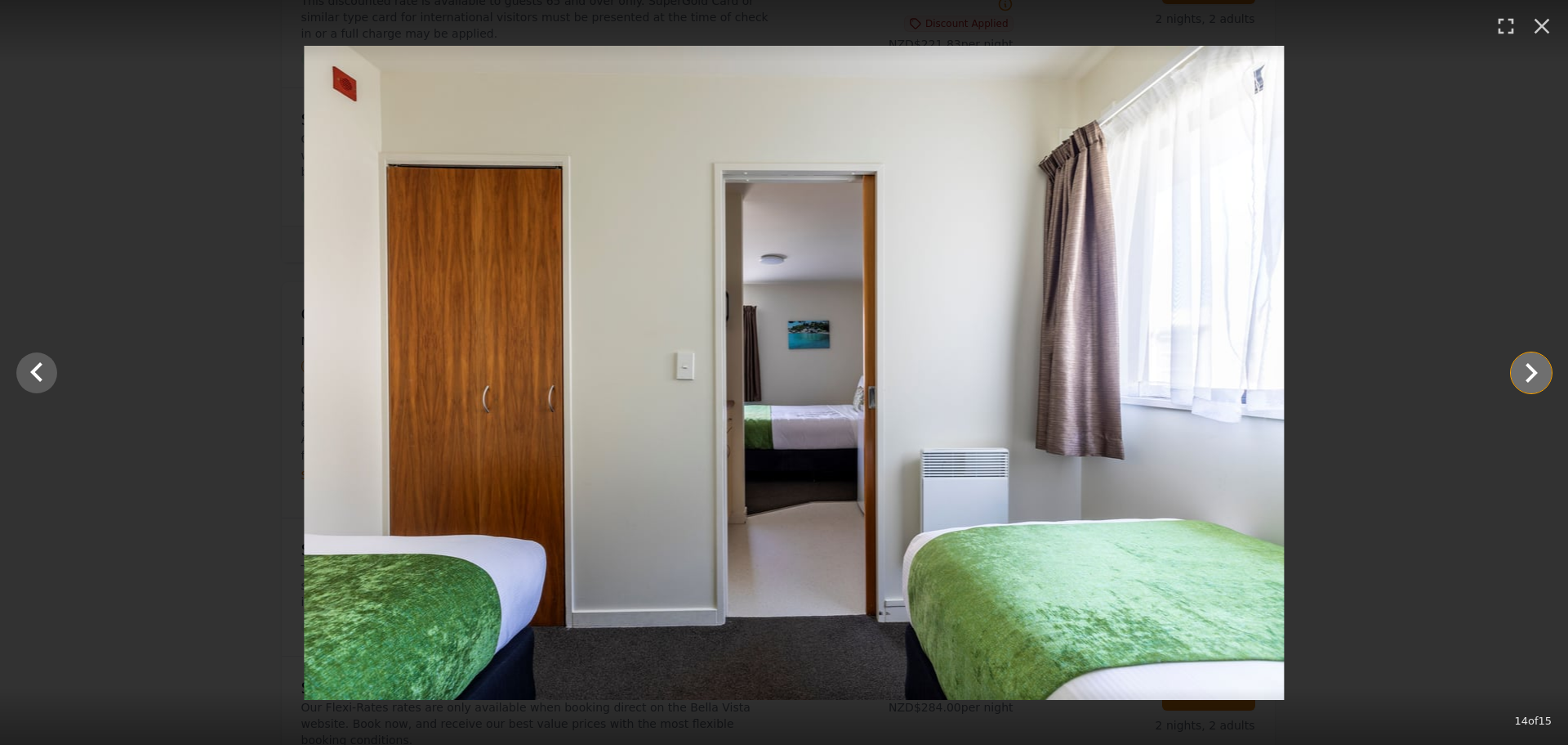
click at [1538, 368] on icon "Show slide 15 of 15" at bounding box center [1531, 373] width 39 height 39
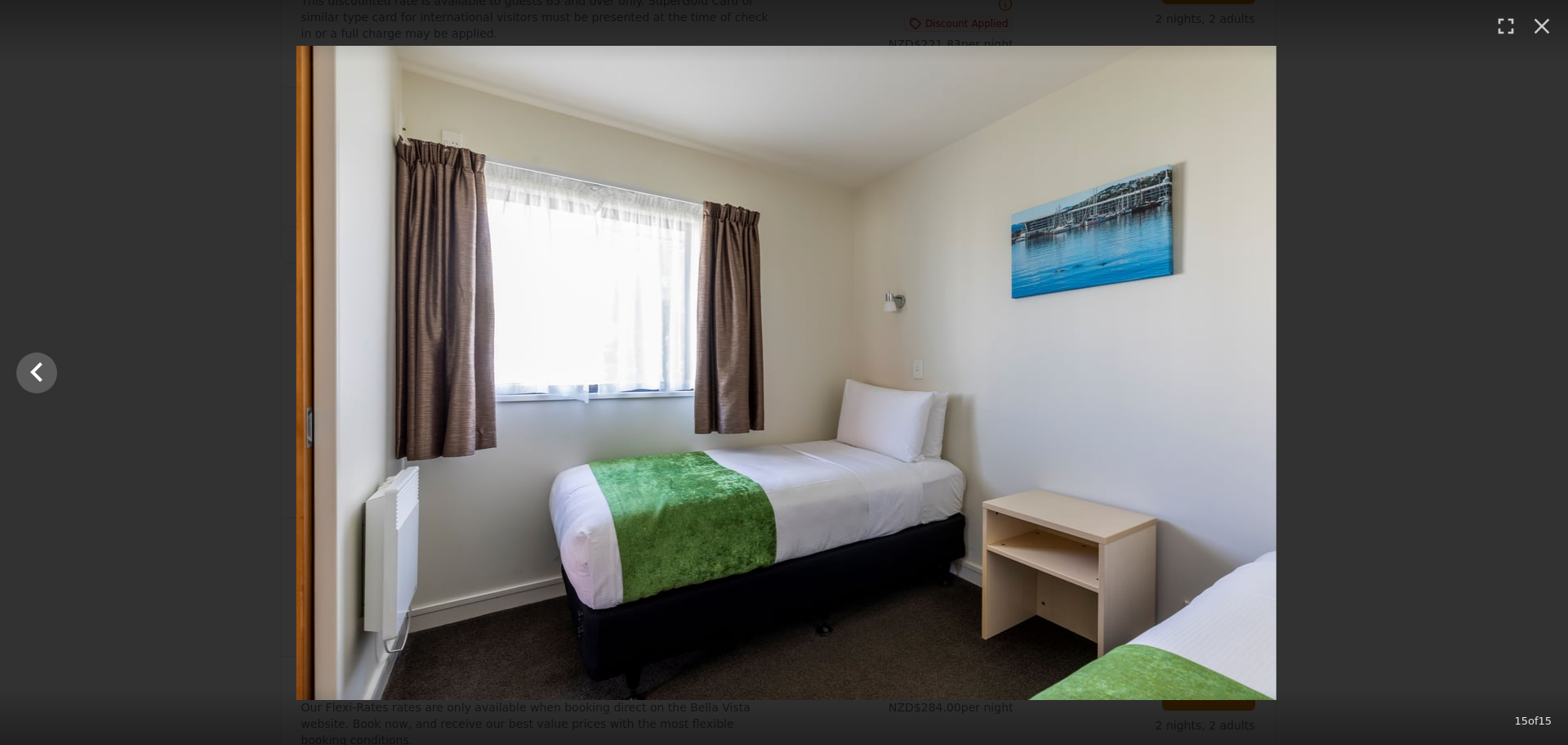
click at [1538, 368] on div at bounding box center [787, 373] width 1568 height 654
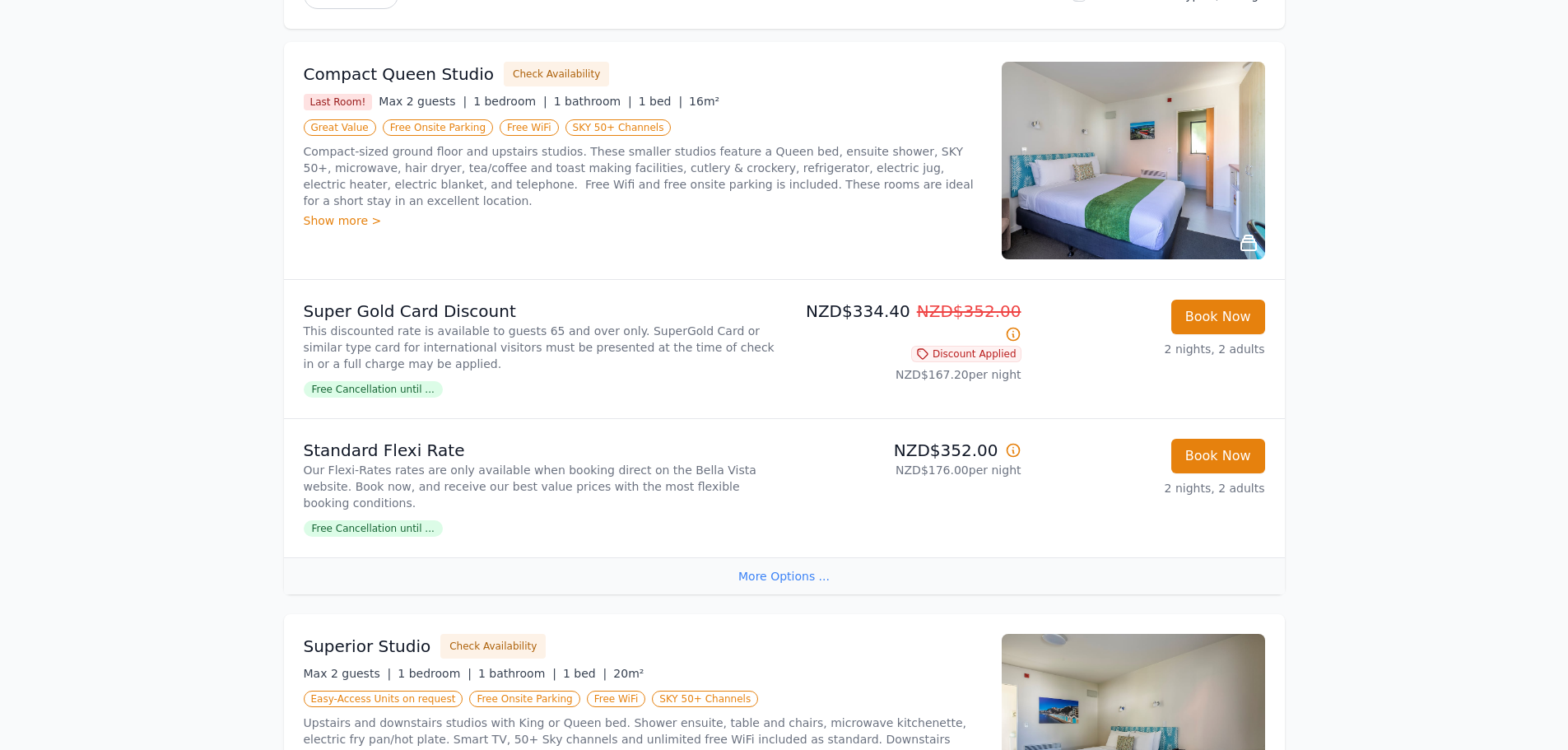
scroll to position [0, 0]
